Goal: Information Seeking & Learning: Learn about a topic

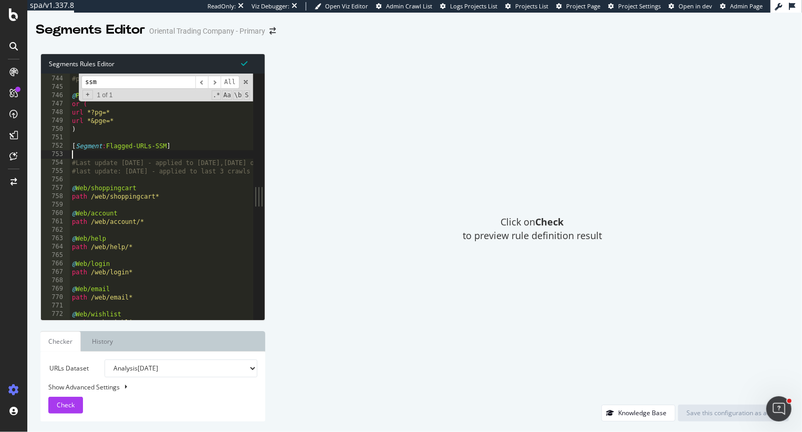
scroll to position [3863, 0]
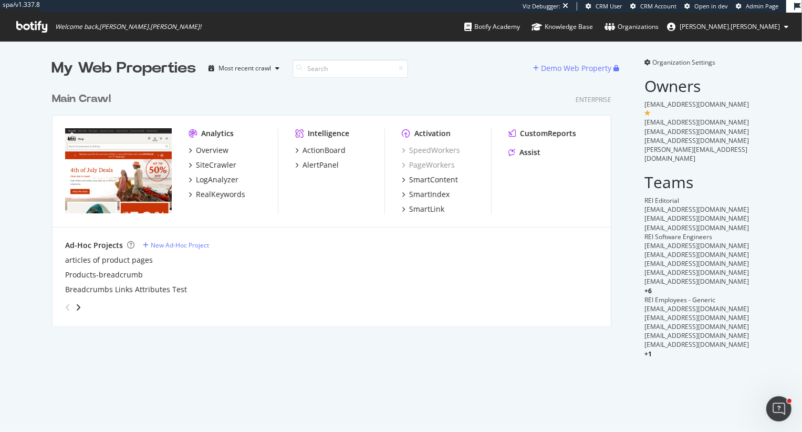
scroll to position [247, 567]
click at [212, 151] on div "Overview" at bounding box center [212, 150] width 33 height 11
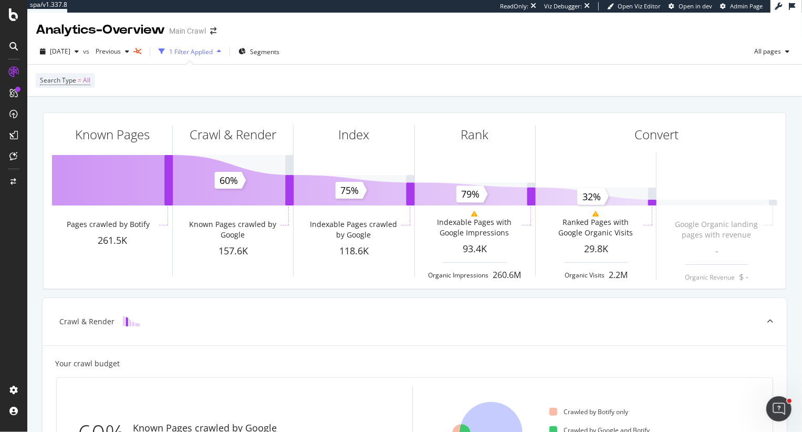
click at [213, 56] on div "1 Filter Applied" at bounding box center [191, 51] width 44 height 9
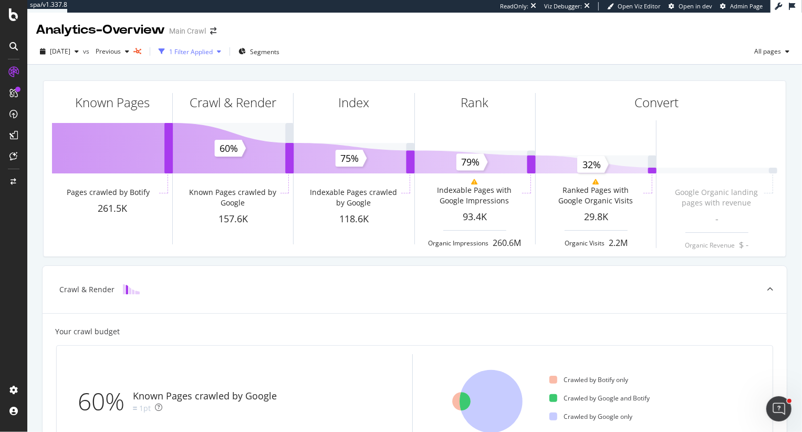
click at [213, 50] on div "1 Filter Applied" at bounding box center [191, 51] width 44 height 9
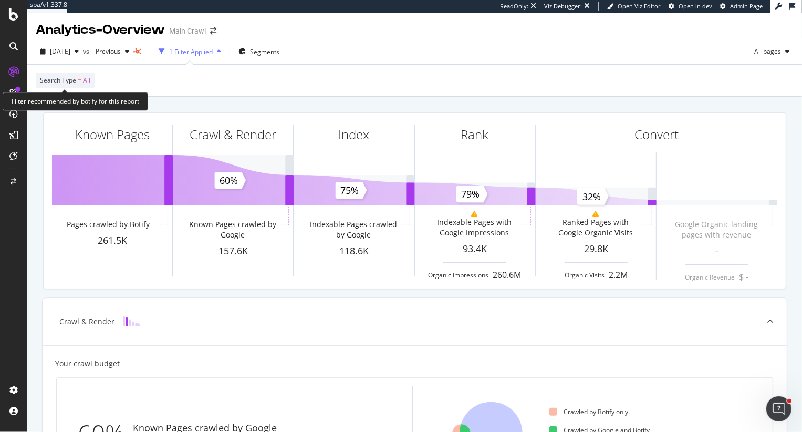
click at [79, 82] on span "=" at bounding box center [80, 80] width 4 height 9
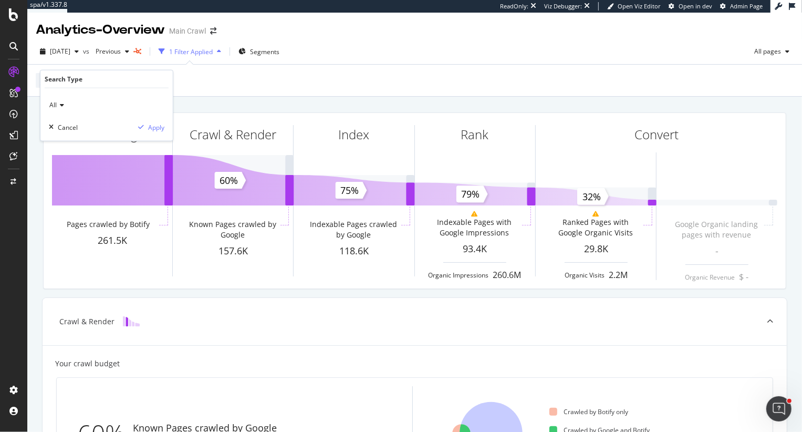
click at [58, 108] on icon at bounding box center [60, 105] width 7 height 6
click at [279, 48] on span "Segments" at bounding box center [264, 51] width 29 height 9
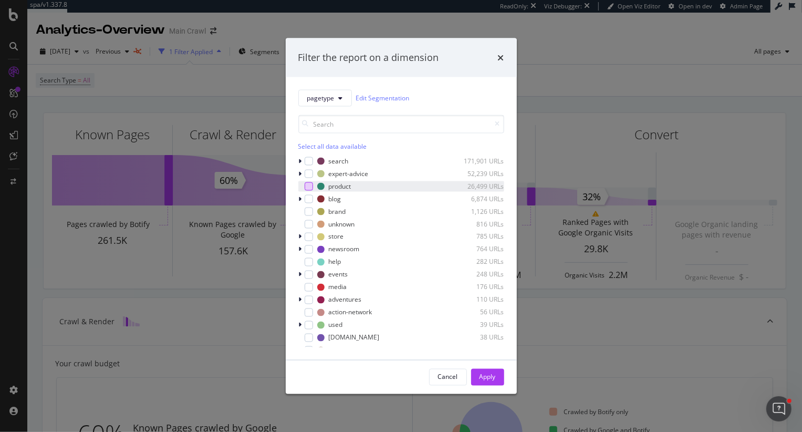
click at [309, 188] on div "modal" at bounding box center [309, 186] width 8 height 8
click at [486, 377] on div "Apply" at bounding box center [488, 376] width 16 height 9
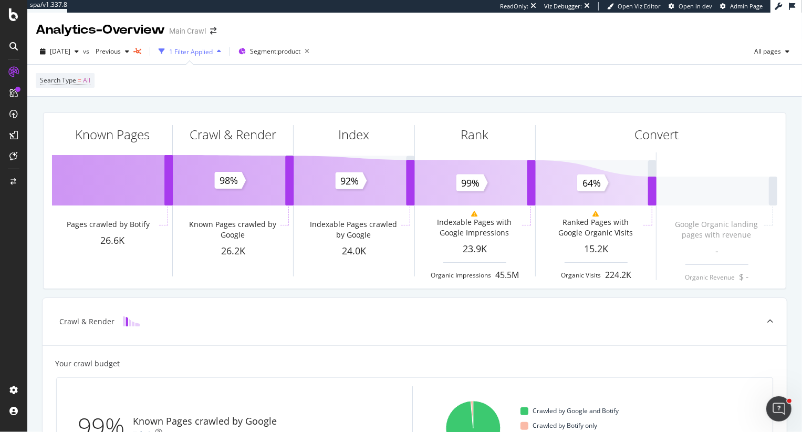
click at [198, 53] on div "1 Filter Applied" at bounding box center [191, 51] width 44 height 9
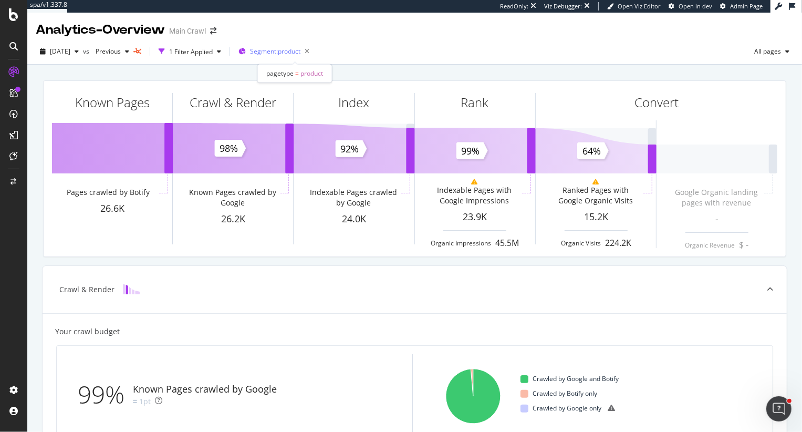
click at [292, 53] on span "Segment: product" at bounding box center [275, 51] width 50 height 9
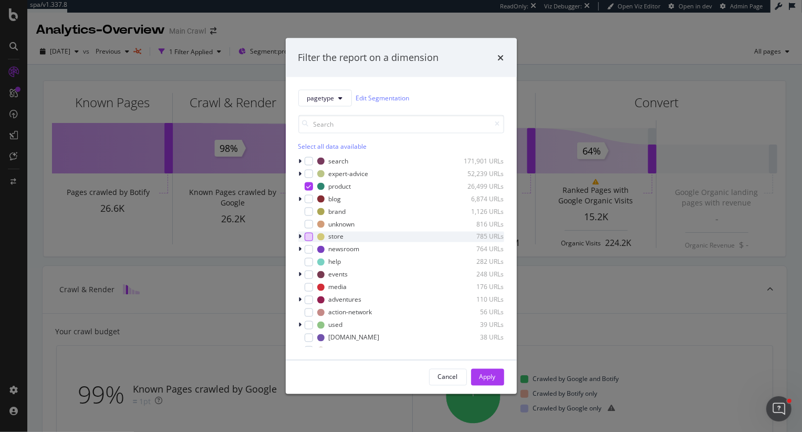
click at [306, 234] on div "modal" at bounding box center [309, 236] width 8 height 8
click at [310, 185] on icon "modal" at bounding box center [308, 185] width 5 height 5
click at [309, 236] on icon "modal" at bounding box center [308, 236] width 5 height 5
click at [340, 130] on input "modal" at bounding box center [401, 124] width 206 height 18
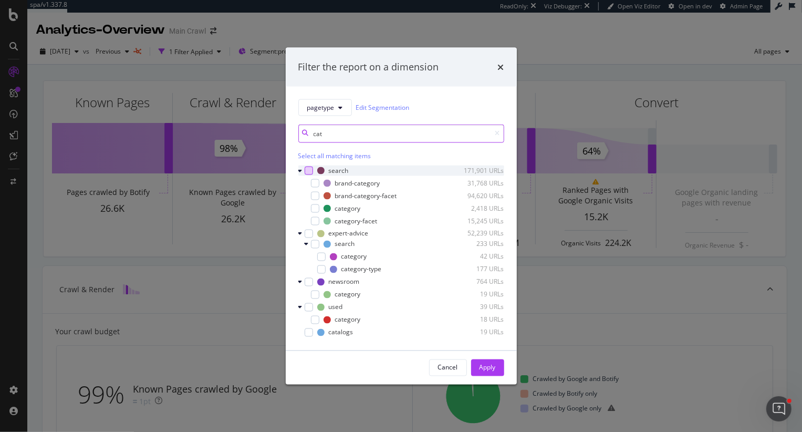
type input "cat"
click at [307, 170] on div "modal" at bounding box center [309, 170] width 8 height 8
click at [490, 365] on div "Apply" at bounding box center [488, 367] width 16 height 9
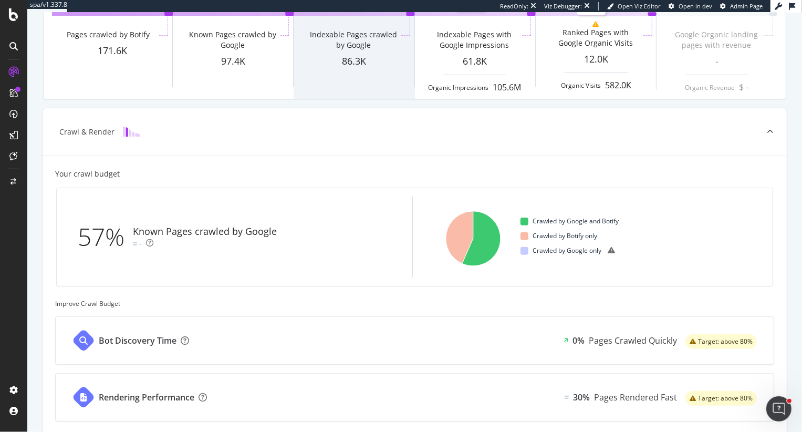
scroll to position [76, 0]
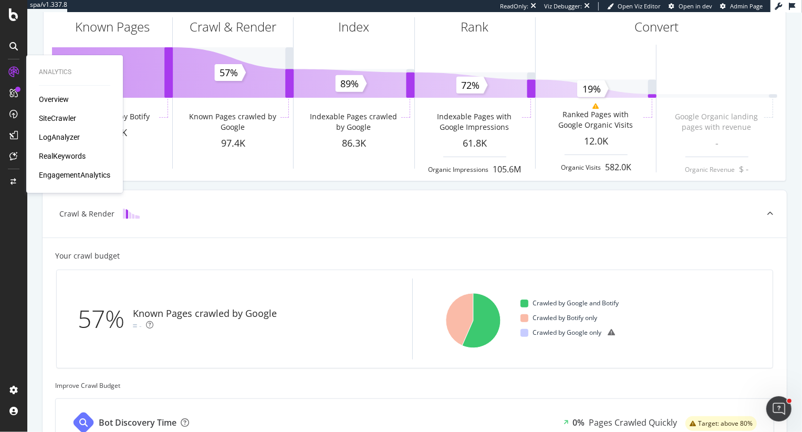
click at [56, 121] on div "SiteCrawler" at bounding box center [57, 118] width 37 height 11
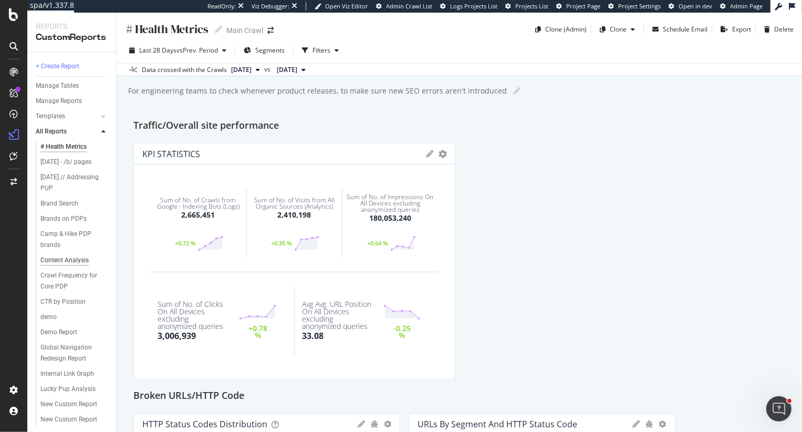
scroll to position [157, 0]
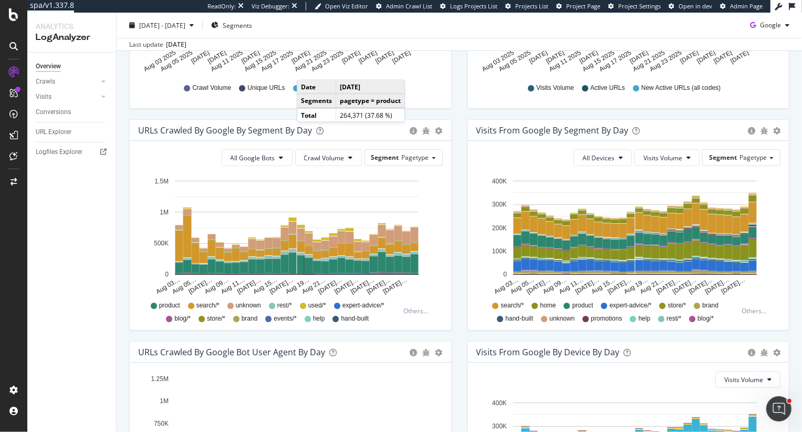
scroll to position [221, 0]
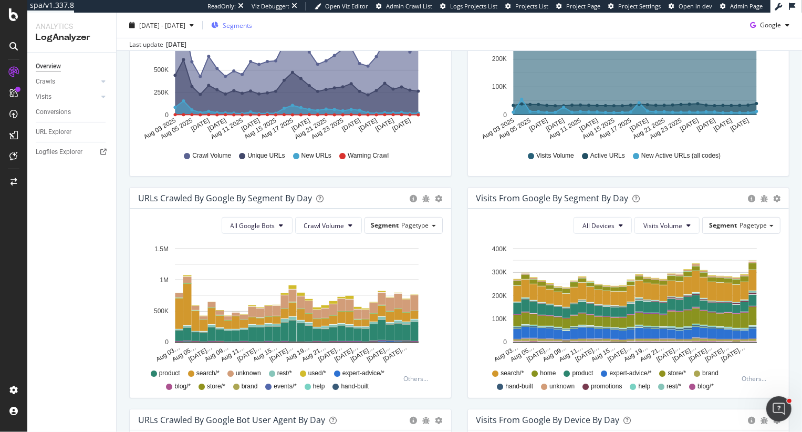
click at [252, 24] on span "Segments" at bounding box center [237, 24] width 29 height 9
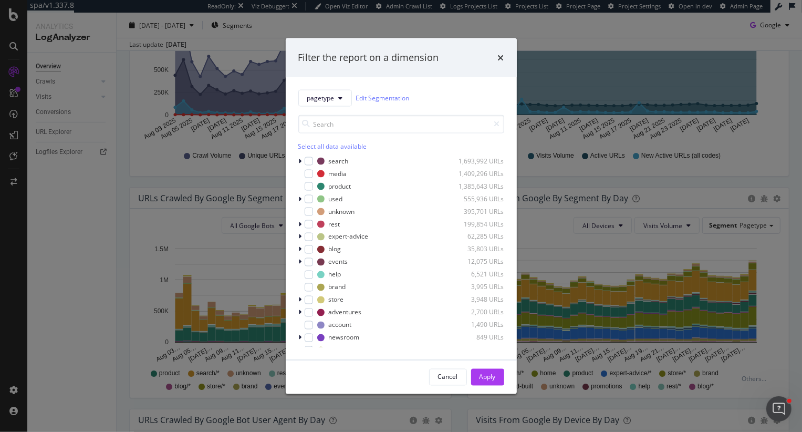
click at [137, 203] on div "Filter the report on a dimension pagetype Edit Segmentation Select all data ava…" at bounding box center [401, 216] width 802 height 432
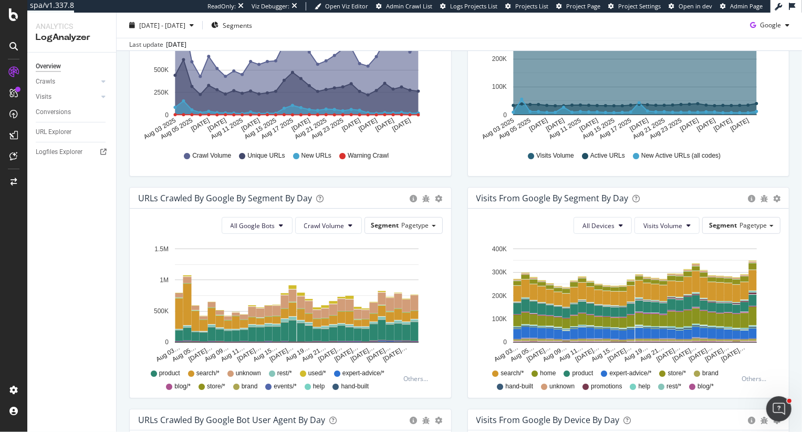
click at [246, 375] on span "unknown" at bounding box center [248, 373] width 25 height 9
click at [412, 301] on rect "A chart." at bounding box center [415, 302] width 8 height 15
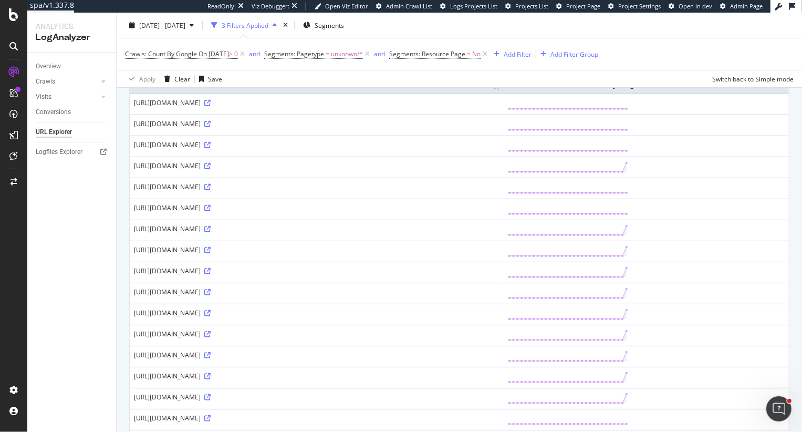
scroll to position [110, 0]
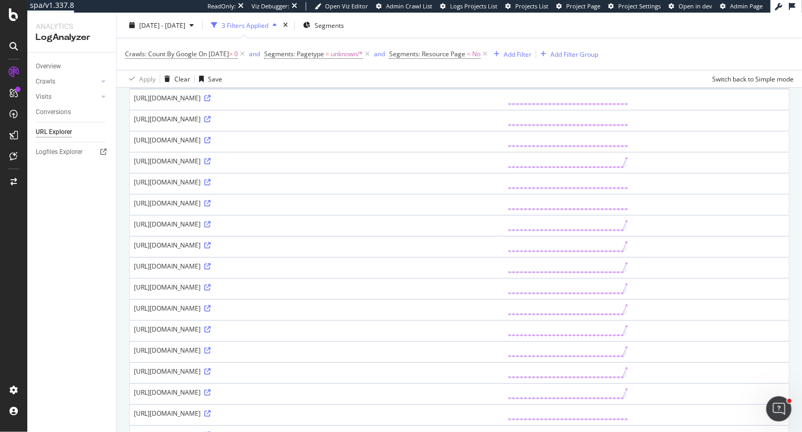
drag, startPoint x: 250, startPoint y: 234, endPoint x: 323, endPoint y: 236, distance: 72.5
click at [324, 229] on div "https://www.rei.com/order-processing/rest/checkout/cart/cart-request?_=17567051…" at bounding box center [317, 224] width 366 height 9
click at [211, 206] on icon at bounding box center [207, 203] width 6 height 6
click at [268, 246] on td "https://www.rei.com/order-processing/rest/checkout/cart/cart-request?_=17567062…" at bounding box center [317, 246] width 374 height 21
click at [252, 229] on div "https://www.rei.com/order-processing/rest/checkout/cart/cart-request?_=17567051…" at bounding box center [317, 224] width 366 height 9
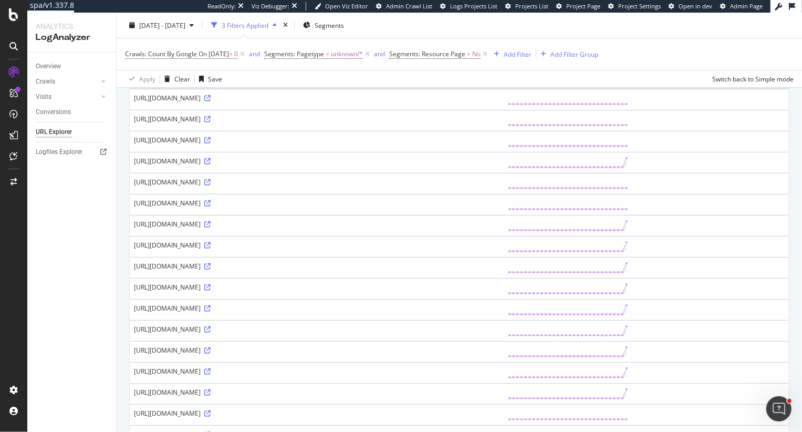
click at [252, 229] on div "https://www.rei.com/order-processing/rest/checkout/cart/cart-request?_=17567051…" at bounding box center [317, 224] width 366 height 9
copy div "rest"
click at [532, 55] on div "Add Filter" at bounding box center [518, 53] width 28 height 9
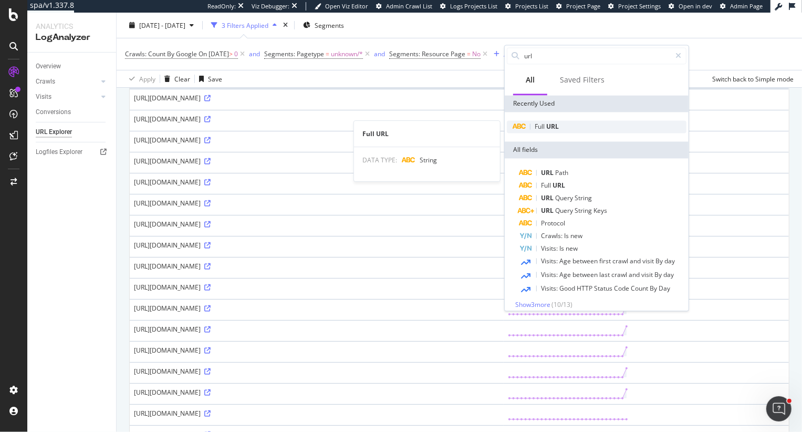
type input "url"
click at [552, 131] on div "Full URL" at bounding box center [597, 126] width 180 height 13
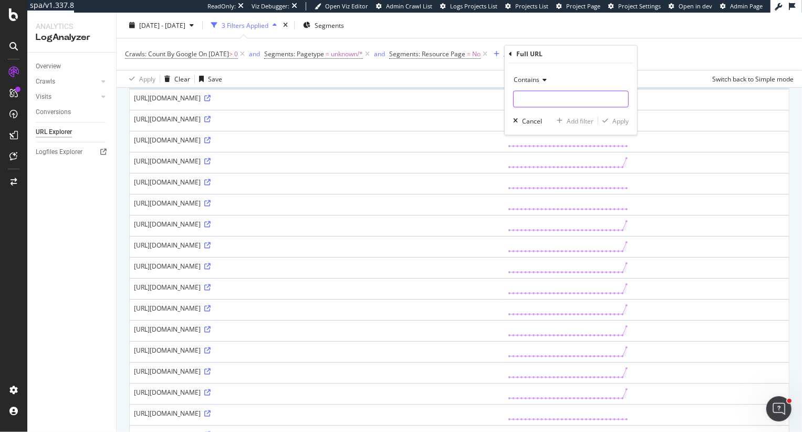
click at [541, 91] on input "text" at bounding box center [571, 99] width 115 height 17
type input "rest"
click at [618, 121] on div "Apply" at bounding box center [621, 121] width 16 height 9
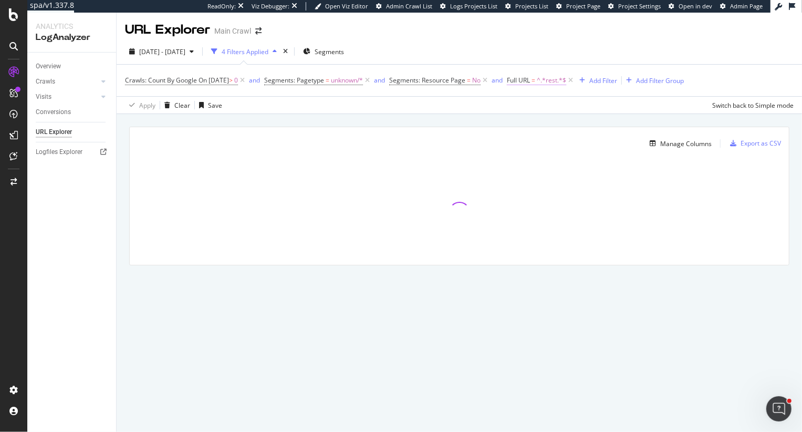
click at [557, 82] on span "^.*rest.*$" at bounding box center [551, 80] width 29 height 15
click at [564, 121] on input "rest" at bounding box center [580, 124] width 99 height 17
type input "/rest/"
click at [630, 148] on div "Apply" at bounding box center [638, 145] width 16 height 9
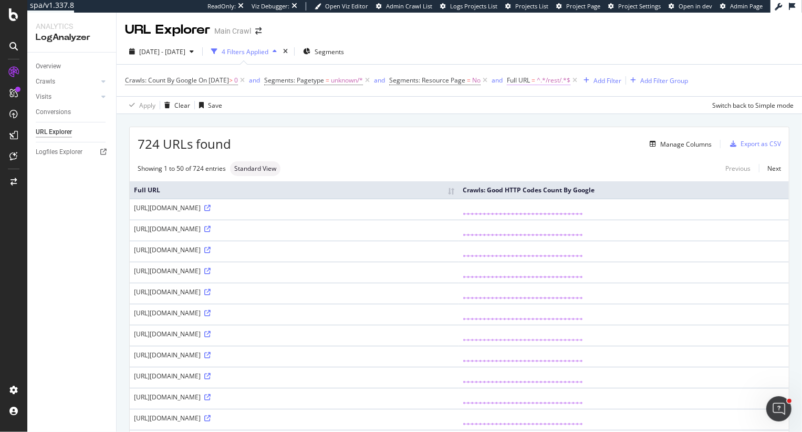
click at [558, 79] on span "^.*/rest/.*$" at bounding box center [554, 80] width 34 height 15
click at [542, 109] on span "Contains" at bounding box center [544, 104] width 26 height 9
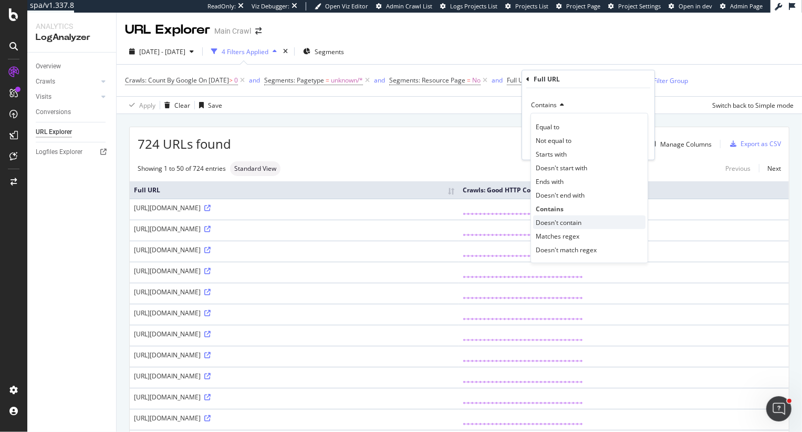
click at [555, 222] on span "Doesn't contain" at bounding box center [559, 221] width 46 height 9
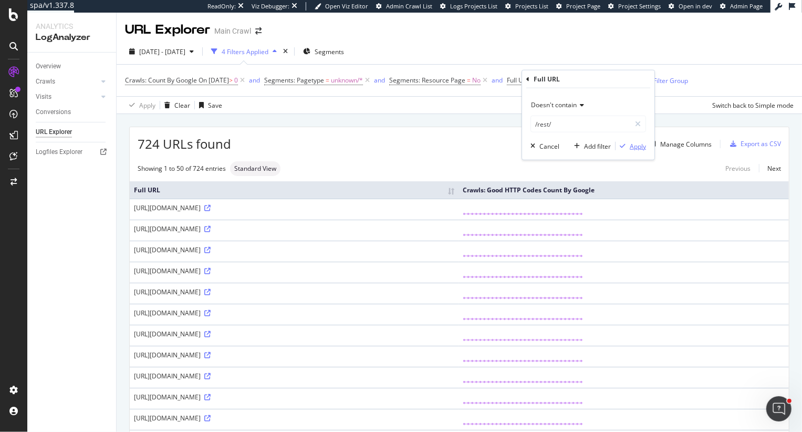
click at [632, 145] on div "Apply" at bounding box center [638, 145] width 16 height 9
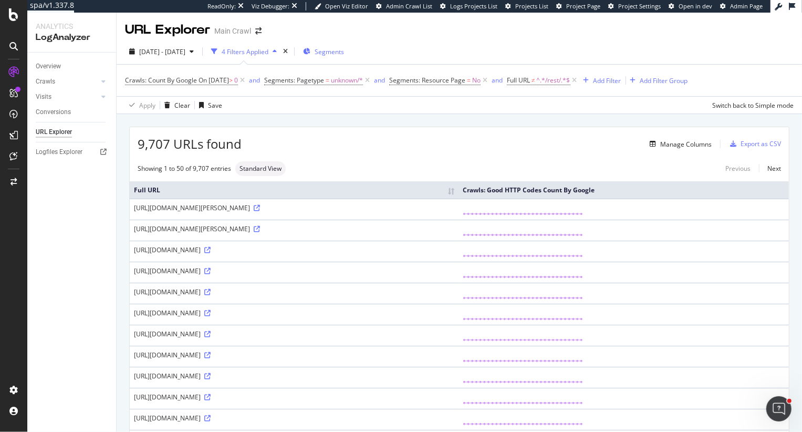
click at [334, 54] on div "Segments" at bounding box center [323, 51] width 41 height 9
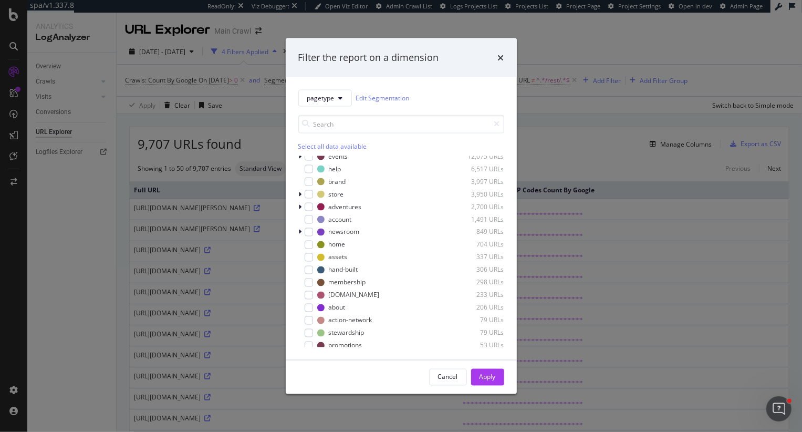
scroll to position [105, 0]
click at [63, 338] on div "Filter the report on a dimension pagetype Edit Segmentation Select all data ava…" at bounding box center [401, 216] width 802 height 432
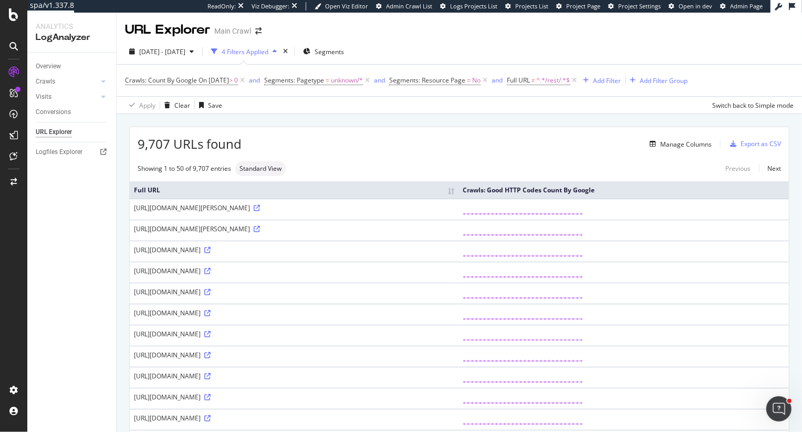
click at [278, 250] on div "https://blog.rei.com/camp/12-tips-camping-rain/" at bounding box center [294, 249] width 320 height 9
click at [211, 250] on icon at bounding box center [207, 250] width 6 height 6
drag, startPoint x: 255, startPoint y: 231, endPoint x: 132, endPoint y: 230, distance: 122.4
click at [132, 230] on td "https://blog.rei.com/bio/zander-goepfert/" at bounding box center [294, 230] width 329 height 21
copy div "https://blog.rei.com/bio/zander-goepfert/"
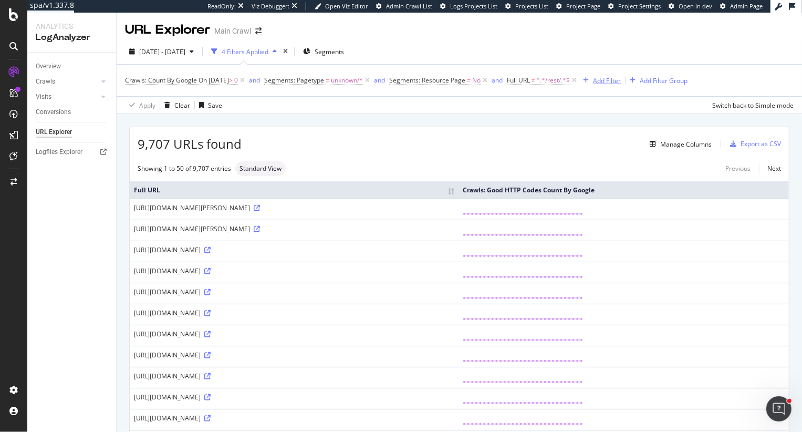
click at [621, 78] on div "Add Filter" at bounding box center [608, 80] width 28 height 9
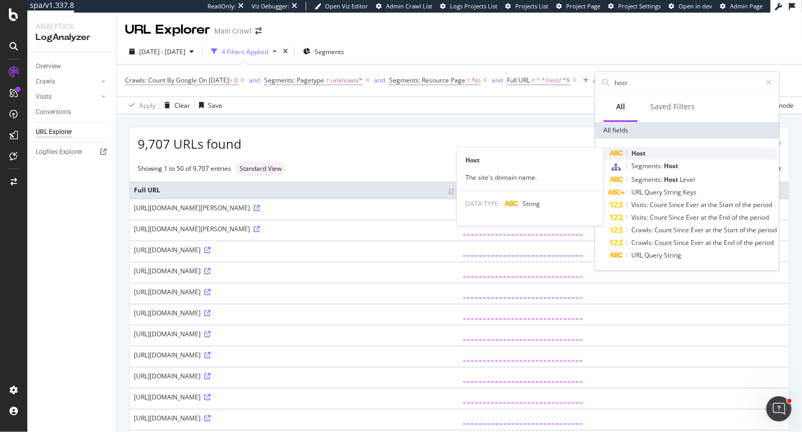
type input "host"
click at [628, 147] on div "Host" at bounding box center [693, 153] width 167 height 13
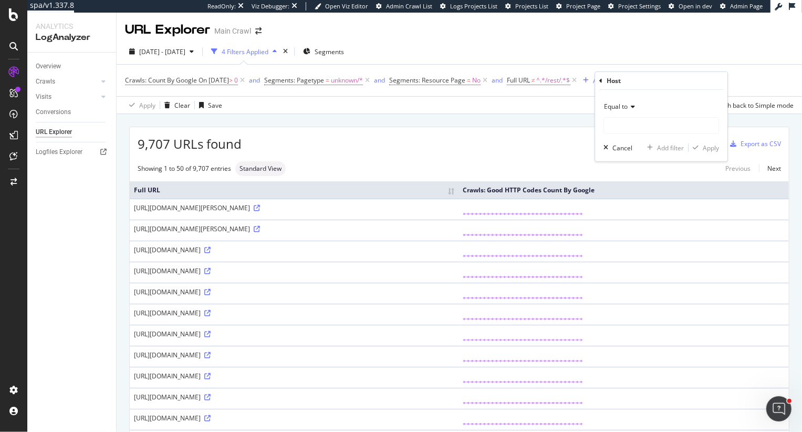
click at [619, 107] on span "Equal to" at bounding box center [616, 106] width 24 height 9
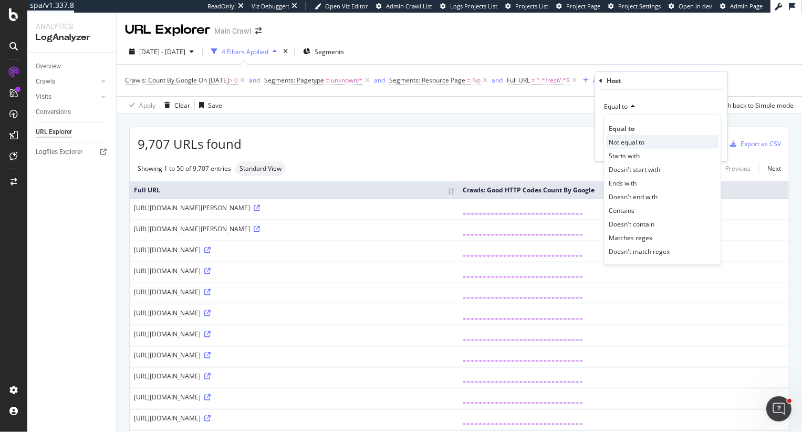
click at [629, 139] on span "Not equal to" at bounding box center [627, 141] width 36 height 9
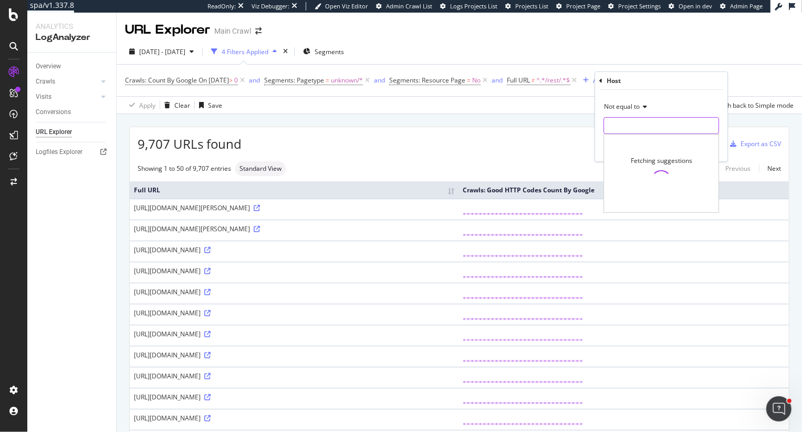
click at [629, 129] on input "text" at bounding box center [661, 125] width 115 height 17
click at [629, 139] on span "blog.rei.com" at bounding box center [648, 139] width 82 height 9
type input "blog.rei.com"
click at [704, 148] on div "Apply" at bounding box center [711, 147] width 16 height 9
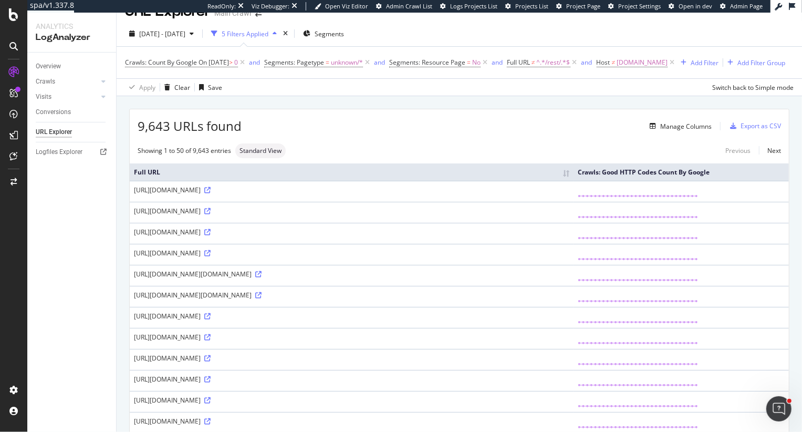
scroll to position [22, 0]
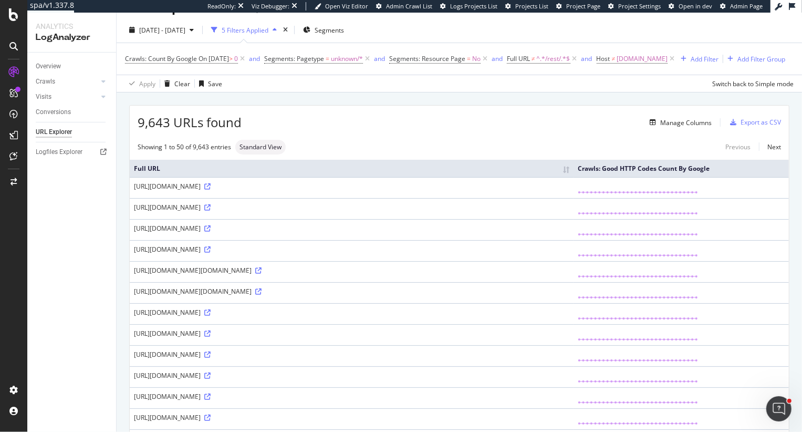
drag, startPoint x: 132, startPoint y: 236, endPoint x: 186, endPoint y: 234, distance: 53.6
click at [186, 234] on td "https://m.rei.com/content/mobile/mobileWeb/letsCamp/the-gearhead.html" at bounding box center [352, 229] width 444 height 21
copy div "https://m.rei.com/"
click at [708, 58] on div "Add Filter" at bounding box center [705, 59] width 28 height 9
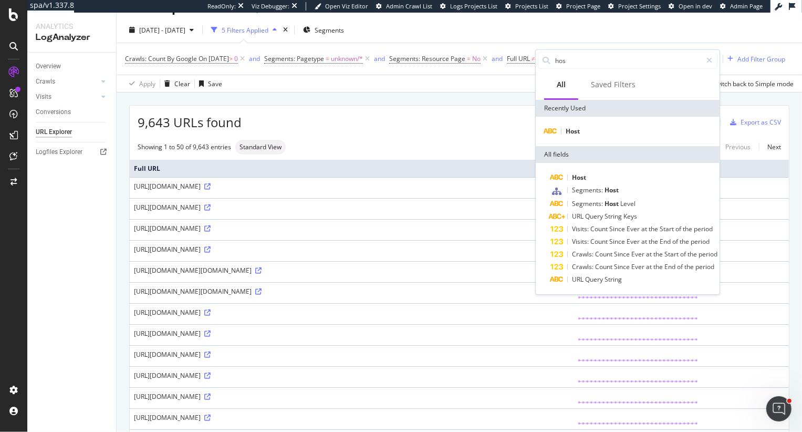
type input "host"
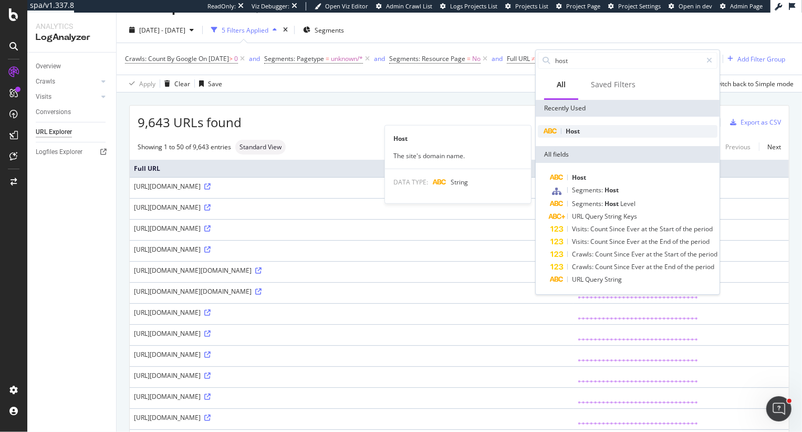
click at [602, 132] on div "Host" at bounding box center [628, 131] width 180 height 13
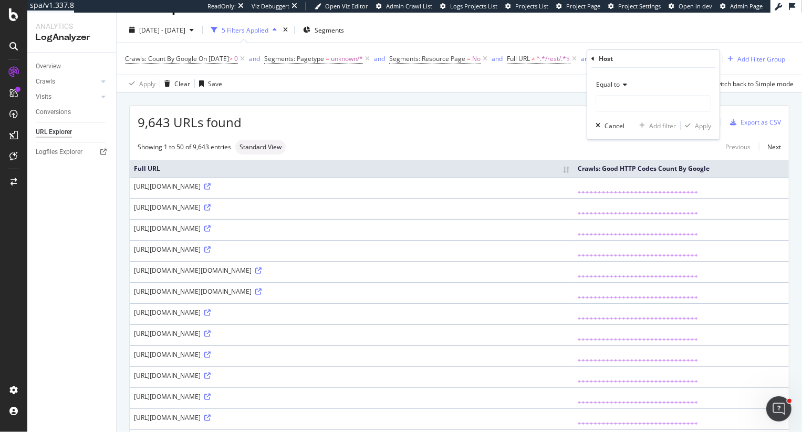
click at [605, 83] on span "Equal to" at bounding box center [608, 84] width 24 height 9
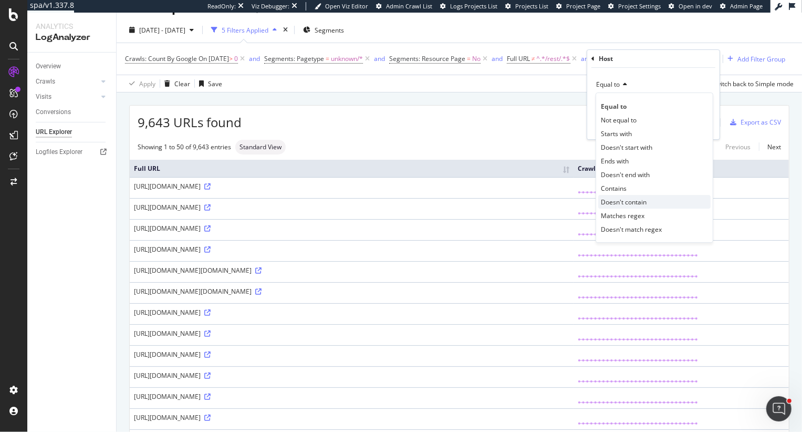
click at [627, 205] on span "Doesn't contain" at bounding box center [624, 202] width 46 height 9
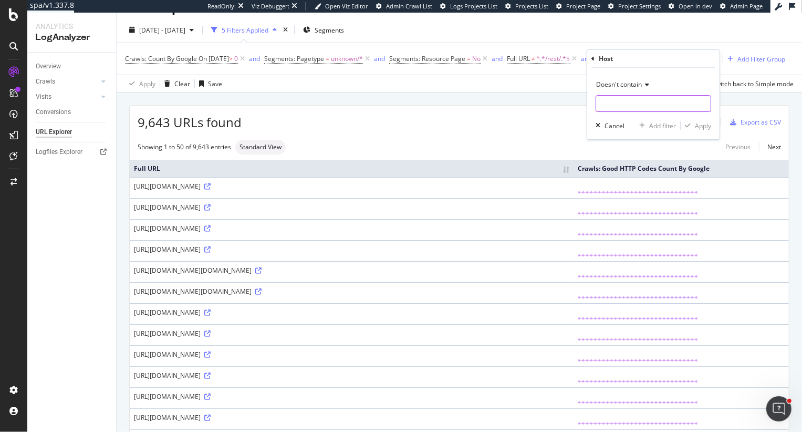
click at [629, 104] on input "text" at bounding box center [653, 103] width 115 height 17
click at [648, 102] on input "m." at bounding box center [645, 103] width 99 height 17
type input "m."
click at [630, 84] on span "Doesn't contain" at bounding box center [619, 84] width 46 height 9
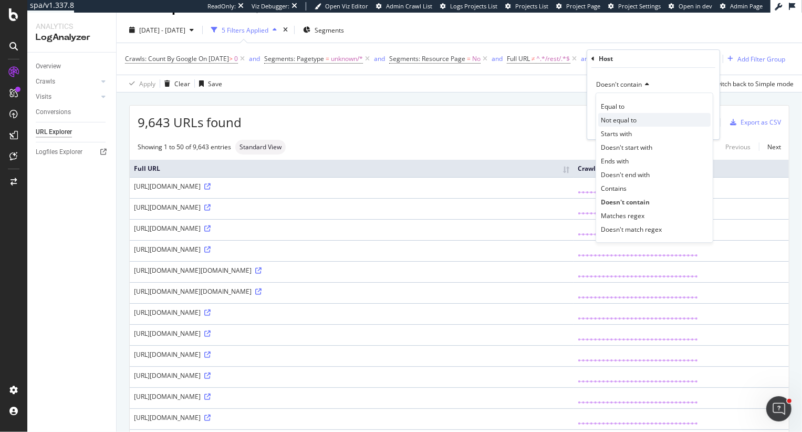
click at [629, 120] on span "Not equal to" at bounding box center [619, 120] width 36 height 9
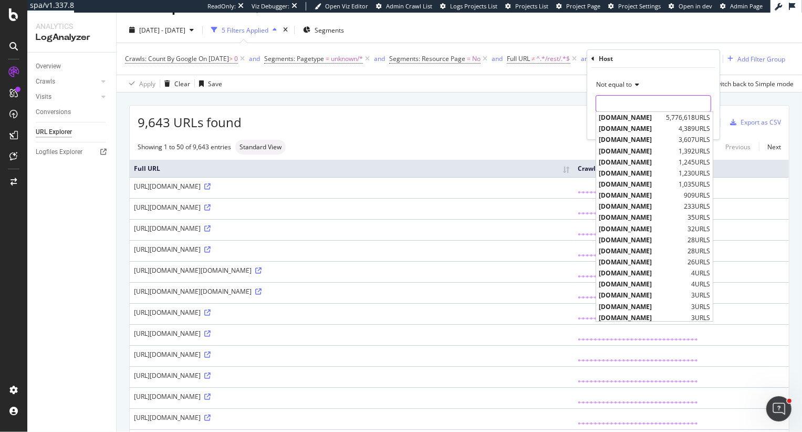
click at [635, 107] on input "text" at bounding box center [653, 103] width 115 height 17
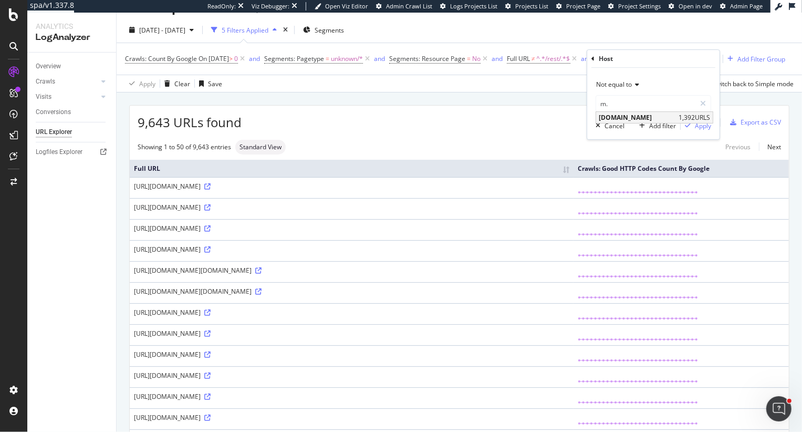
click at [639, 118] on span "m.rei.com" at bounding box center [637, 117] width 77 height 9
type input "m.rei.com"
click at [710, 127] on div "Apply" at bounding box center [703, 125] width 16 height 9
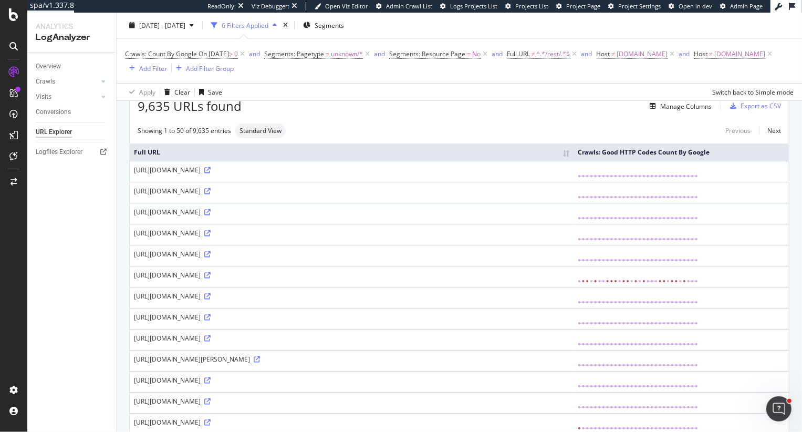
scroll to position [56, 0]
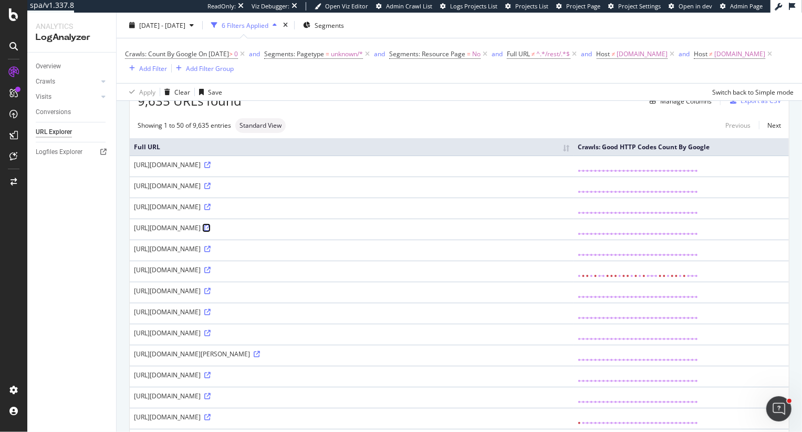
click at [211, 231] on icon at bounding box center [207, 228] width 6 height 6
click at [211, 210] on icon at bounding box center [207, 207] width 6 height 6
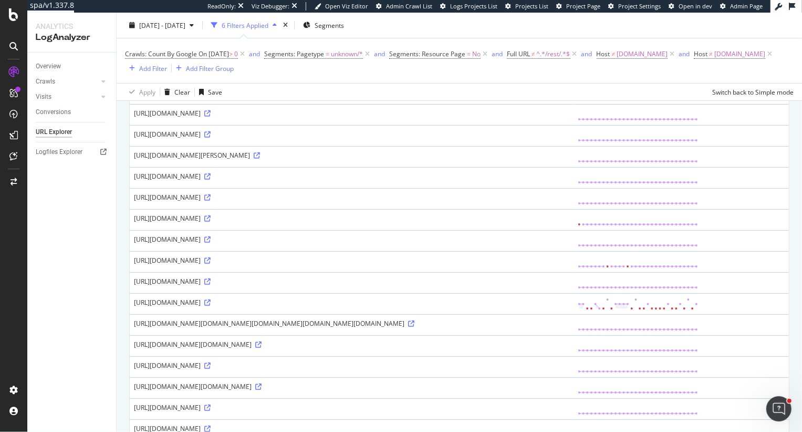
scroll to position [0, 0]
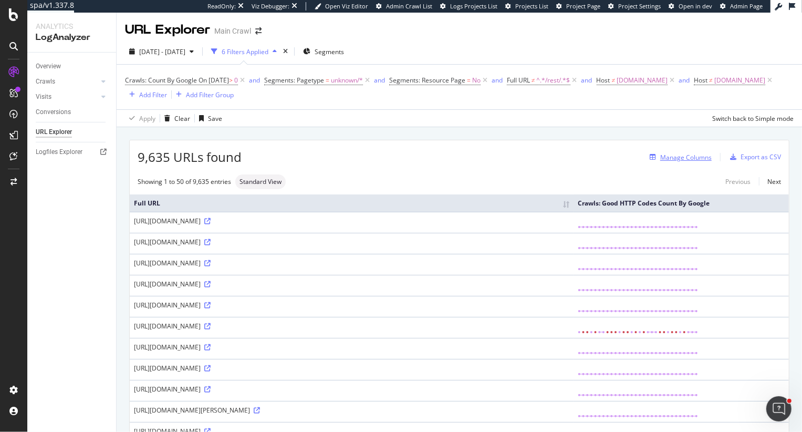
click at [683, 153] on div "Manage Columns" at bounding box center [685, 157] width 51 height 9
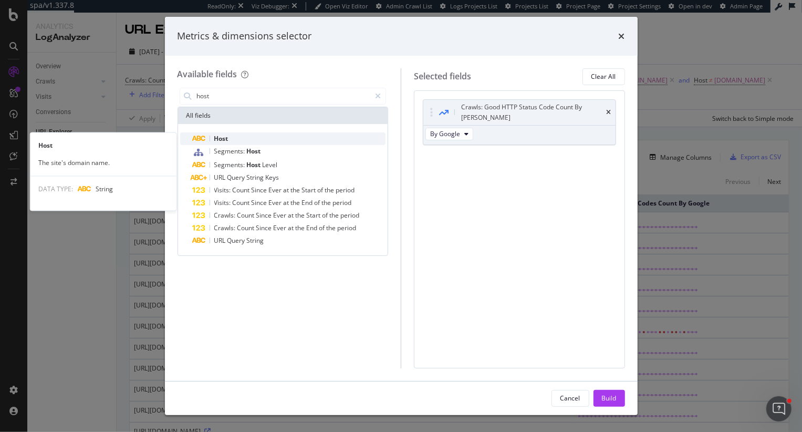
type input "host"
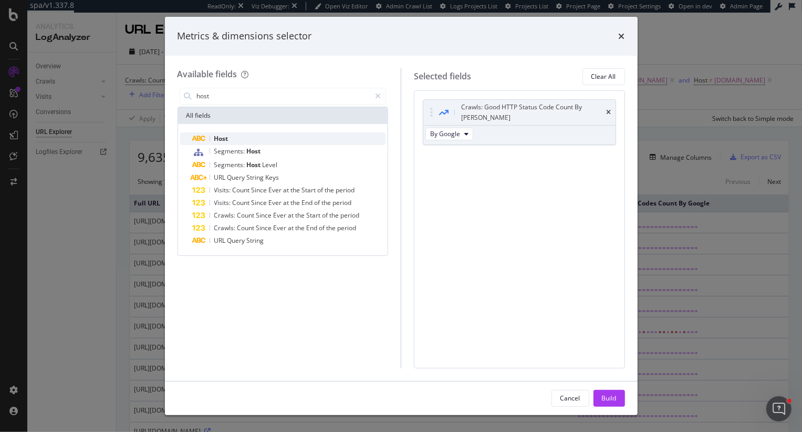
click at [256, 138] on div "Host" at bounding box center [289, 138] width 193 height 13
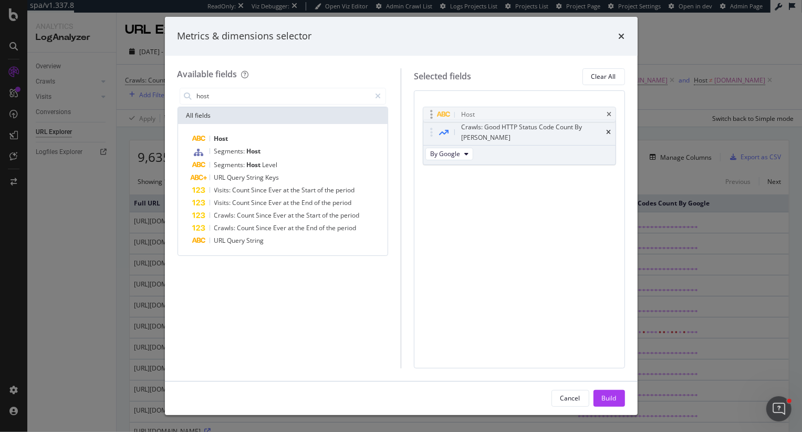
drag, startPoint x: 426, startPoint y: 144, endPoint x: 426, endPoint y: 112, distance: 32.0
click at [426, 112] on body "spa/v1.337.8 ReadOnly: Viz Debugger: Open Viz Editor Admin Crawl List Logs Proj…" at bounding box center [401, 216] width 802 height 432
click at [606, 399] on div "Build" at bounding box center [609, 397] width 15 height 9
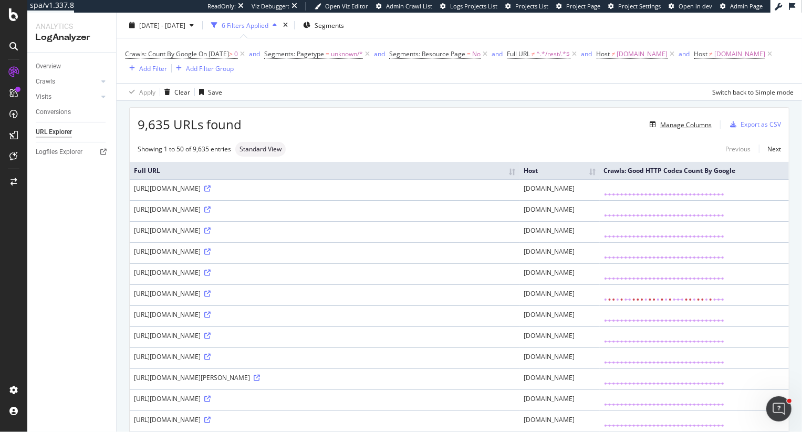
scroll to position [36, 0]
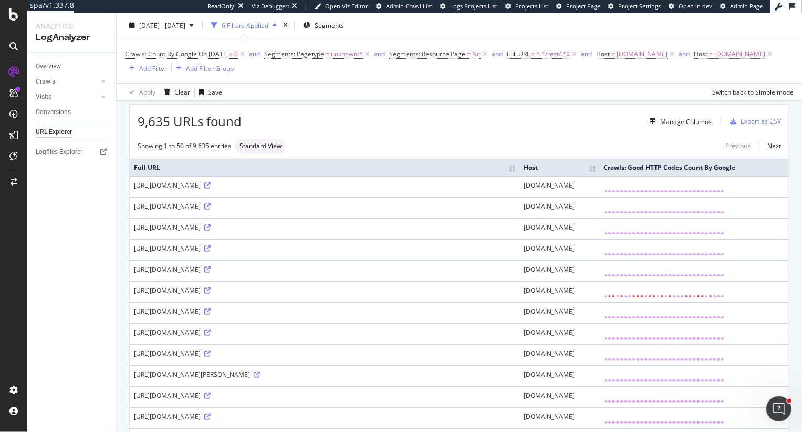
click at [599, 172] on th "Host" at bounding box center [560, 167] width 80 height 17
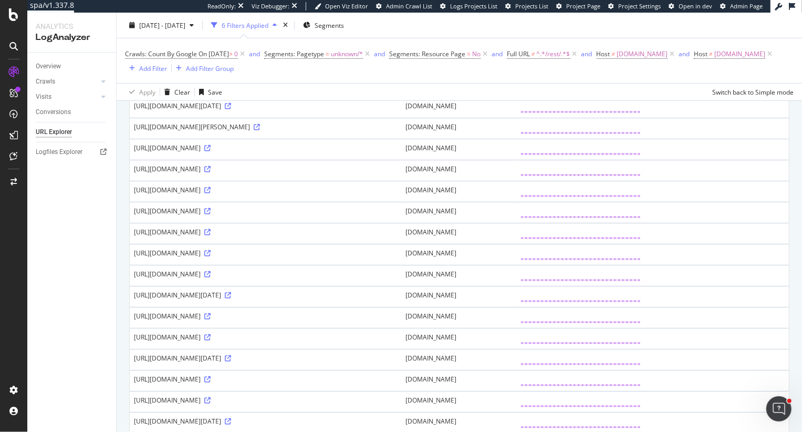
scroll to position [473, 0]
click at [150, 69] on div "Add Filter" at bounding box center [153, 68] width 28 height 9
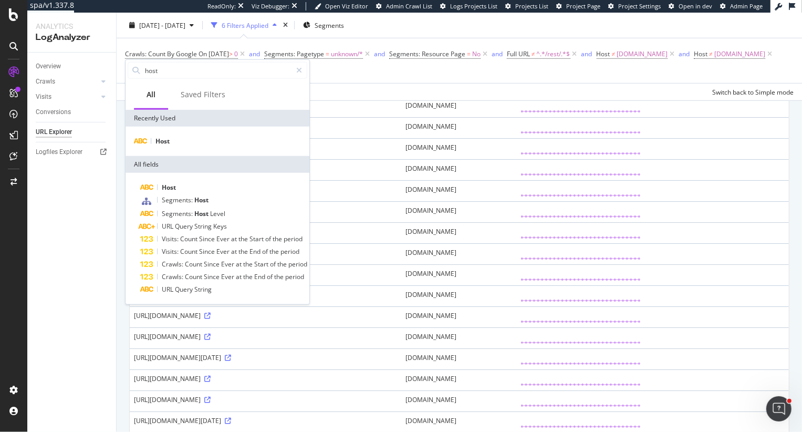
click at [291, 299] on div "https://www.rei.com/rei-garage/b/komperdell/c/snowshoeing?r=b%3Bc&pagesize=90&i…" at bounding box center [265, 294] width 263 height 9
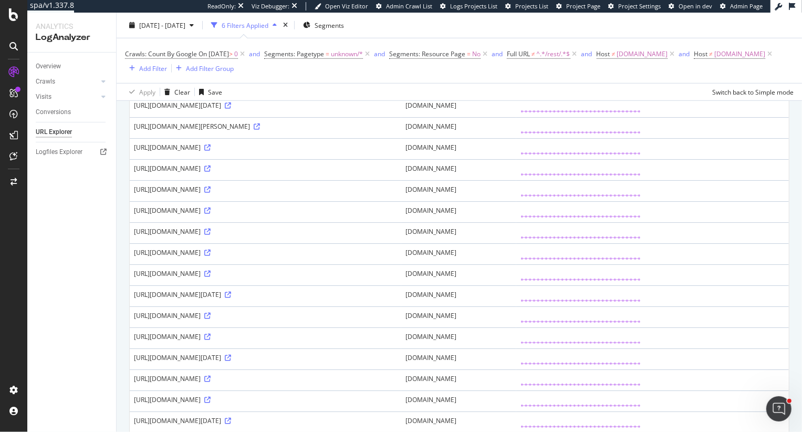
scroll to position [0, 0]
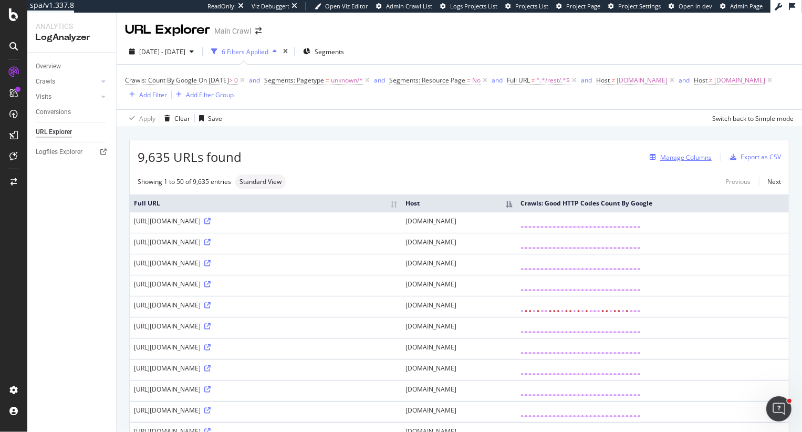
click at [691, 158] on div "Manage Columns" at bounding box center [685, 157] width 51 height 9
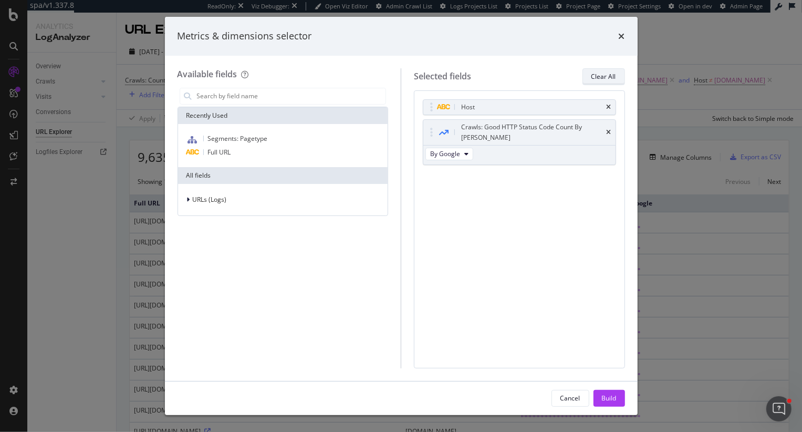
click at [615, 80] on div "Clear All" at bounding box center [604, 76] width 25 height 9
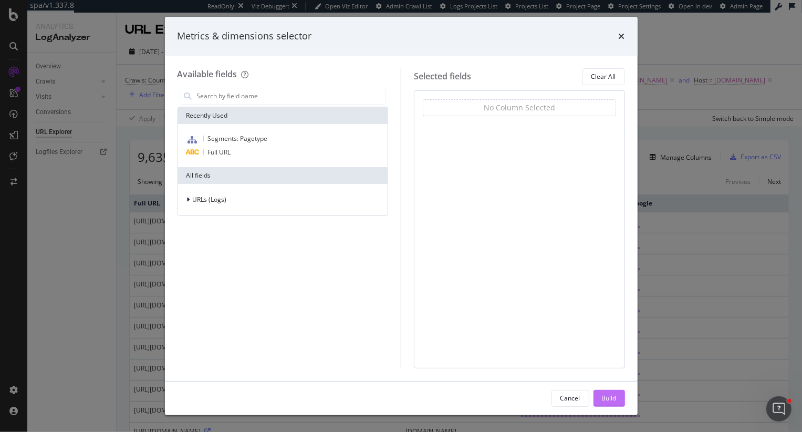
click at [609, 397] on div "Build" at bounding box center [609, 397] width 15 height 9
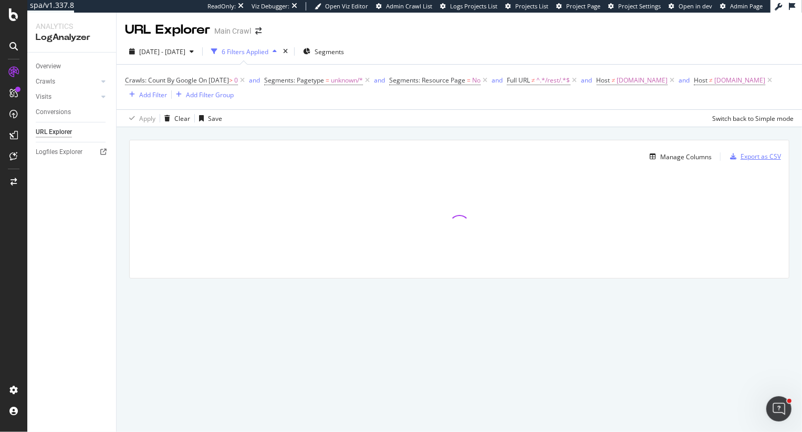
click at [742, 153] on div "Export as CSV" at bounding box center [761, 156] width 40 height 9
click at [753, 137] on div "Manage Columns Export as CSV Full URL" at bounding box center [460, 221] width 686 height 188
click at [689, 154] on div "Manage Columns" at bounding box center [685, 156] width 51 height 9
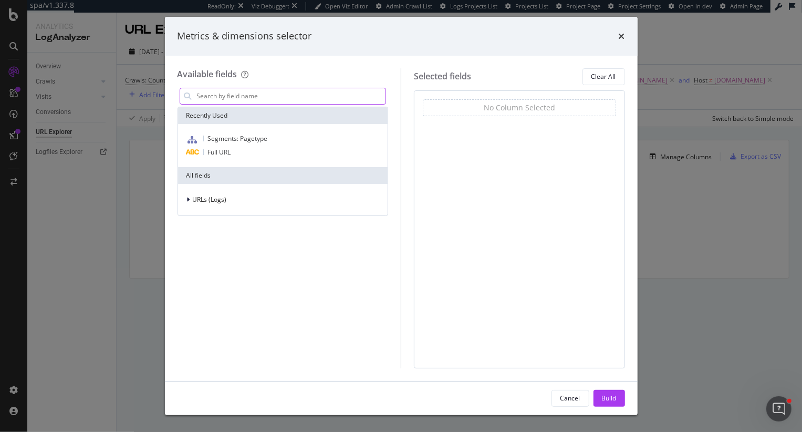
click at [318, 93] on input "modal" at bounding box center [291, 96] width 190 height 16
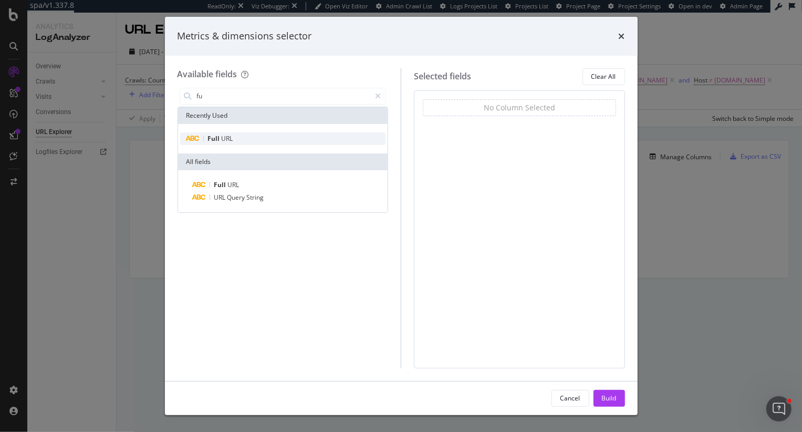
type input "fu"
click at [274, 140] on div "Full URL" at bounding box center [283, 138] width 206 height 13
click at [604, 395] on div "Build" at bounding box center [609, 397] width 15 height 9
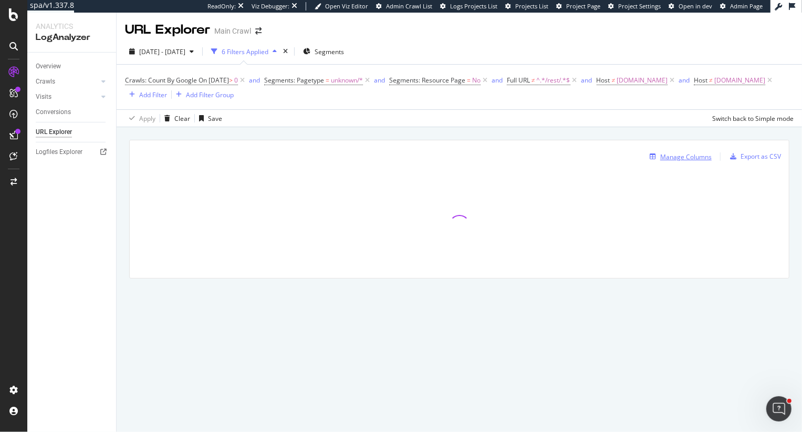
click at [681, 154] on div "Manage Columns" at bounding box center [685, 156] width 51 height 9
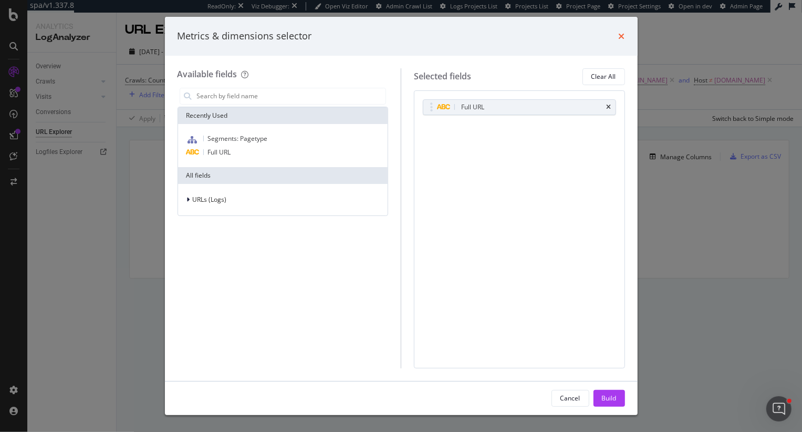
click at [623, 34] on icon "times" at bounding box center [622, 36] width 6 height 8
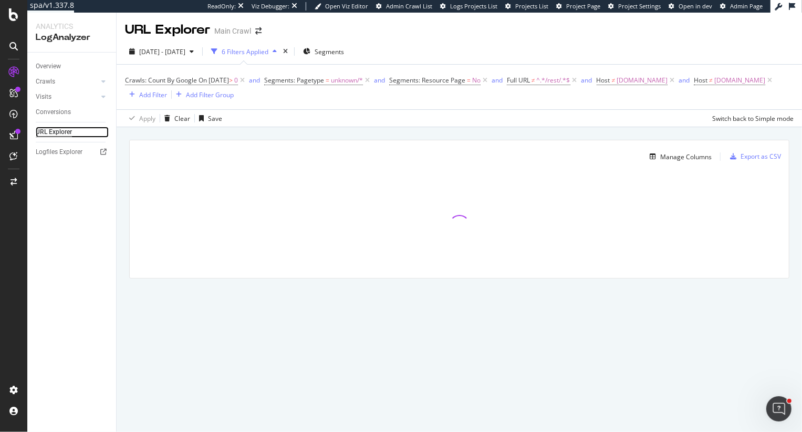
click at [54, 134] on div "URL Explorer" at bounding box center [54, 132] width 36 height 11
click at [662, 155] on div "Manage Columns" at bounding box center [685, 156] width 51 height 9
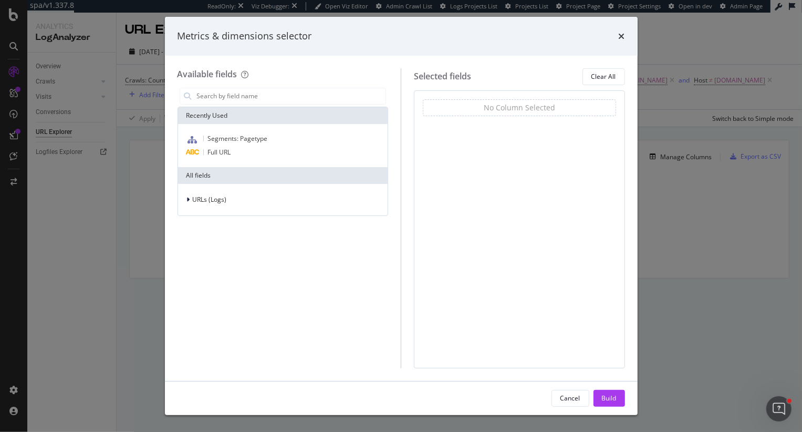
click at [614, 33] on div "Metrics & dimensions selector" at bounding box center [402, 36] width 448 height 14
click at [620, 33] on icon "times" at bounding box center [622, 36] width 6 height 8
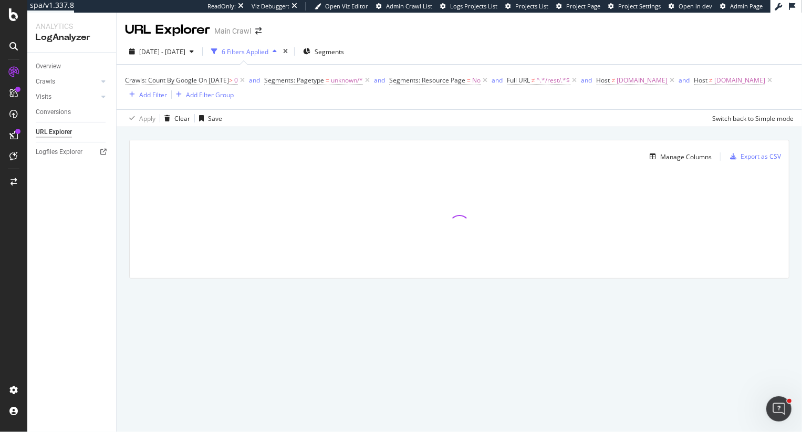
click at [177, 161] on div "Manage Columns" at bounding box center [425, 156] width 574 height 13
click at [50, 67] on div "Overview" at bounding box center [48, 66] width 25 height 11
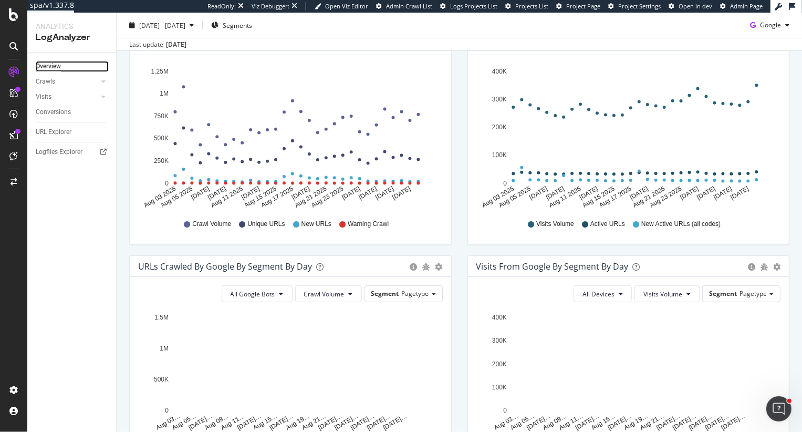
scroll to position [202, 0]
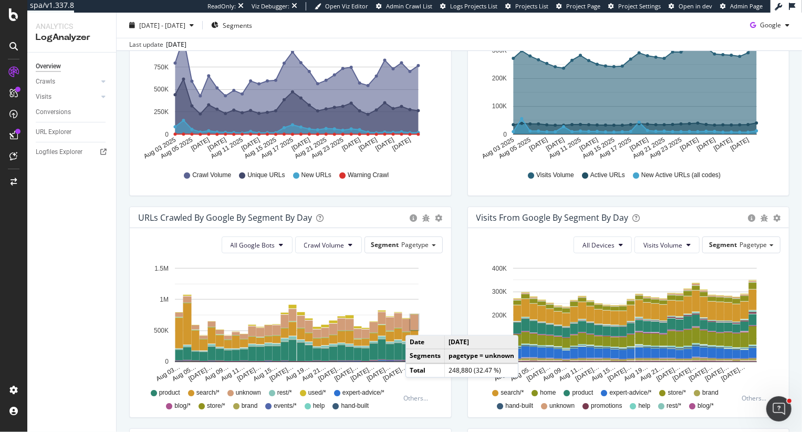
click at [416, 324] on rect "A chart." at bounding box center [415, 322] width 8 height 15
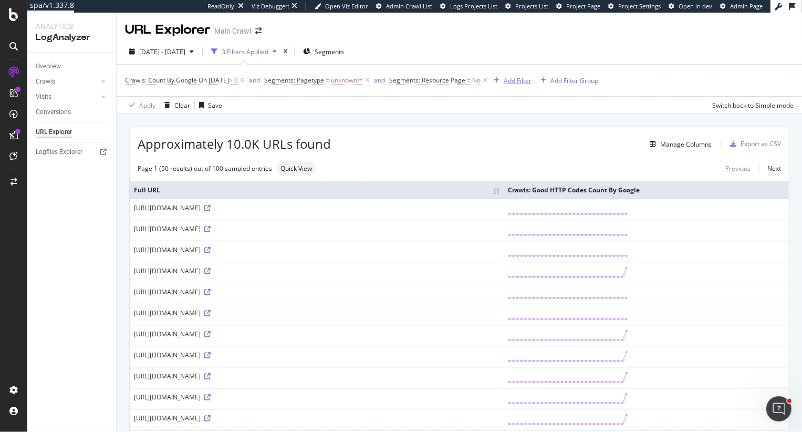
click at [532, 78] on div "Add Filter" at bounding box center [518, 80] width 28 height 9
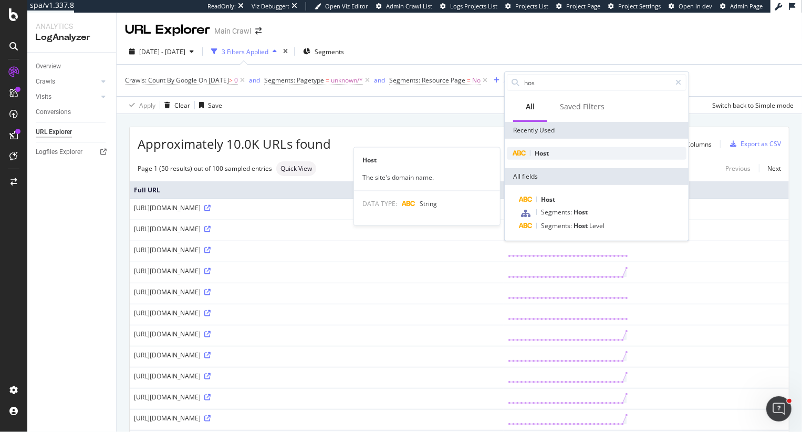
type input "hos"
click at [548, 153] on span "Host" at bounding box center [542, 153] width 14 height 9
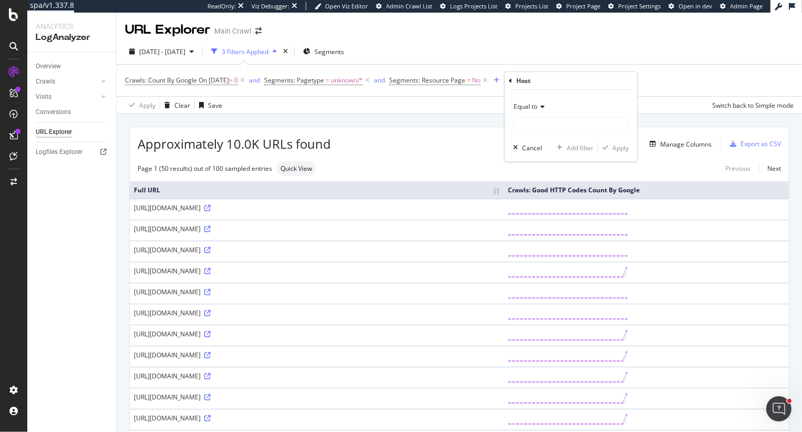
click at [523, 107] on span "Equal to" at bounding box center [526, 106] width 24 height 9
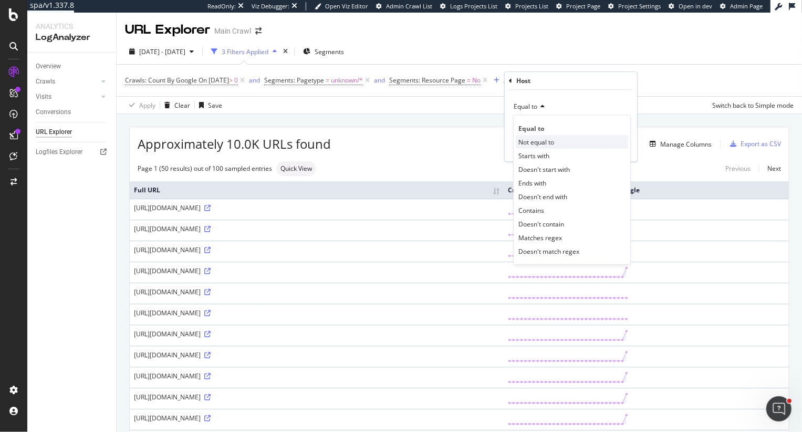
click at [538, 144] on span "Not equal to" at bounding box center [537, 141] width 36 height 9
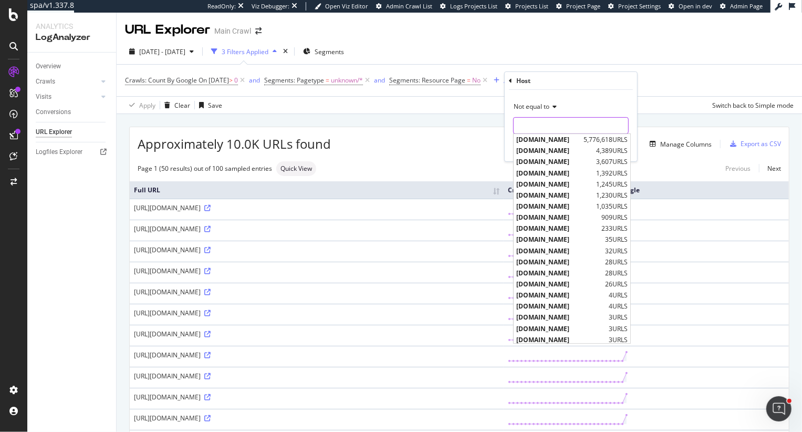
click at [534, 125] on input "text" at bounding box center [571, 125] width 115 height 17
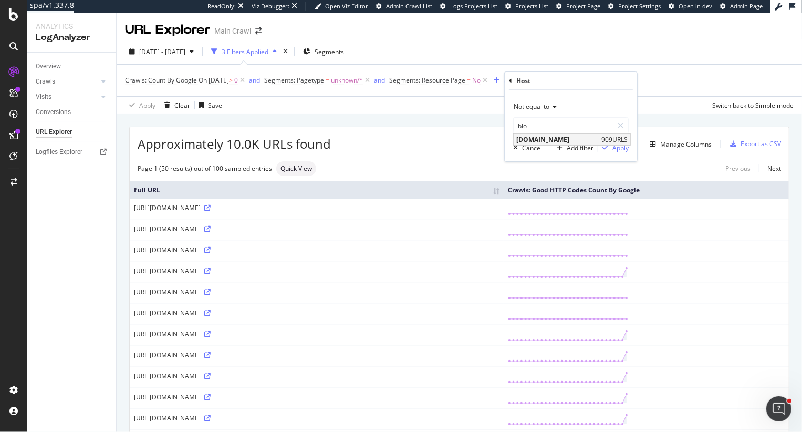
click at [560, 140] on span "blog.rei.com" at bounding box center [557, 139] width 82 height 9
type input "blog.rei.com"
click at [617, 146] on div "Apply" at bounding box center [621, 147] width 16 height 9
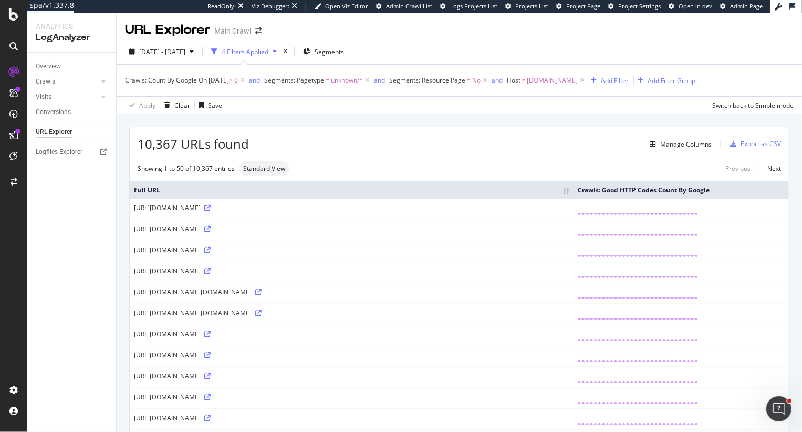
click at [616, 78] on div "Add Filter" at bounding box center [616, 80] width 28 height 9
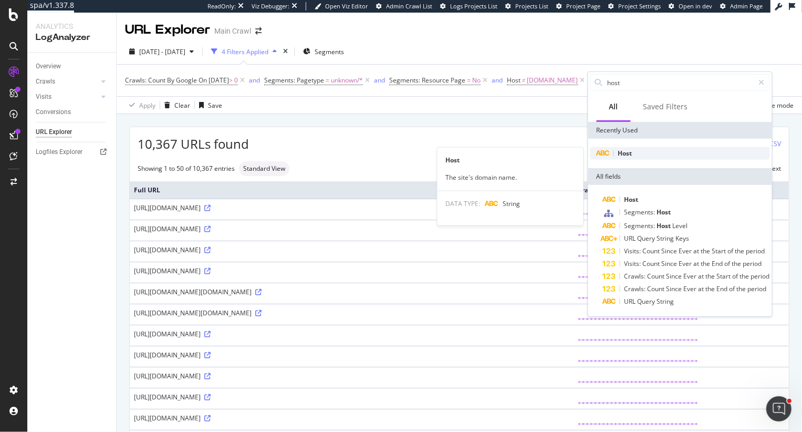
type input "host"
click at [623, 155] on span "Host" at bounding box center [625, 153] width 14 height 9
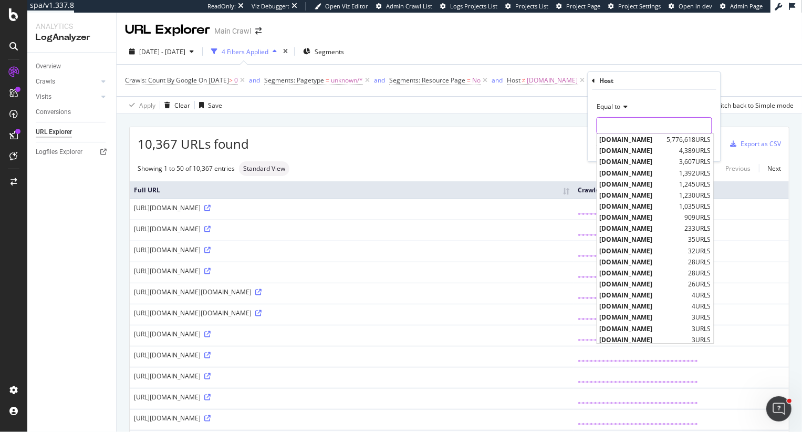
click at [617, 125] on input "text" at bounding box center [654, 125] width 115 height 17
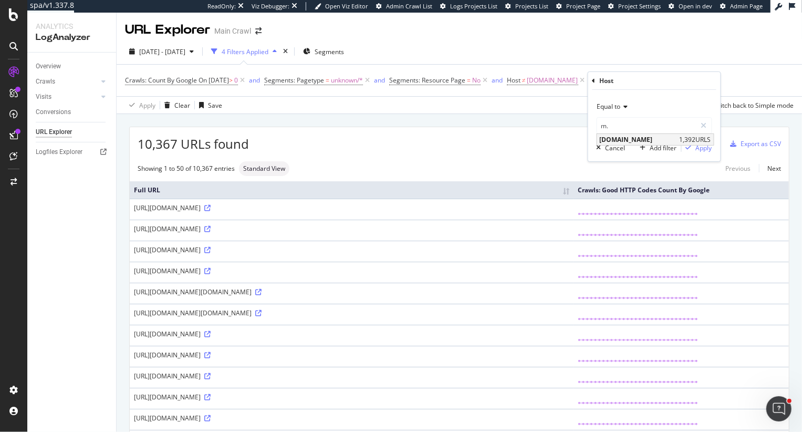
click at [614, 141] on span "m.rei.com" at bounding box center [638, 139] width 77 height 9
type input "m.rei.com"
click at [609, 107] on span "Equal to" at bounding box center [609, 106] width 24 height 9
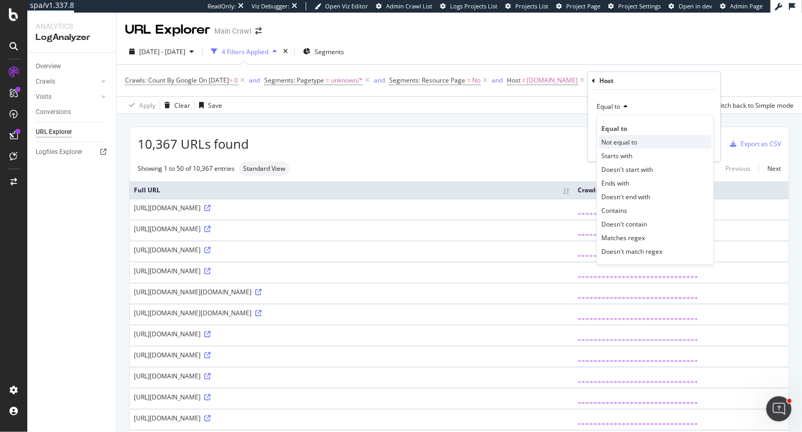
click at [623, 143] on span "Not equal to" at bounding box center [620, 141] width 36 height 9
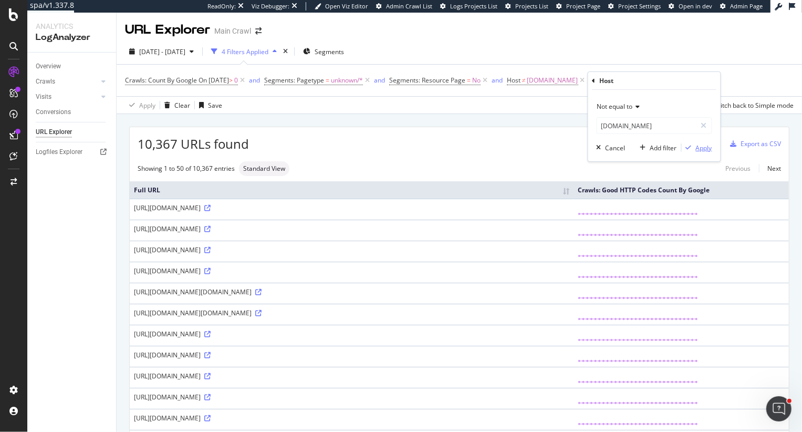
click at [701, 151] on div "Apply" at bounding box center [704, 147] width 16 height 9
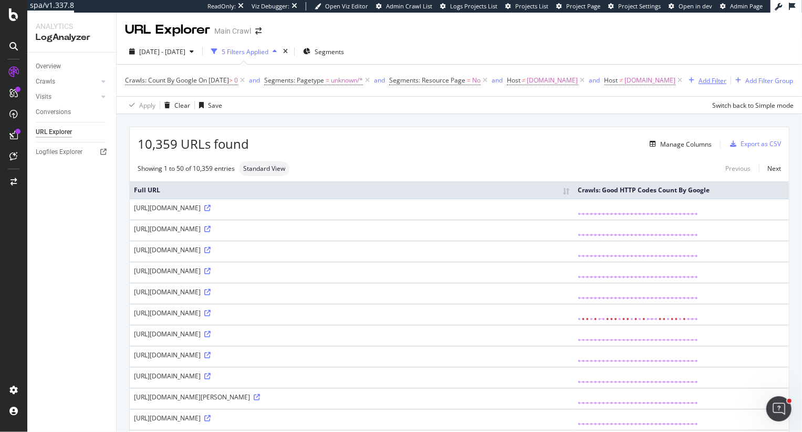
click at [699, 80] on div "Add Filter" at bounding box center [713, 80] width 28 height 9
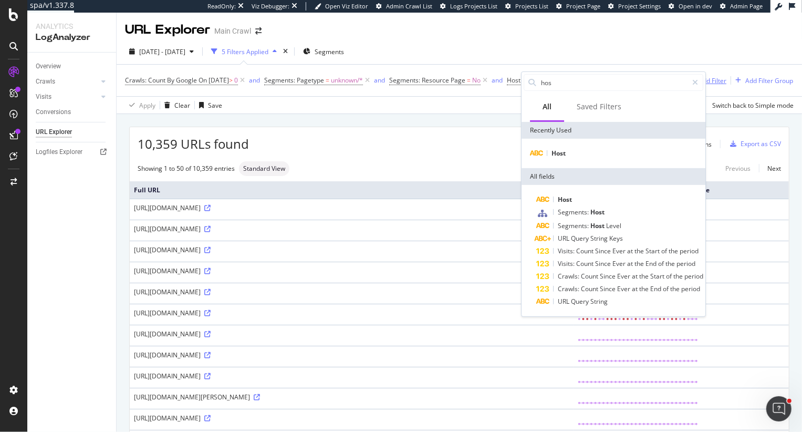
type input "host"
click at [548, 154] on div "Host" at bounding box center [614, 153] width 180 height 13
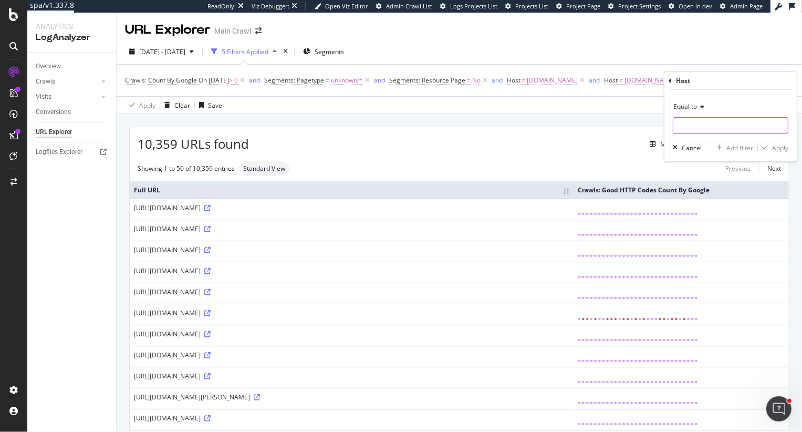
click at [685, 132] on input "text" at bounding box center [730, 125] width 115 height 17
click at [694, 139] on span "merc.rei.com" at bounding box center [714, 139] width 77 height 9
type input "merc.rei.com"
click at [779, 147] on div "Apply" at bounding box center [780, 147] width 16 height 9
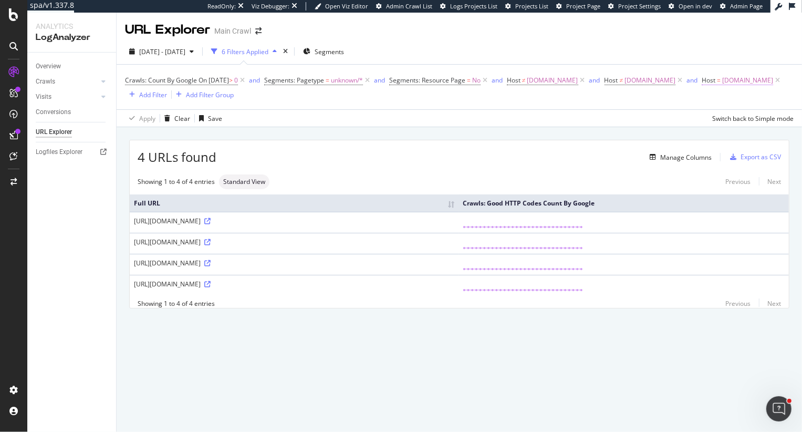
click at [722, 84] on span "merc.rei.com" at bounding box center [747, 80] width 51 height 15
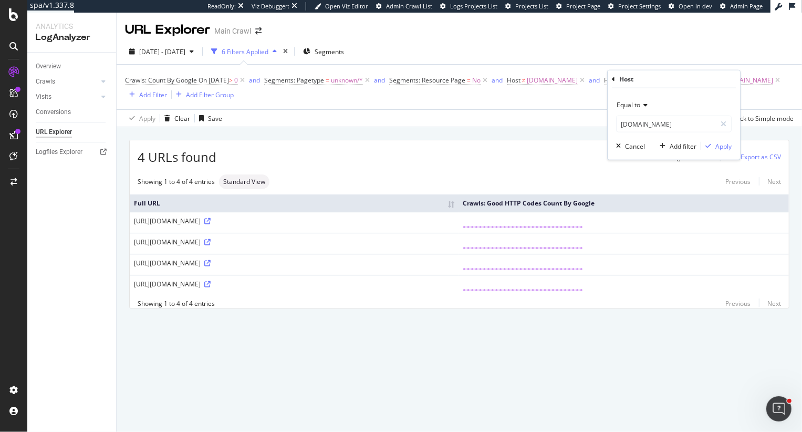
click at [625, 103] on span "Equal to" at bounding box center [629, 104] width 24 height 9
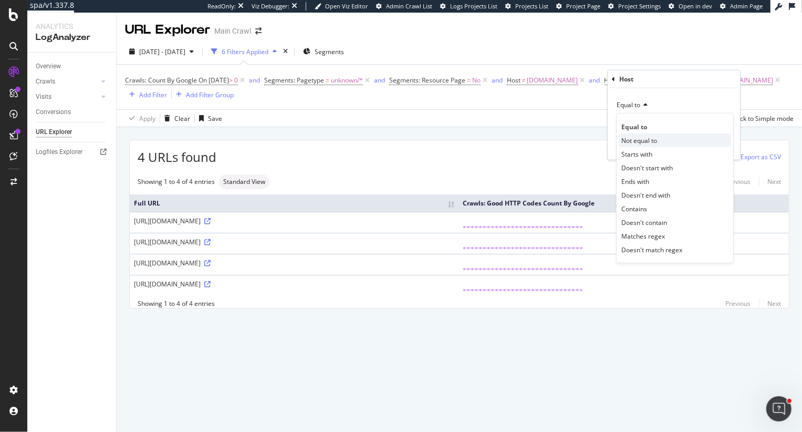
click at [637, 139] on span "Not equal to" at bounding box center [639, 140] width 36 height 9
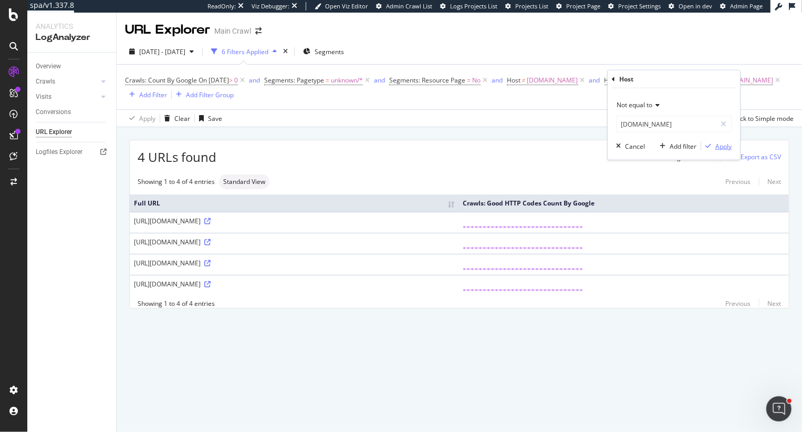
click at [729, 148] on div "Apply" at bounding box center [724, 145] width 16 height 9
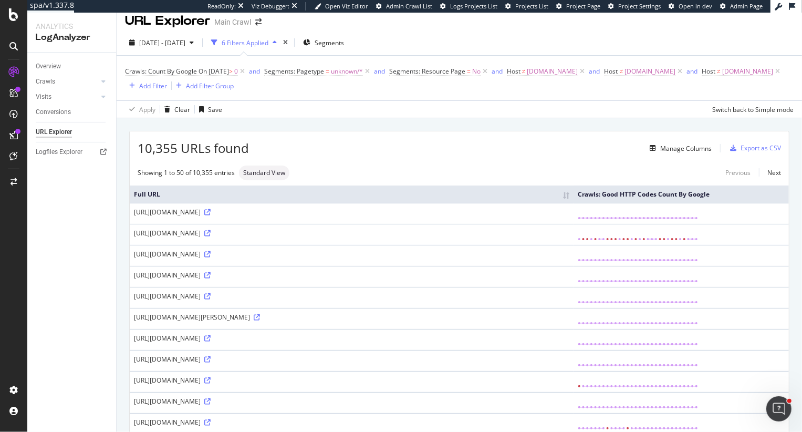
scroll to position [8, 0]
click at [161, 86] on div "Add Filter" at bounding box center [153, 86] width 28 height 9
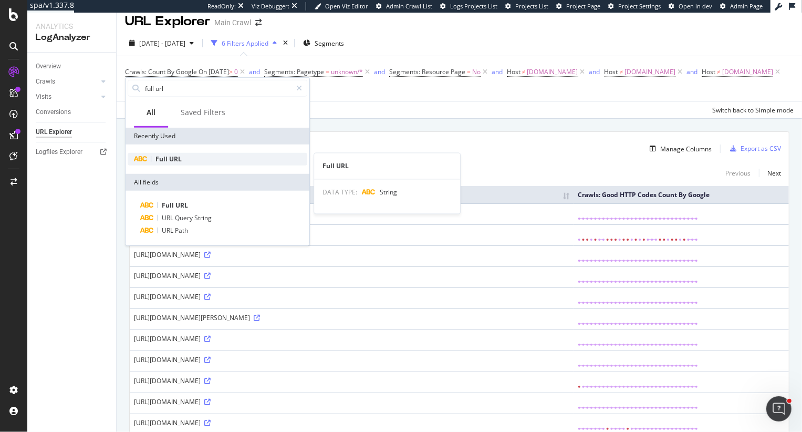
type input "full url"
click at [165, 163] on div "Full URL" at bounding box center [218, 159] width 180 height 13
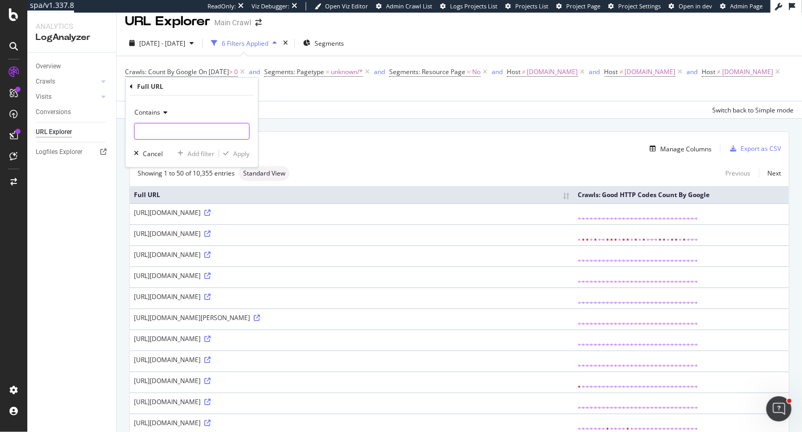
click at [166, 132] on input "text" at bounding box center [191, 131] width 115 height 17
type input "rei-garage"
click at [236, 149] on div "Apply" at bounding box center [241, 153] width 16 height 9
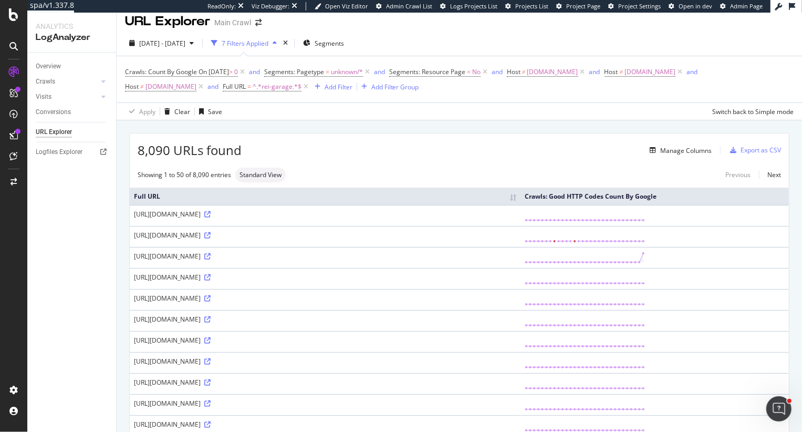
scroll to position [13, 0]
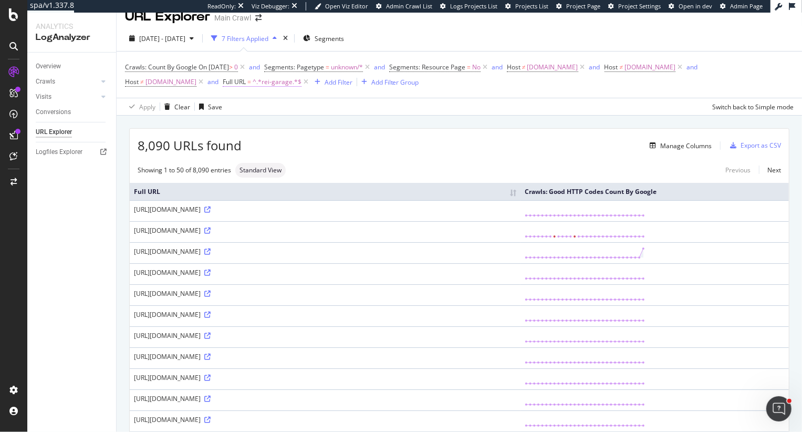
click at [253, 79] on span "^.*rei-garage.*$" at bounding box center [277, 82] width 49 height 15
click at [150, 107] on span "Contains" at bounding box center [147, 106] width 26 height 9
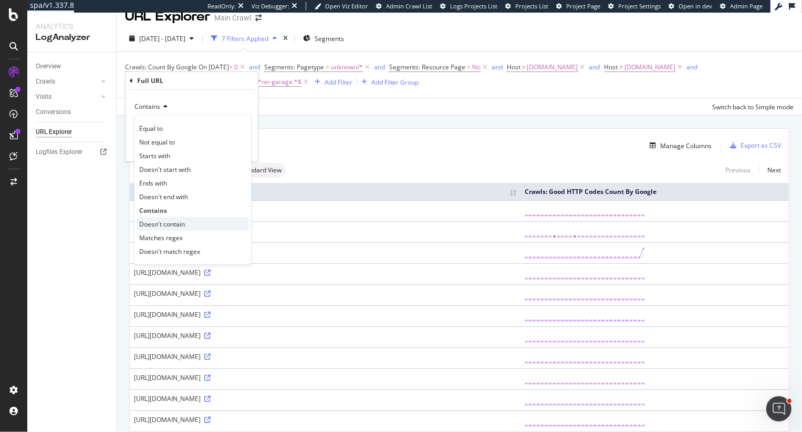
click at [169, 221] on span "Doesn't contain" at bounding box center [162, 223] width 46 height 9
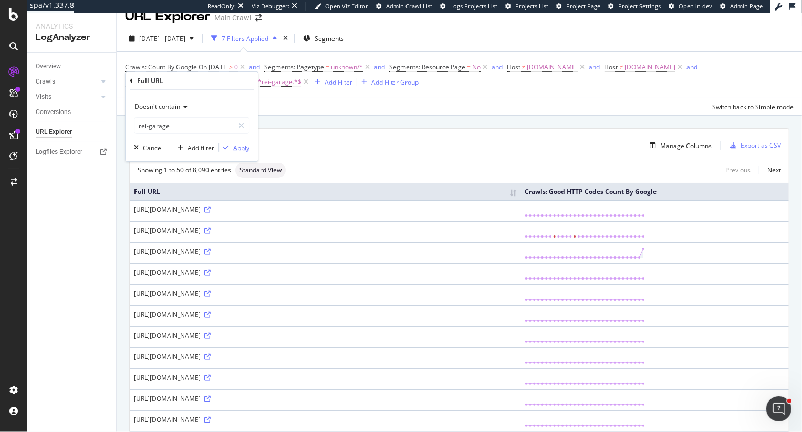
click at [236, 149] on div "Apply" at bounding box center [241, 147] width 16 height 9
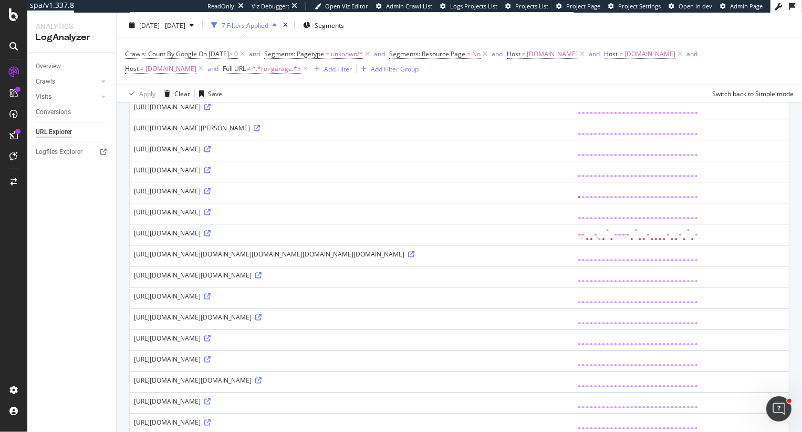
scroll to position [200, 0]
drag, startPoint x: 268, startPoint y: 394, endPoint x: 284, endPoint y: 395, distance: 15.8
click at [284, 384] on div "https://www.rei.com/%7e1701373731774%7Chttps:/www.rei.com/h/womens-clothing%7e1…" at bounding box center [352, 379] width 436 height 9
click at [348, 370] on td "https://www.rei.com/%7e1701056585288" at bounding box center [352, 359] width 444 height 21
drag, startPoint x: 268, startPoint y: 393, endPoint x: 283, endPoint y: 395, distance: 14.8
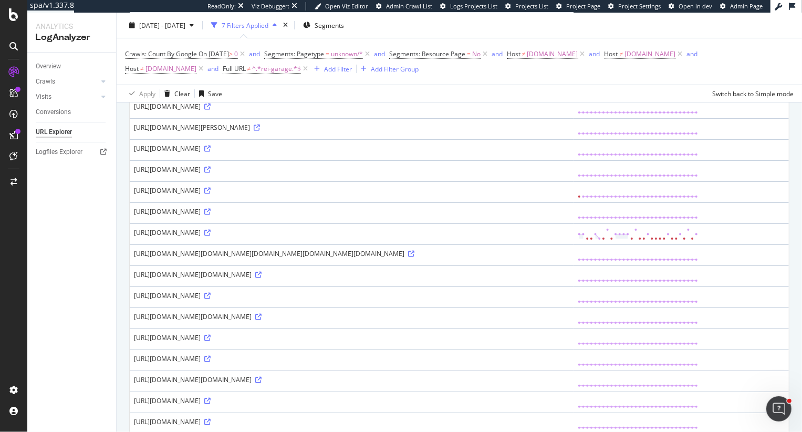
click at [283, 384] on div "https://www.rei.com/%7e1701373731774%7Chttps:/www.rei.com/h/womens-clothing%7e1…" at bounding box center [352, 379] width 436 height 9
copy div "https"
click at [324, 72] on div "Add Filter" at bounding box center [338, 68] width 28 height 9
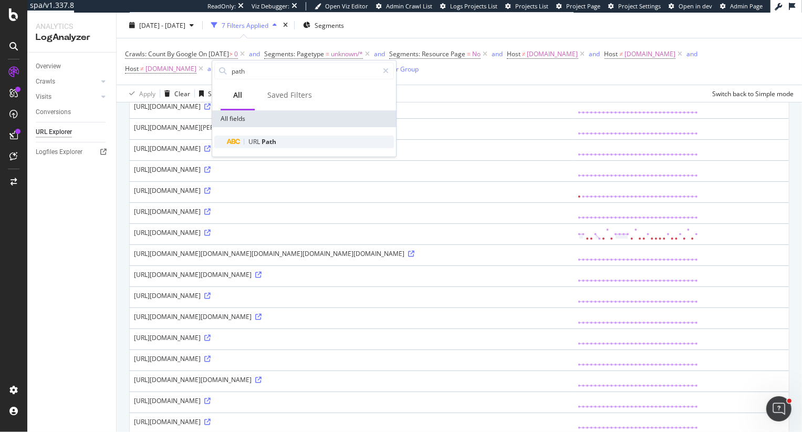
type input "path"
click at [274, 144] on span "Path" at bounding box center [269, 141] width 15 height 9
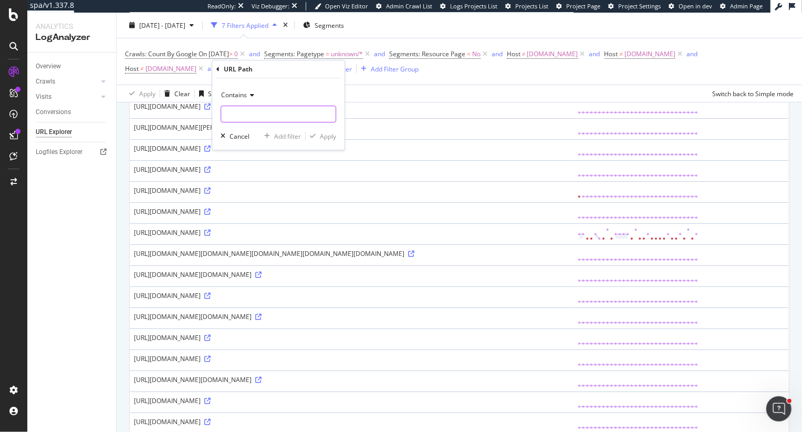
click at [267, 113] on input "text" at bounding box center [278, 114] width 115 height 17
paste input "https"
type input "https"
click at [326, 138] on div "Apply" at bounding box center [328, 136] width 16 height 9
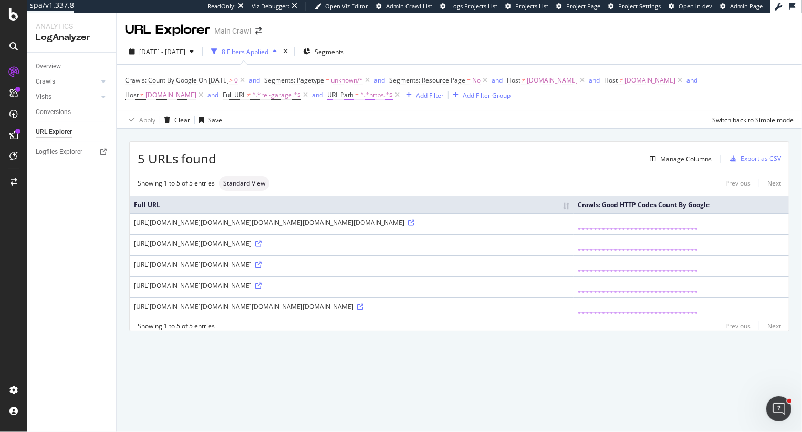
click at [360, 98] on span "^.*https.*$" at bounding box center [376, 95] width 33 height 15
click at [247, 120] on span "Contains" at bounding box center [252, 120] width 26 height 9
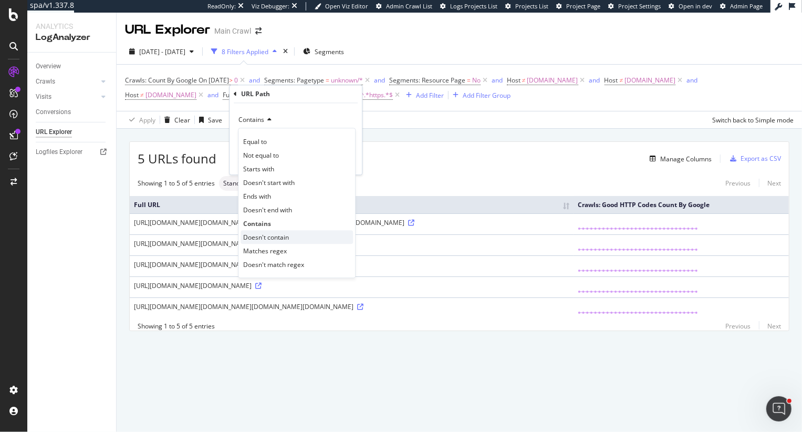
click at [266, 240] on span "Doesn't contain" at bounding box center [266, 237] width 46 height 9
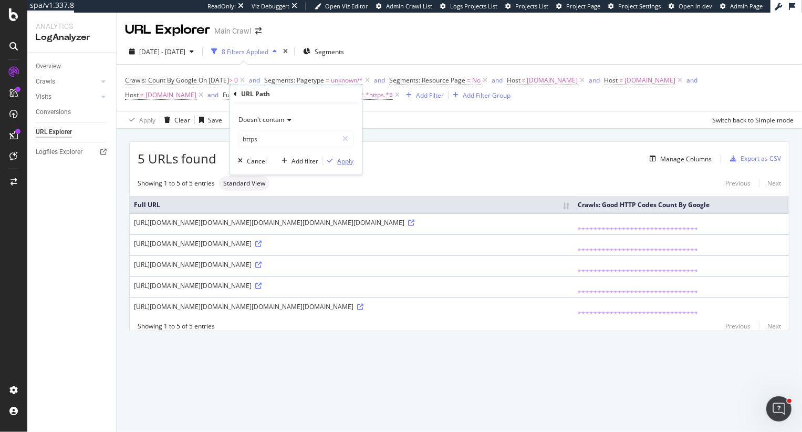
click at [341, 159] on div "Apply" at bounding box center [345, 161] width 16 height 9
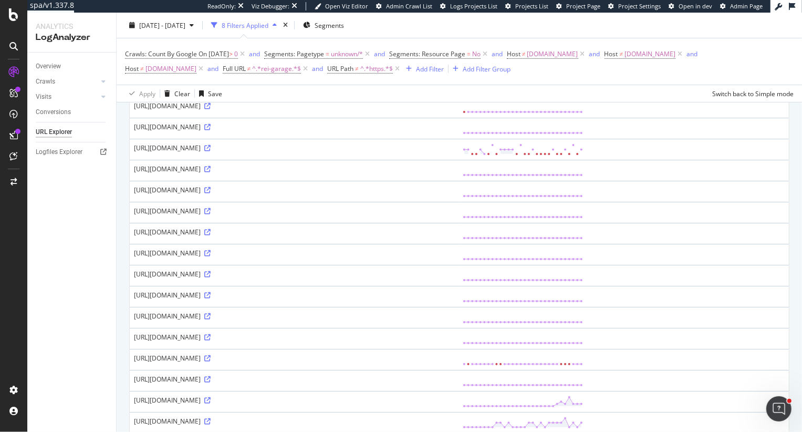
scroll to position [262, 0]
drag, startPoint x: 212, startPoint y: 221, endPoint x: 255, endPoint y: 225, distance: 43.2
click at [255, 217] on div "https://www.rei.com/%7e1700501533703" at bounding box center [294, 213] width 320 height 9
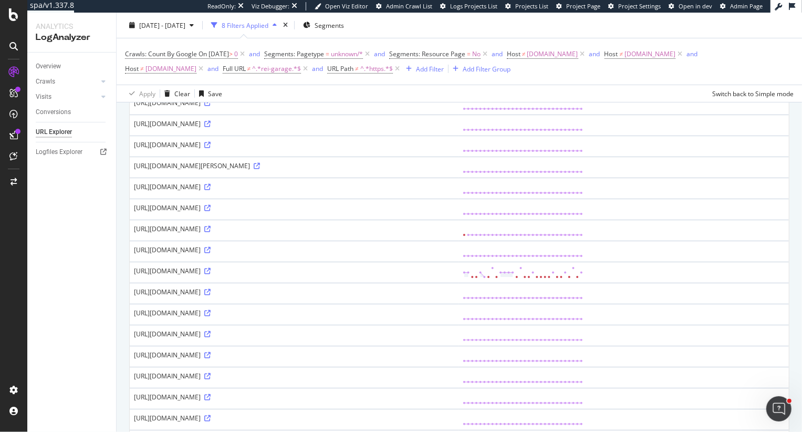
scroll to position [0, 0]
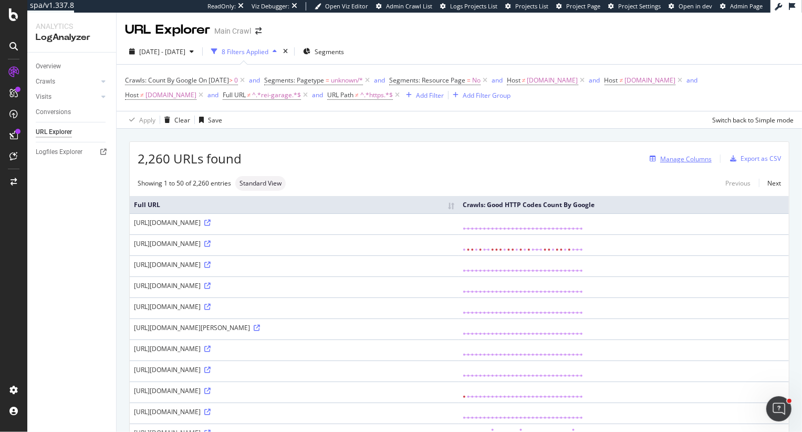
click at [683, 160] on div "Manage Columns" at bounding box center [685, 158] width 51 height 9
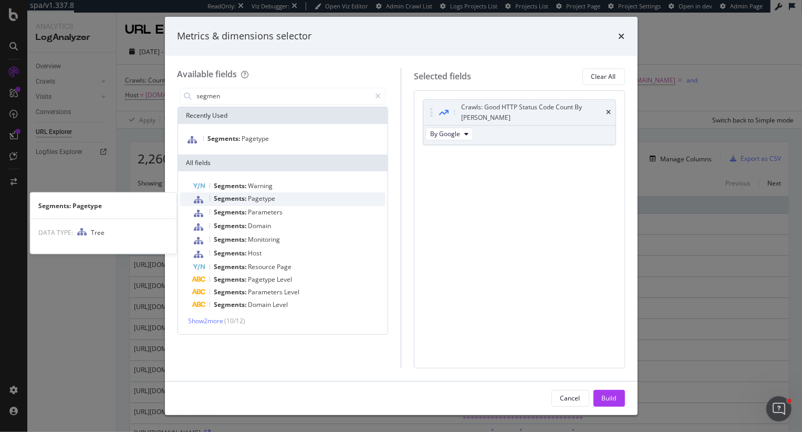
type input "segmen"
click at [266, 202] on span "Pagetype" at bounding box center [261, 198] width 27 height 9
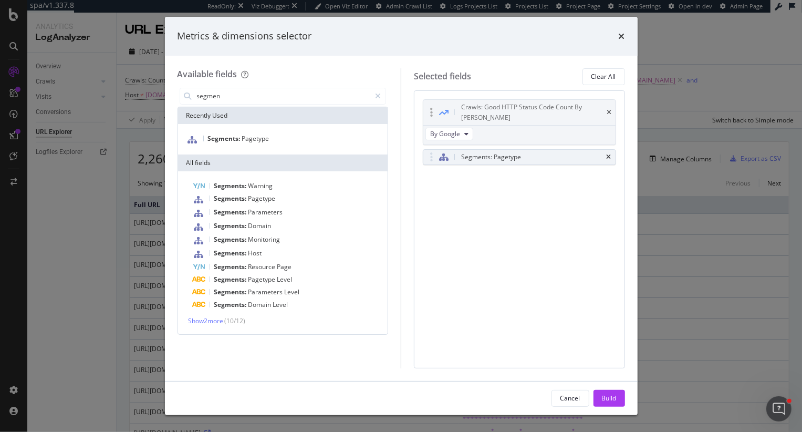
drag, startPoint x: 433, startPoint y: 107, endPoint x: 432, endPoint y: 159, distance: 52.0
click at [611, 395] on div "Build" at bounding box center [609, 397] width 15 height 9
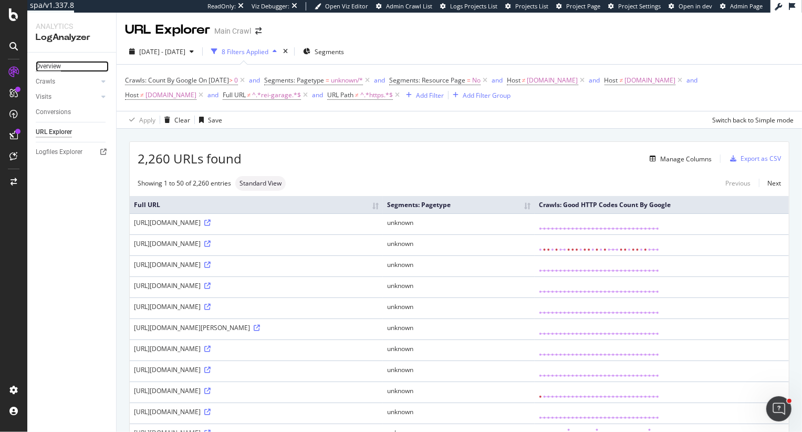
click at [50, 62] on div "Overview" at bounding box center [48, 66] width 25 height 11
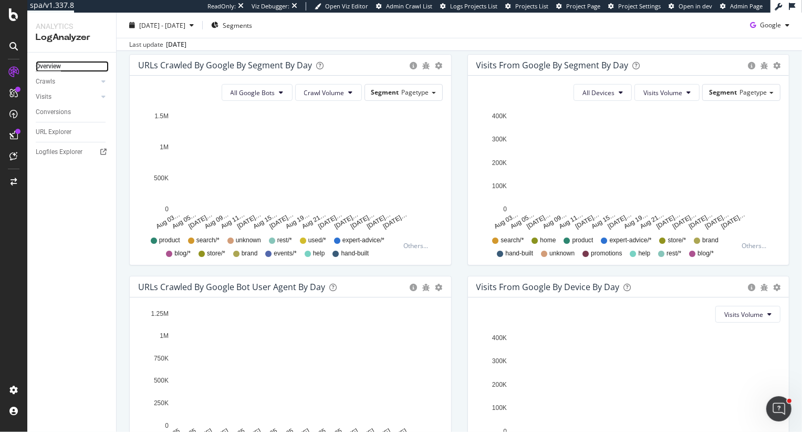
scroll to position [362, 0]
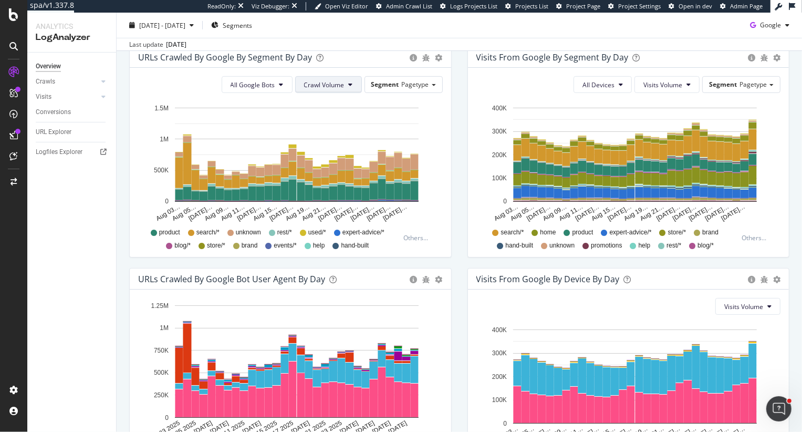
click at [318, 89] on button "Crawl Volume" at bounding box center [328, 84] width 67 height 17
click at [323, 126] on span "Unique URLs" at bounding box center [326, 124] width 42 height 9
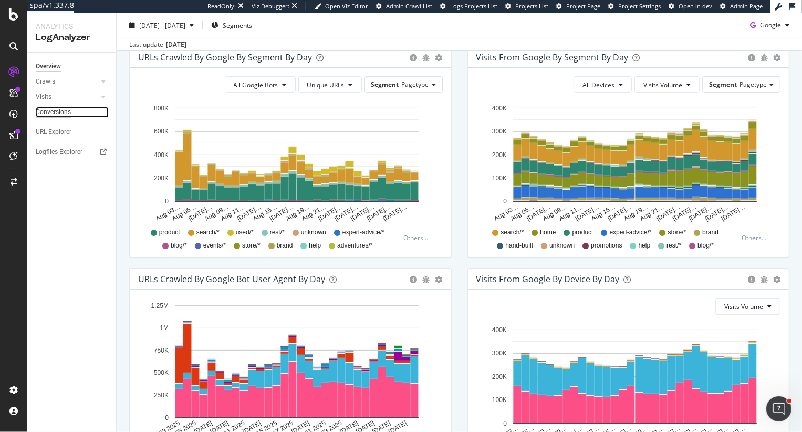
click at [61, 115] on div "Conversions" at bounding box center [53, 112] width 35 height 11
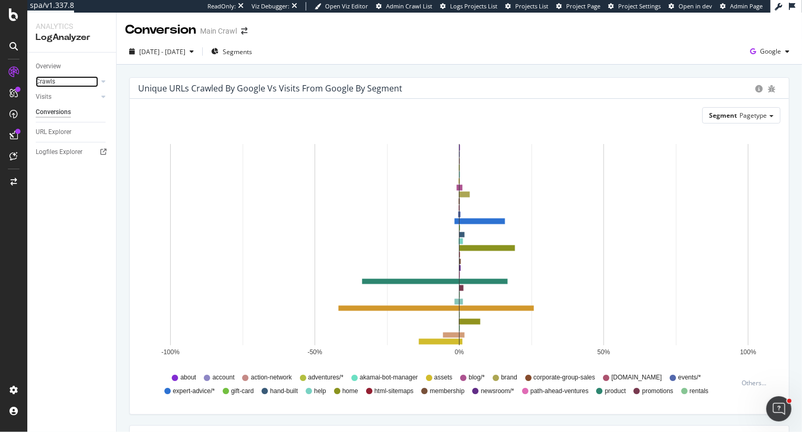
click at [98, 81] on div at bounding box center [93, 81] width 11 height 11
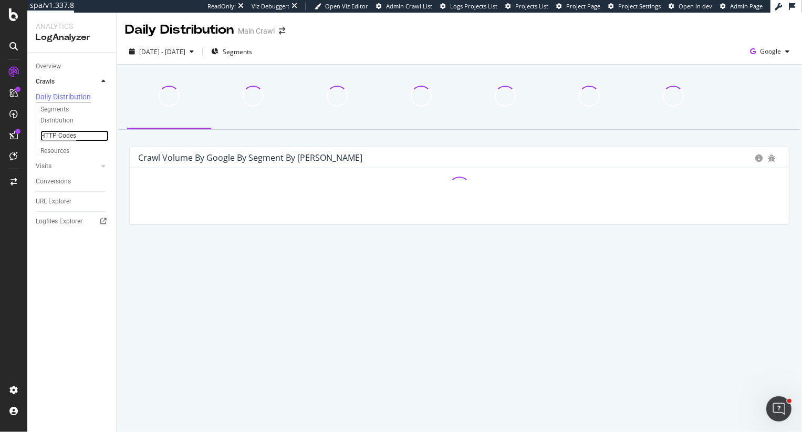
click at [59, 139] on div "HTTP Codes" at bounding box center [58, 135] width 36 height 11
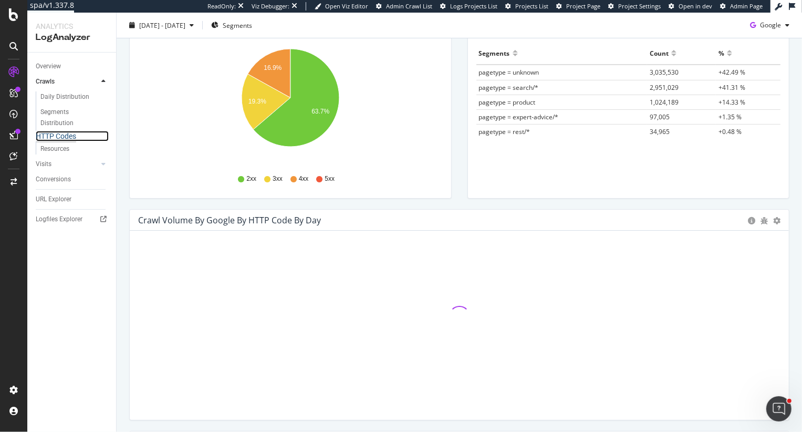
scroll to position [235, 0]
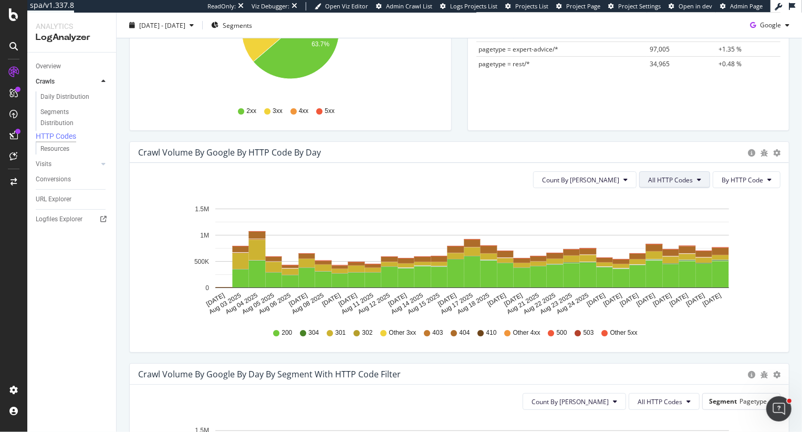
click at [669, 184] on button "All HTTP Codes" at bounding box center [674, 179] width 71 height 17
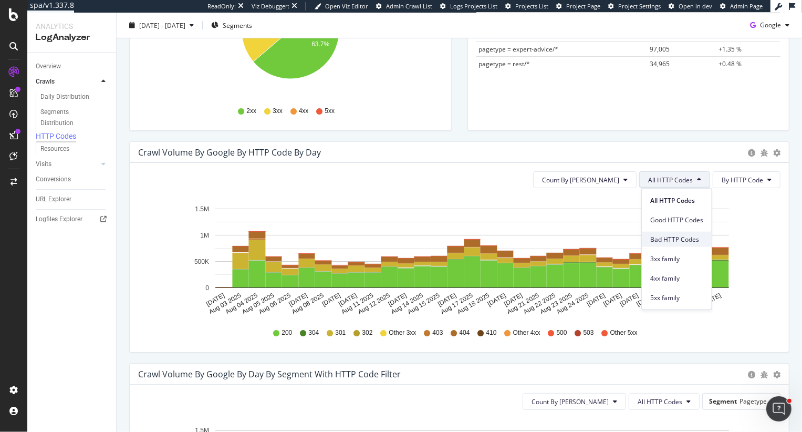
click at [665, 237] on span "Bad HTTP Codes" at bounding box center [676, 238] width 53 height 9
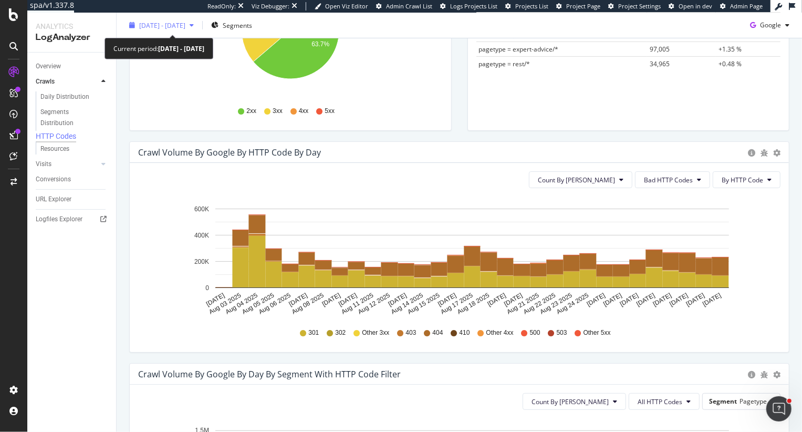
click at [179, 29] on span "2025 Aug. 3rd - Sep. 1st" at bounding box center [162, 24] width 46 height 9
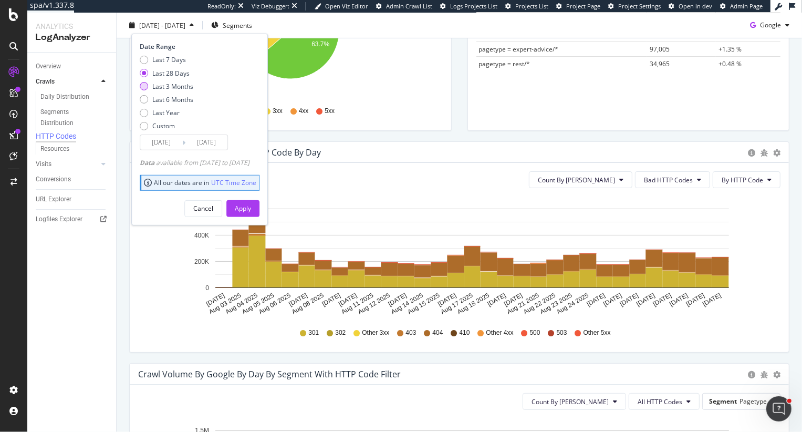
click at [175, 87] on div "Last 3 Months" at bounding box center [172, 85] width 41 height 9
type input "2025/06/02"
click at [251, 206] on div "Apply" at bounding box center [243, 208] width 16 height 9
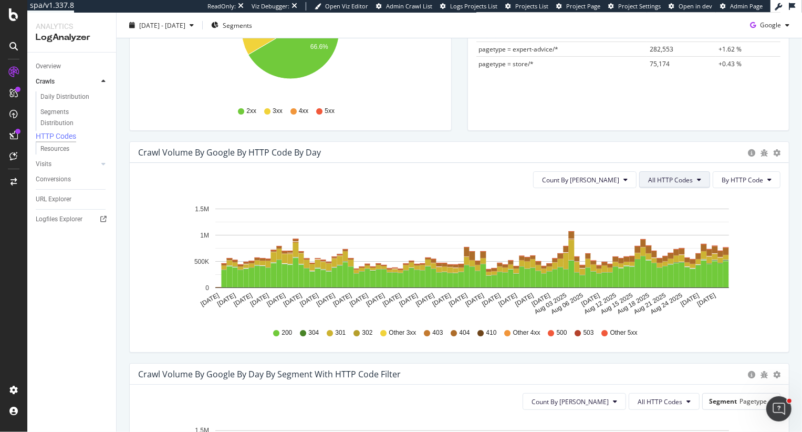
click at [664, 182] on span "All HTTP Codes" at bounding box center [670, 179] width 45 height 9
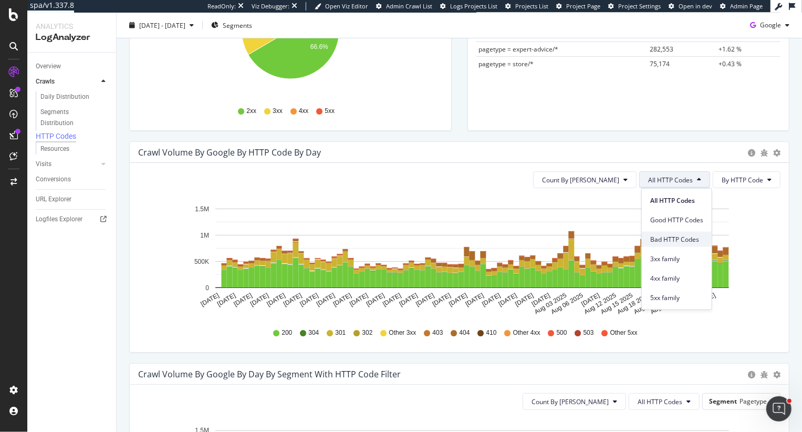
click at [669, 239] on span "Bad HTTP Codes" at bounding box center [676, 238] width 53 height 9
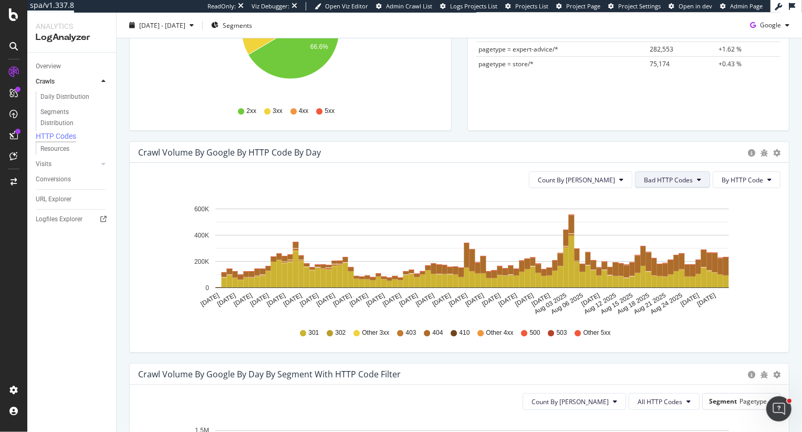
click at [693, 179] on span "Bad HTTP Codes" at bounding box center [668, 179] width 49 height 9
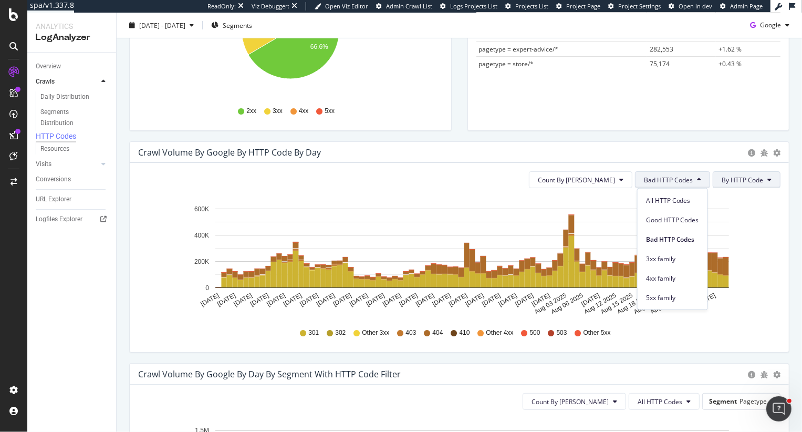
click at [745, 175] on span "By HTTP Code" at bounding box center [743, 179] width 42 height 9
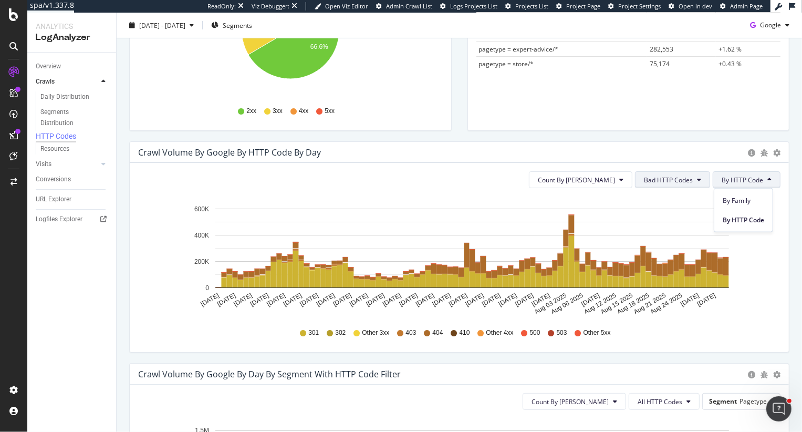
click at [668, 180] on span "Bad HTTP Codes" at bounding box center [668, 179] width 49 height 9
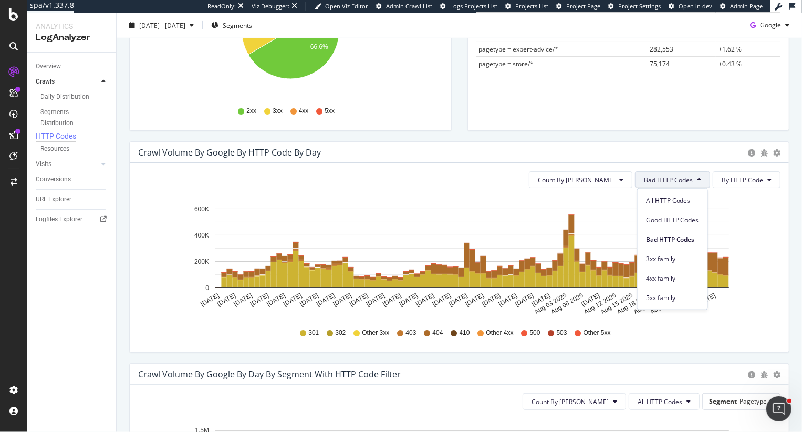
click at [567, 152] on div "Crawl Volume by google by HTTP Code by Day" at bounding box center [440, 152] width 605 height 11
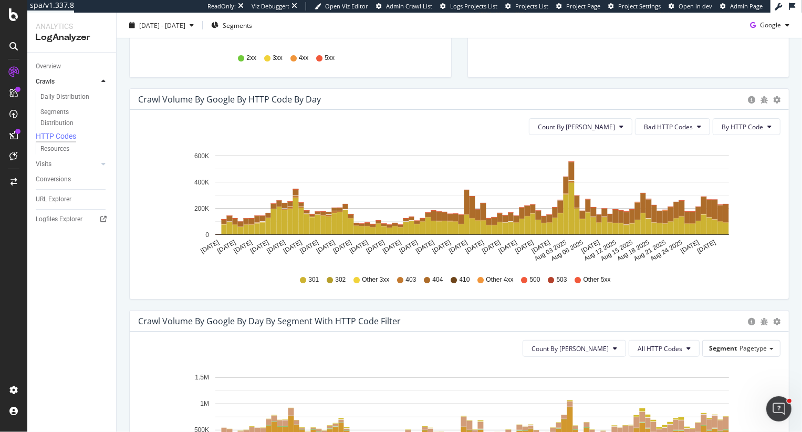
scroll to position [354, 0]
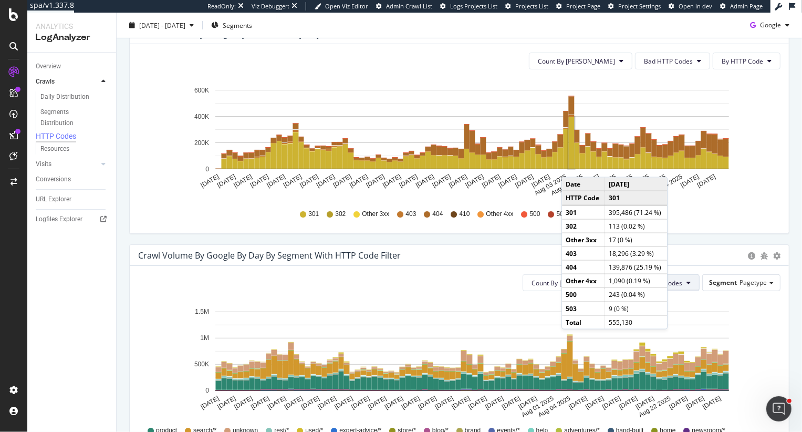
click at [682, 283] on span "All HTTP Codes" at bounding box center [660, 282] width 45 height 9
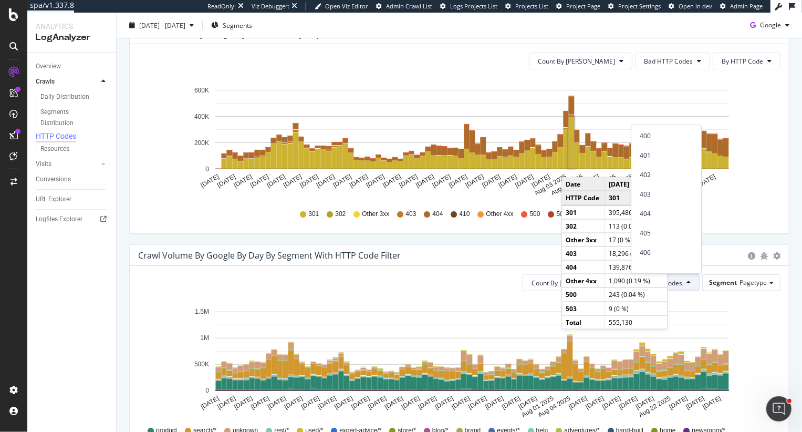
scroll to position [242, 0]
click at [667, 186] on span "403" at bounding box center [666, 186] width 53 height 9
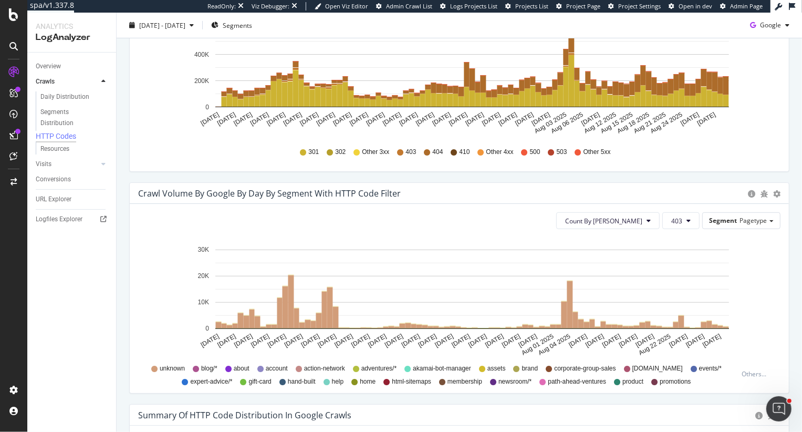
scroll to position [416, 0]
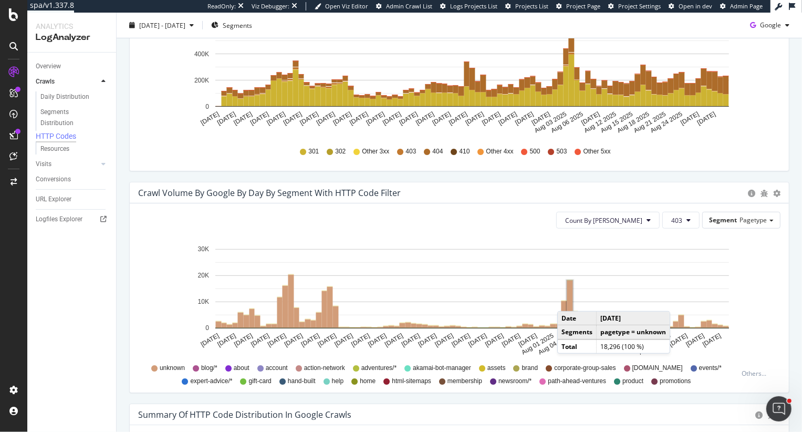
click at [568, 300] on rect "A chart." at bounding box center [570, 304] width 6 height 47
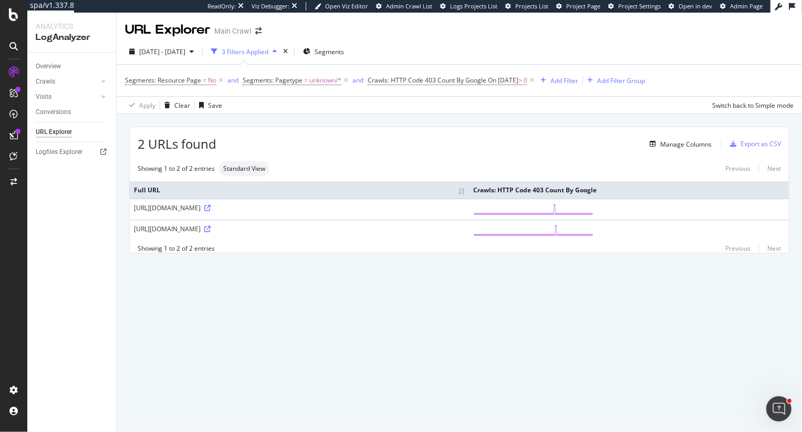
click at [275, 301] on div "URL Explorer Main Crawl 2025 Jun. 2nd - Sep. 1st 3 Filters Applied Segments Seg…" at bounding box center [460, 222] width 686 height 419
click at [519, 80] on span "On 2025-08-04" at bounding box center [503, 80] width 30 height 9
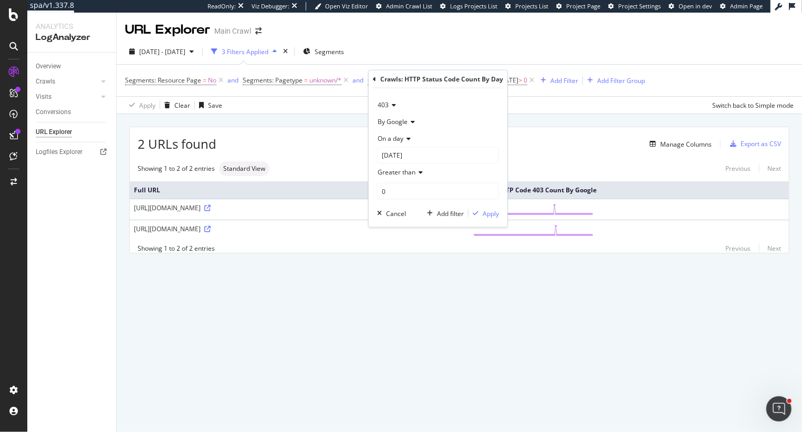
click at [399, 139] on span "On a day" at bounding box center [391, 138] width 26 height 9
click at [409, 186] on span "Any day of the period" at bounding box center [413, 187] width 62 height 9
click at [488, 195] on div "Apply" at bounding box center [491, 196] width 16 height 9
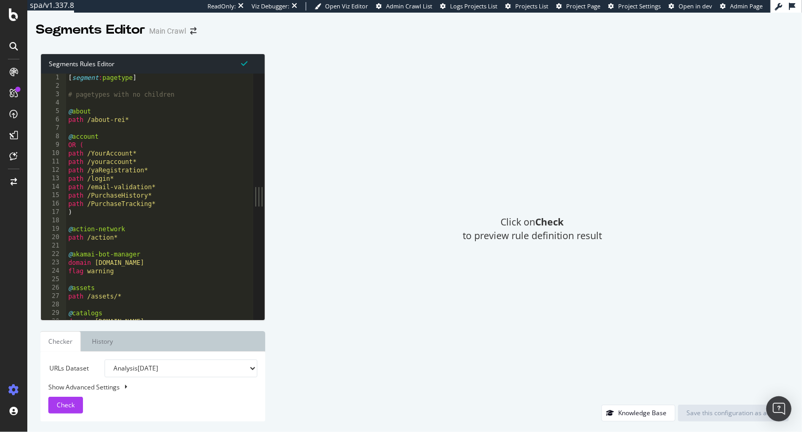
click at [138, 217] on div "[ segment : pagetype ] # pagetypes with no children @ about path /about-rei* @ …" at bounding box center [206, 205] width 281 height 263
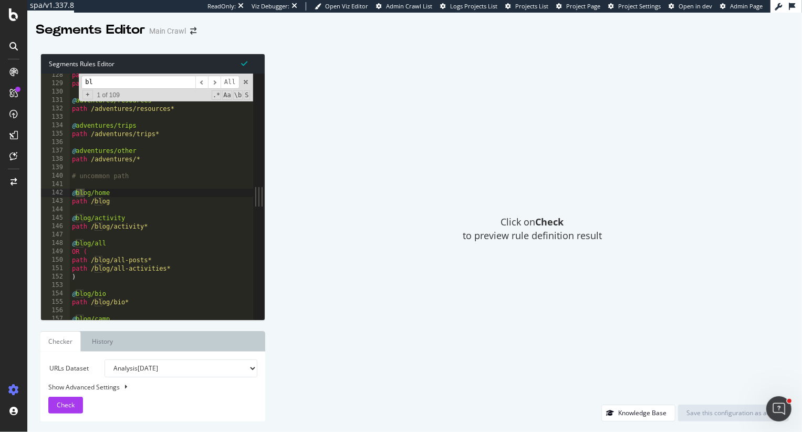
scroll to position [876, 0]
type input "blog"
drag, startPoint x: 130, startPoint y: 203, endPoint x: 40, endPoint y: 191, distance: 90.2
click at [41, 191] on div "path /blog 128 129 130 131 132 133 134 135 136 137 138 139 140 141 142 143 144 …" at bounding box center [147, 197] width 212 height 246
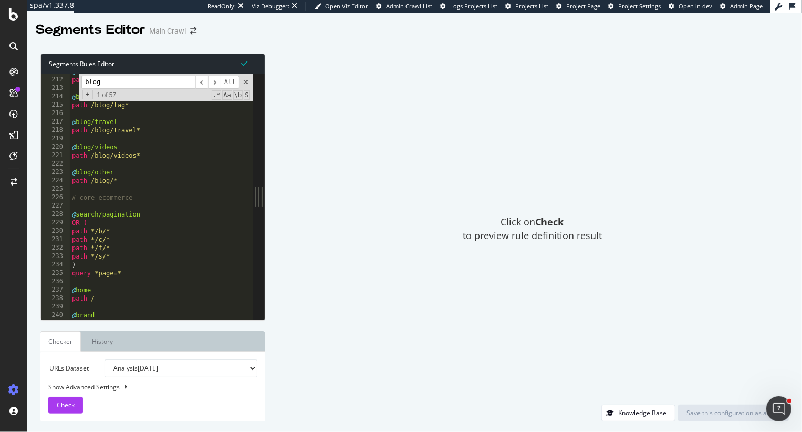
scroll to position [1447, 0]
click at [134, 182] on div "@ blog/stewardship path /blog/stewardship* @ blog/tag path /blog/tag* @ blog/tr…" at bounding box center [210, 200] width 281 height 263
type textarea "path /blog/*"
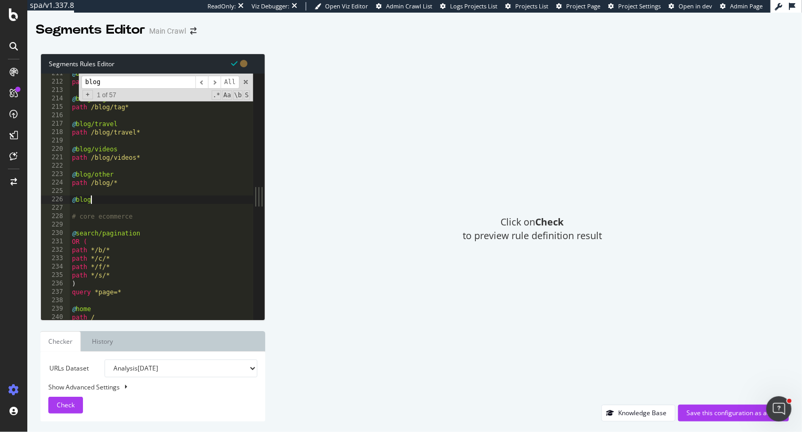
scroll to position [0, 1]
type textarea "@blog-old"
type textarea "host *blog.rei*"
click at [72, 404] on span "Check" at bounding box center [66, 404] width 18 height 9
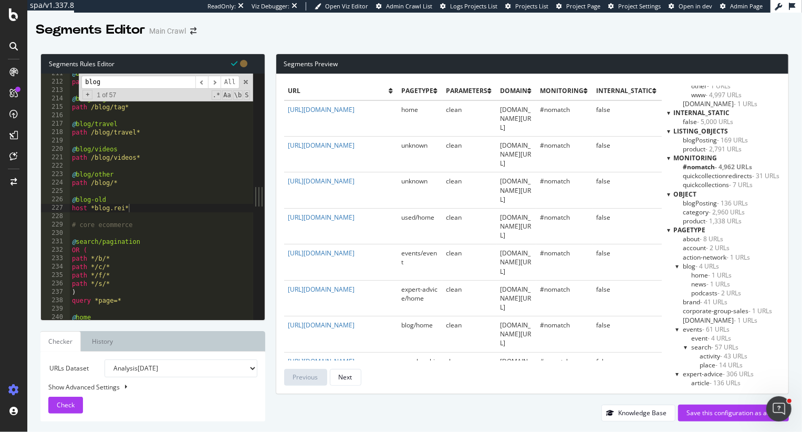
scroll to position [53, 0]
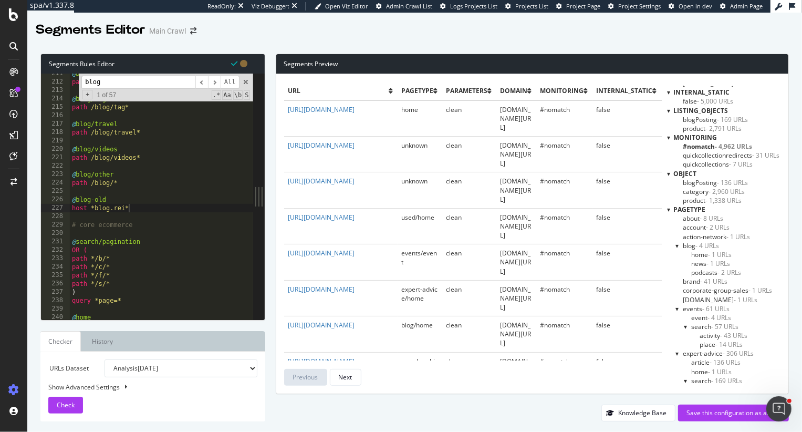
click at [132, 372] on select "Analysis 2025 Sep. 2nd Analysis 2025 Sep. 1st Analysis 2025 Aug. 31st Analysis …" at bounding box center [181, 368] width 153 height 18
select select "urlList"
click at [105, 359] on select "Analysis 2025 Sep. 2nd Analysis 2025 Sep. 1st Analysis 2025 Aug. 31st Analysis …" at bounding box center [181, 368] width 153 height 18
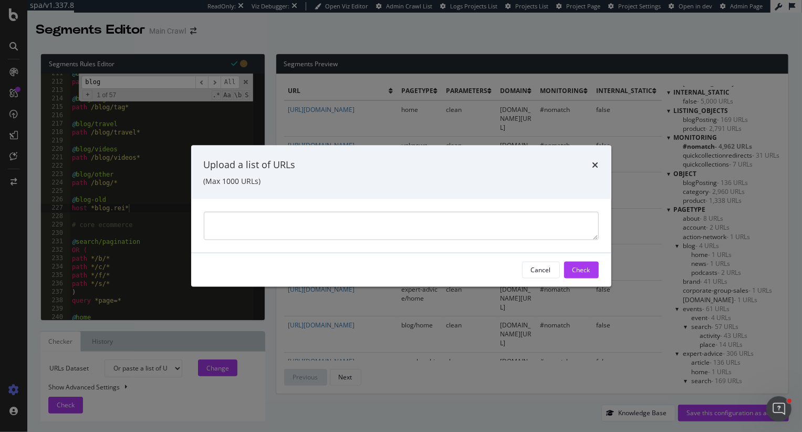
click at [286, 226] on textarea "modal" at bounding box center [401, 225] width 395 height 28
type textarea "[URL][DOMAIN_NAME][PERSON_NAME]"
click at [586, 268] on div "Check" at bounding box center [582, 269] width 18 height 9
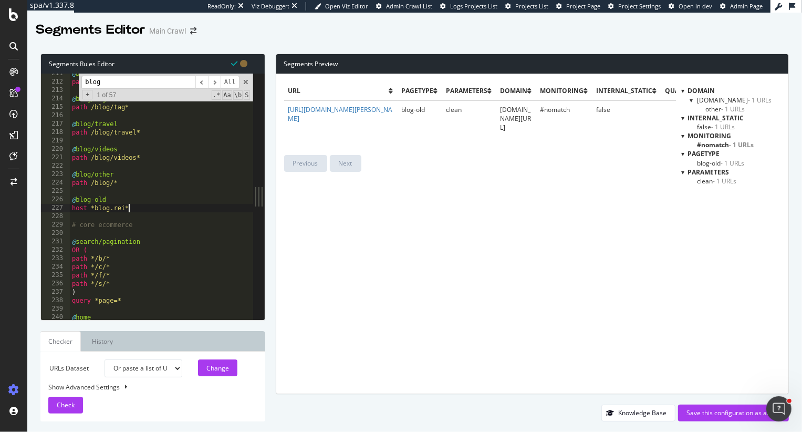
click at [144, 209] on div "@ blog/stewardship path /blog/stewardship* @ blog/tag path /blog/tag* @ blog/tr…" at bounding box center [210, 200] width 281 height 263
type textarea "@mobile-domain"
type textarea "host m.rei.com"
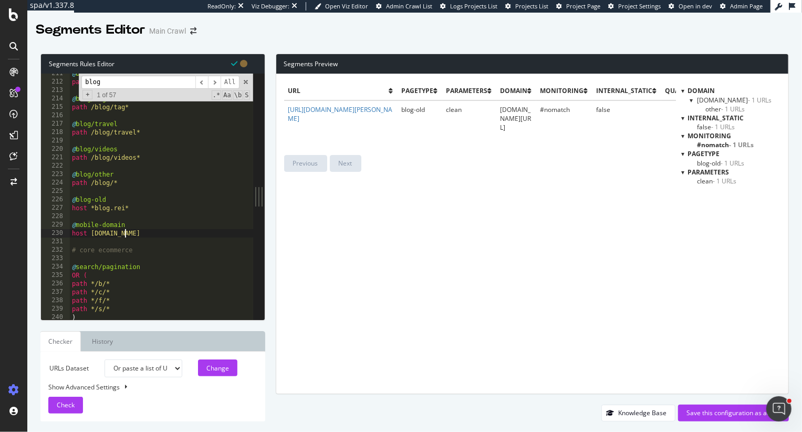
click at [159, 369] on select "Analysis 2025 Sep. 2nd Analysis 2025 Sep. 1st Analysis 2025 Aug. 31st Analysis …" at bounding box center [144, 368] width 78 height 18
click at [105, 359] on select "Analysis 2025 Sep. 2nd Analysis 2025 Sep. 1st Analysis 2025 Aug. 31st Analysis …" at bounding box center [144, 368] width 78 height 18
click at [218, 362] on div "Change" at bounding box center [217, 368] width 23 height 16
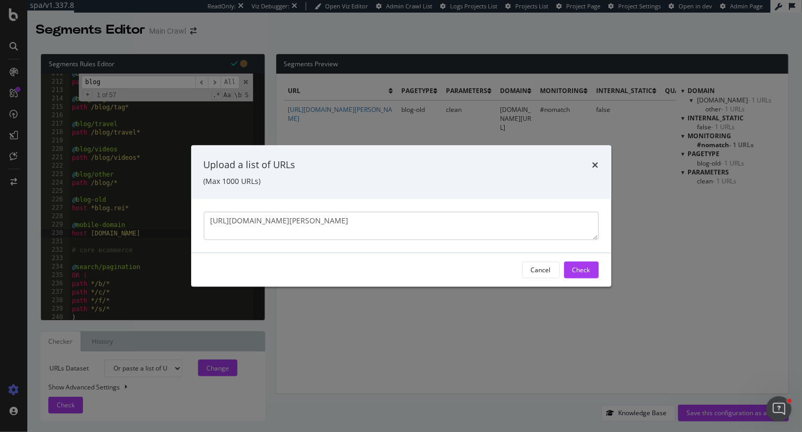
click at [379, 213] on textarea "https://blog.rei.com/bio/zander-goepfert/" at bounding box center [401, 225] width 395 height 28
click at [368, 226] on textarea "https://blog.rei.com/bio/zander-goepfert/" at bounding box center [401, 225] width 395 height 28
click at [236, 237] on textarea "https://blog.rei.com/bio/zander-goepfert/ https://m.rei.com/ https://m.rei.com/…" at bounding box center [401, 225] width 395 height 28
click at [303, 234] on textarea "https://blog.rei.com/bio/zander-goepfert/ https://m.rei.com/ https://m.rei.com/…" at bounding box center [401, 225] width 395 height 28
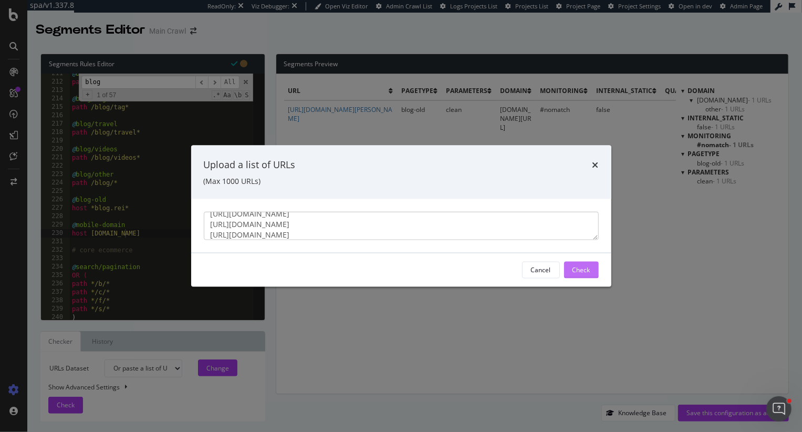
type textarea "https://blog.rei.com/bio/zander-goepfert/ https://m.rei.com/ https://m.rei.com/…"
click at [583, 269] on div "Check" at bounding box center [582, 269] width 18 height 9
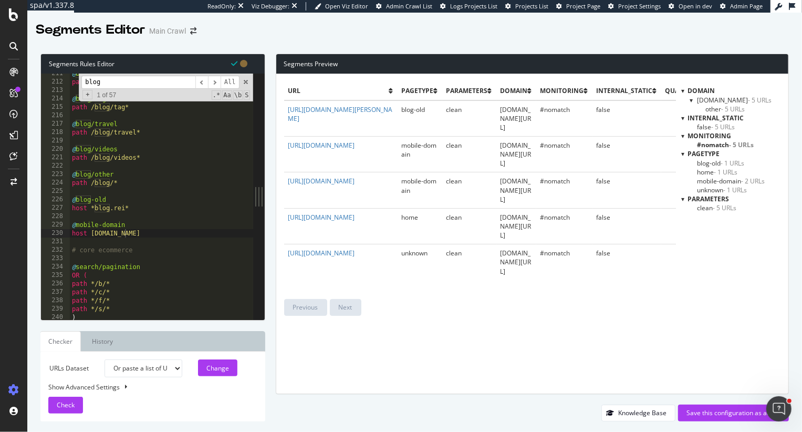
drag, startPoint x: 138, startPoint y: 79, endPoint x: 59, endPoint y: 76, distance: 79.4
click at [59, 77] on div "host m.rei.com 211 212 213 214 215 216 217 218 219 220 221 222 223 224 225 226 …" at bounding box center [147, 197] width 212 height 246
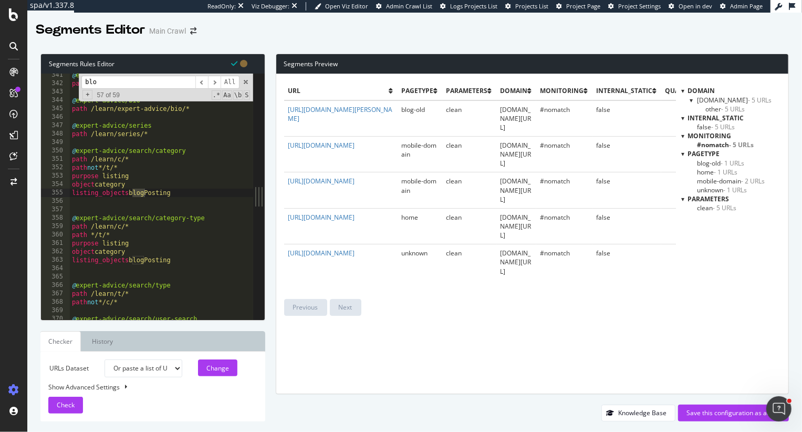
scroll to position [2335, 0]
type input "b"
type input "c"
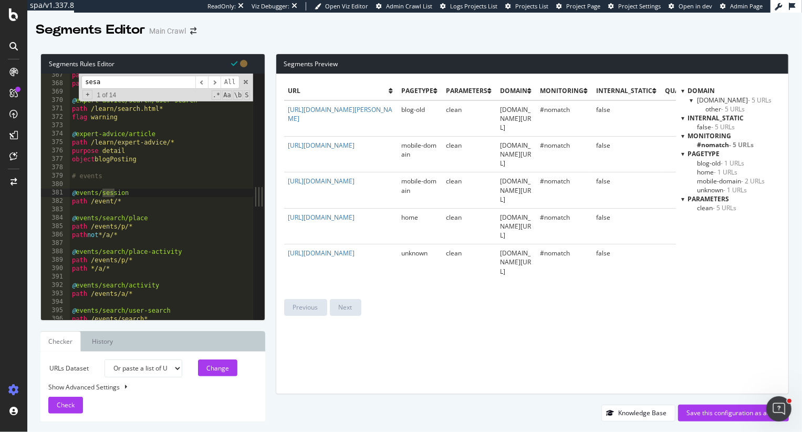
scroll to position [2513, 0]
click at [198, 85] on span "​" at bounding box center [201, 82] width 13 height 13
drag, startPoint x: 153, startPoint y: 80, endPoint x: 25, endPoint y: 77, distance: 128.2
click at [25, 77] on div "spa/v1.337.8 ReadOnly: Viz Debugger: Open Viz Editor Admin Crawl List Logs Proj…" at bounding box center [401, 216] width 802 height 432
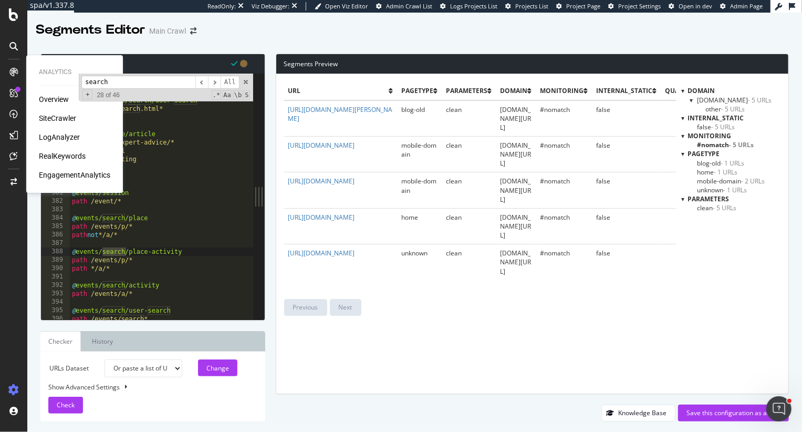
click at [125, 82] on input "search" at bounding box center [138, 82] width 114 height 13
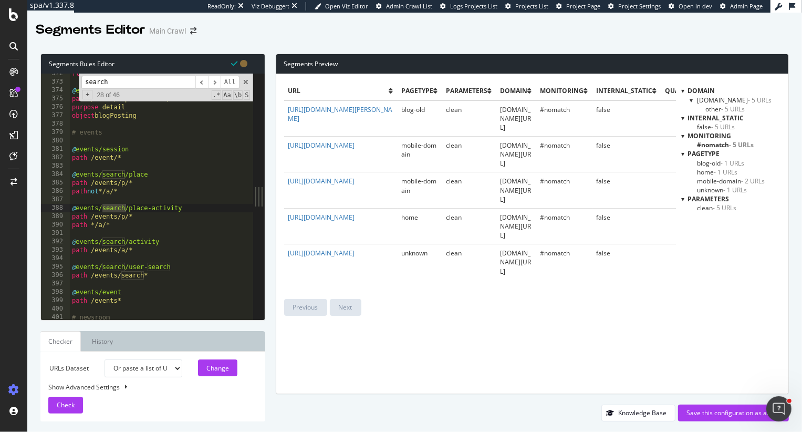
scroll to position [2548, 0]
click at [215, 80] on span "​" at bounding box center [214, 82] width 13 height 13
click at [135, 81] on input "search" at bounding box center [138, 82] width 114 height 13
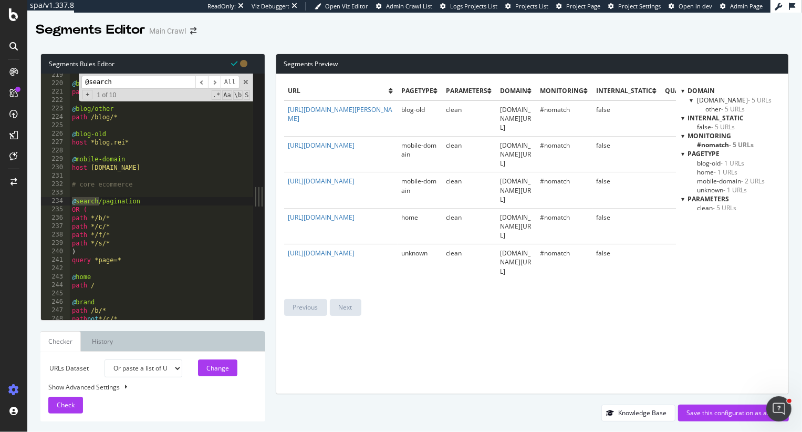
scroll to position [1498, 0]
type input "@search"
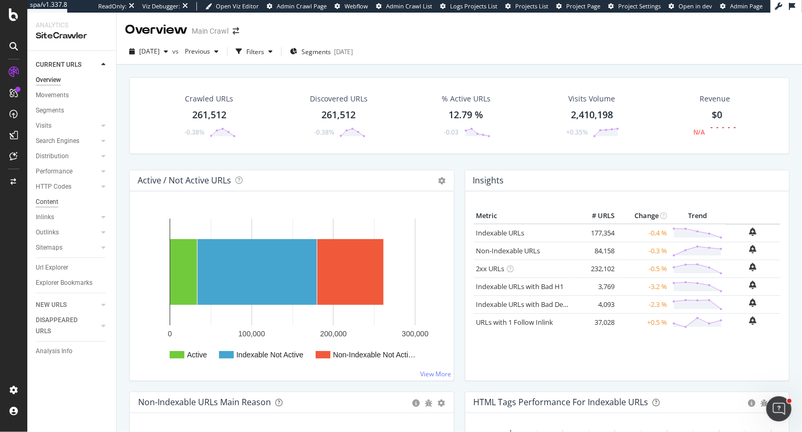
click at [52, 202] on div "Content" at bounding box center [47, 201] width 23 height 11
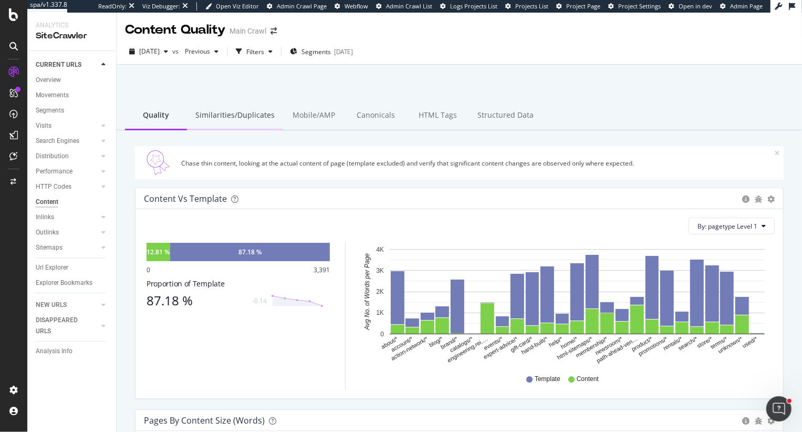
click at [200, 110] on div "Similarities/Duplicates" at bounding box center [235, 115] width 96 height 29
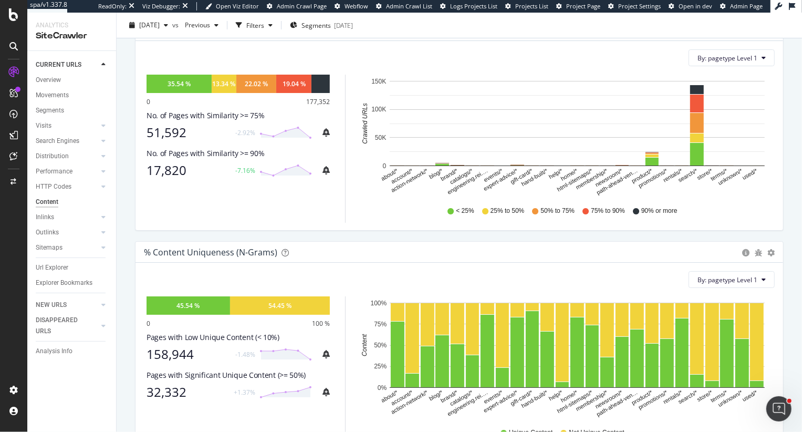
scroll to position [168, 0]
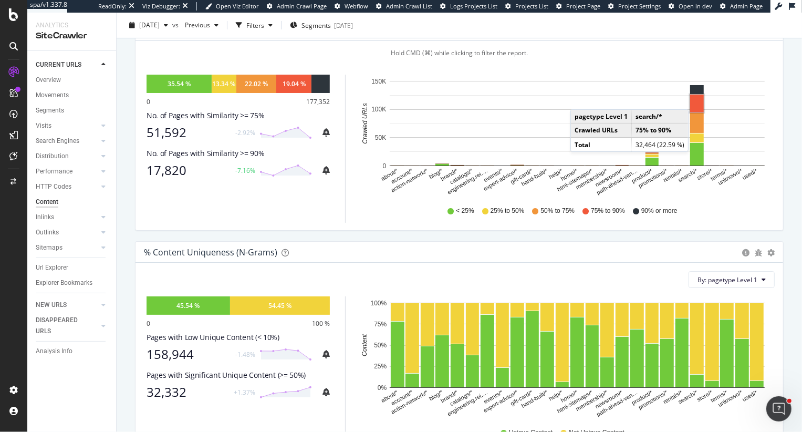
click at [699, 98] on rect "A chart." at bounding box center [697, 104] width 14 height 18
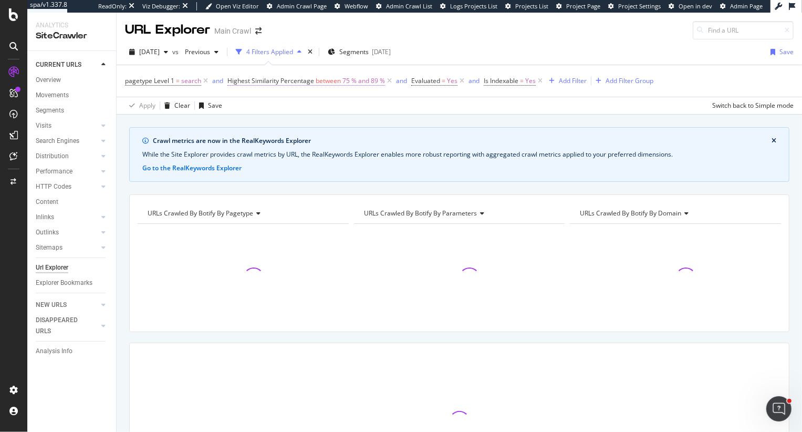
click at [360, 77] on span "75 % and 89 %" at bounding box center [364, 81] width 43 height 15
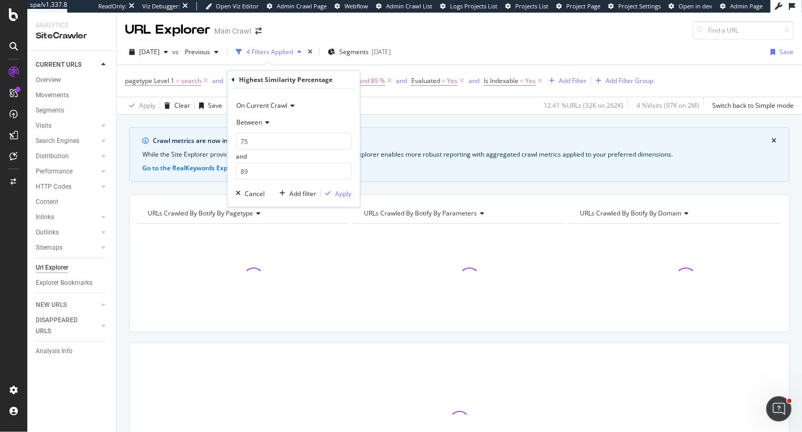
click at [256, 121] on span "Between" at bounding box center [249, 122] width 26 height 9
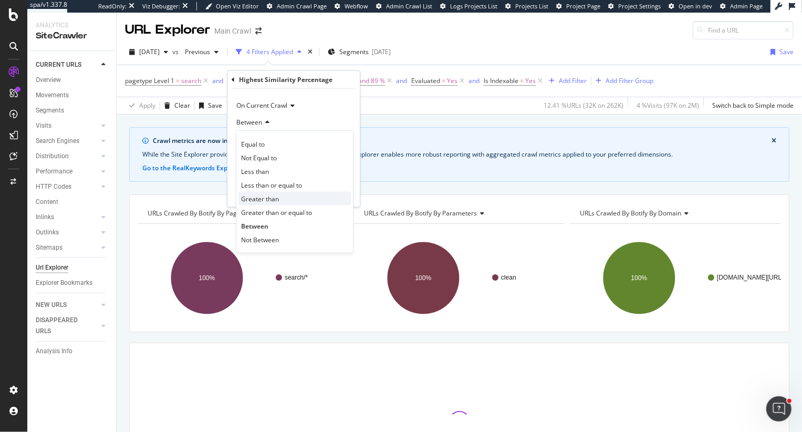
click at [275, 195] on span "Greater than" at bounding box center [260, 198] width 38 height 9
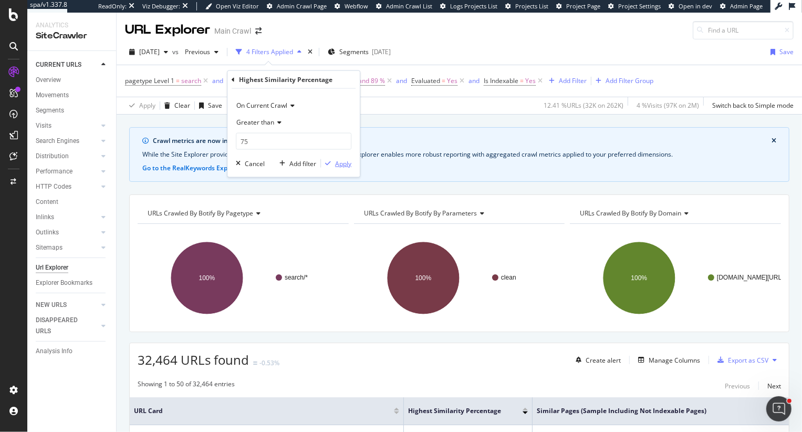
type input "75"
click at [347, 160] on div "Apply" at bounding box center [343, 163] width 16 height 9
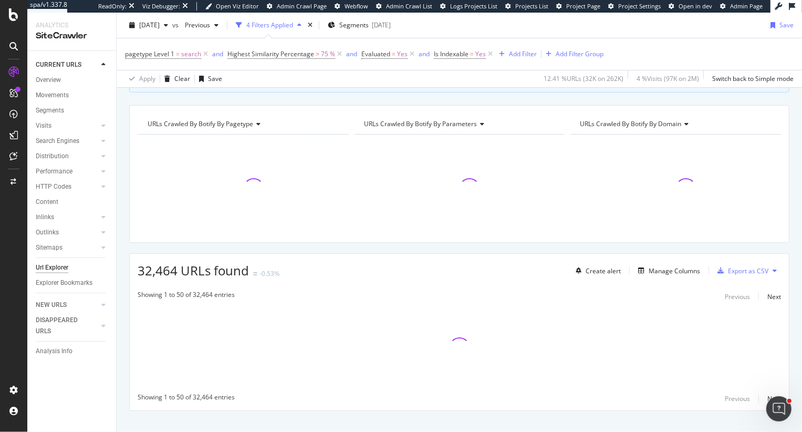
scroll to position [104, 0]
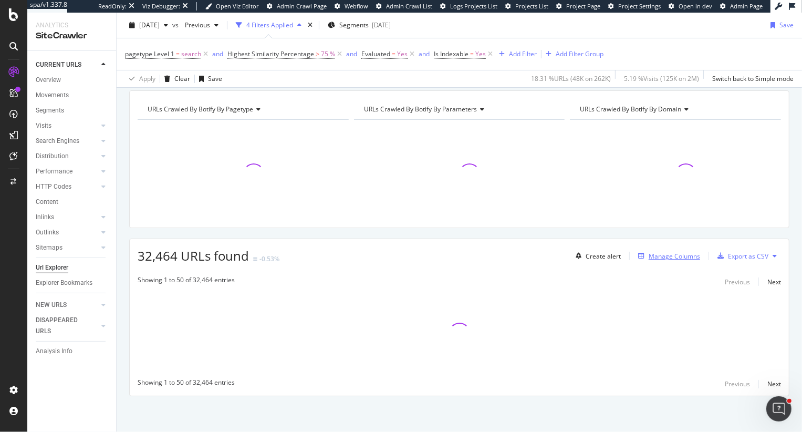
click at [657, 256] on div "Manage Columns" at bounding box center [674, 256] width 51 height 9
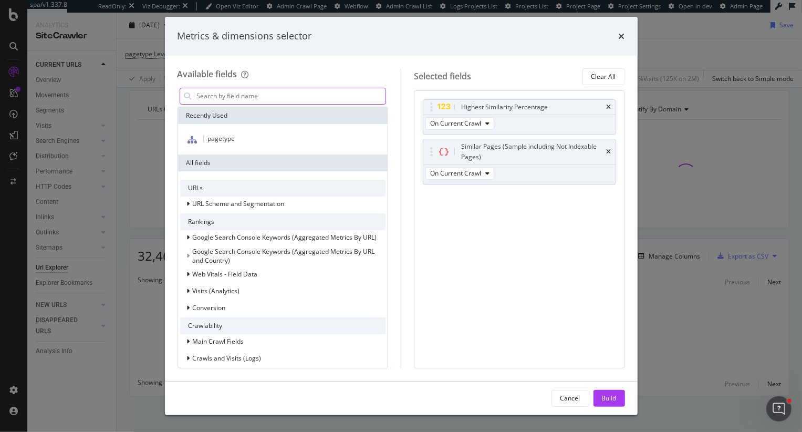
click at [246, 92] on input "modal" at bounding box center [291, 96] width 190 height 16
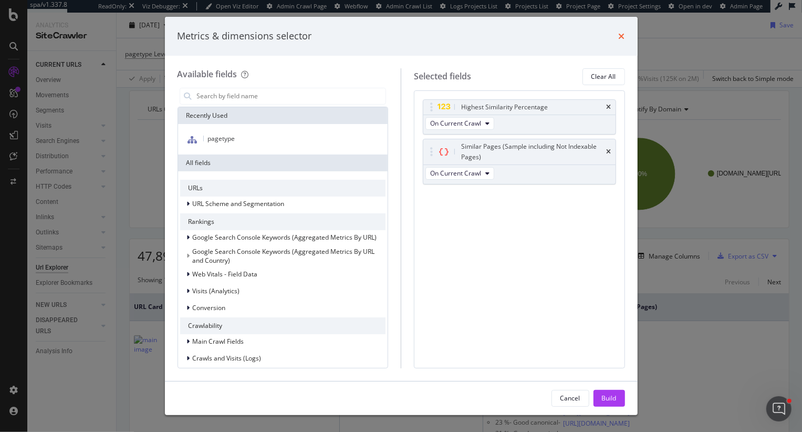
click at [620, 39] on icon "times" at bounding box center [622, 36] width 6 height 8
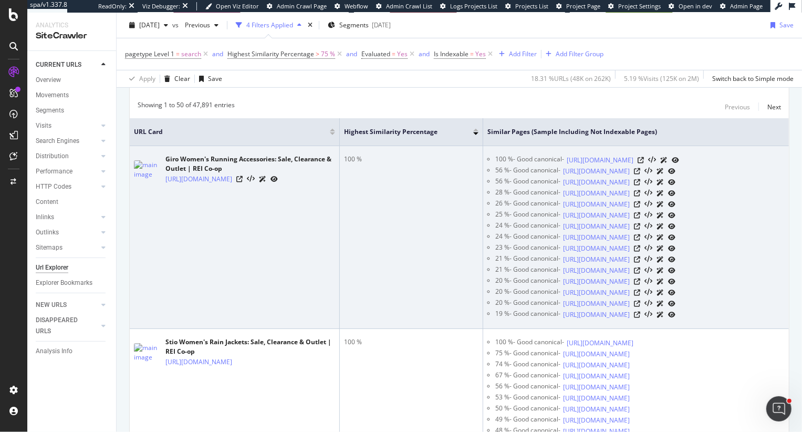
scroll to position [281, 0]
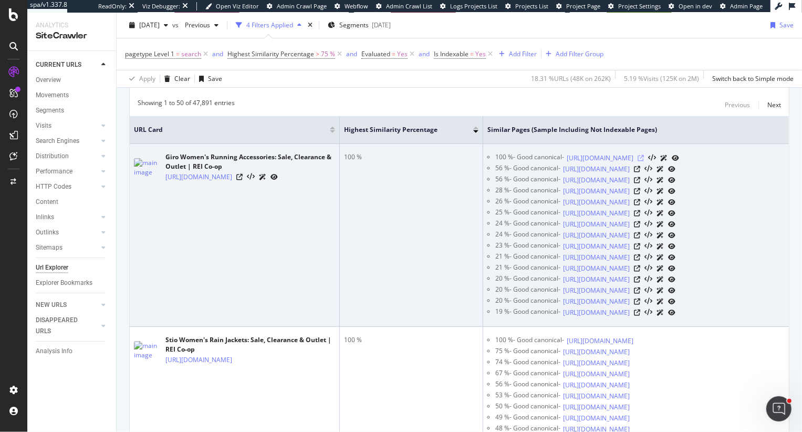
click at [644, 161] on icon at bounding box center [641, 158] width 6 height 6
click at [243, 180] on icon at bounding box center [239, 177] width 6 height 6
click at [255, 180] on icon at bounding box center [251, 176] width 8 height 7
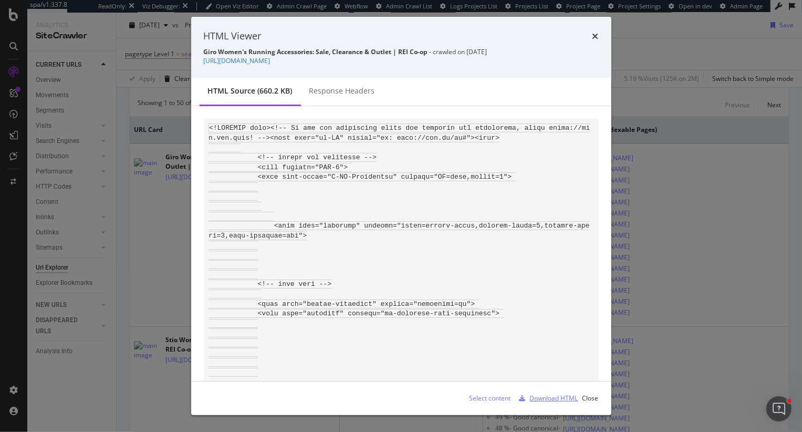
click at [551, 396] on div "Download HTML" at bounding box center [554, 397] width 48 height 9
click at [593, 35] on icon "times" at bounding box center [596, 36] width 6 height 8
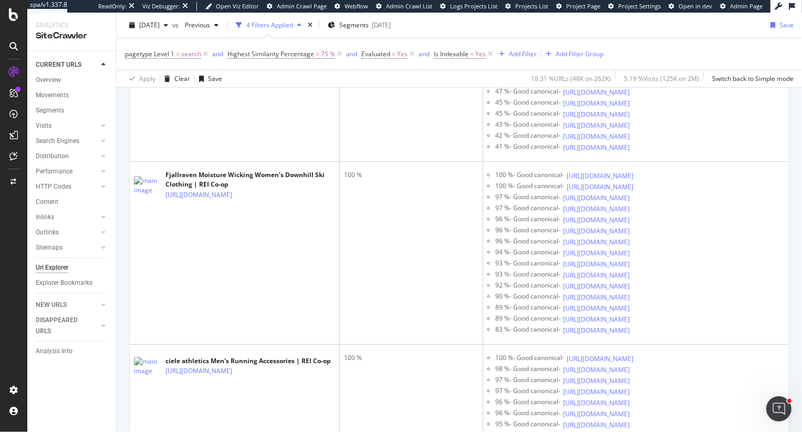
scroll to position [630, 0]
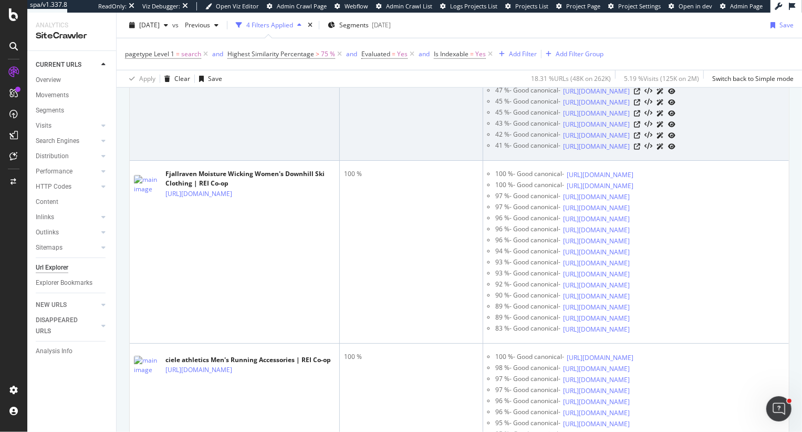
click at [243, 14] on icon at bounding box center [239, 11] width 6 height 6
click at [255, 15] on icon at bounding box center [251, 10] width 8 height 7
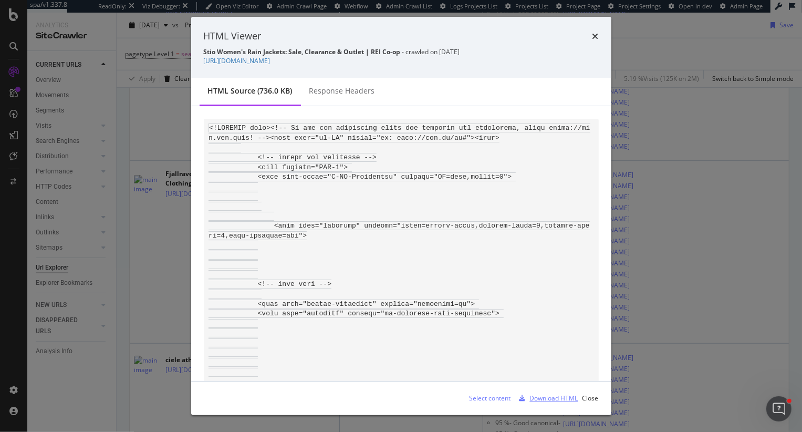
click at [536, 390] on div "Download HTML" at bounding box center [546, 398] width 63 height 16
click at [598, 34] on icon "times" at bounding box center [596, 36] width 6 height 8
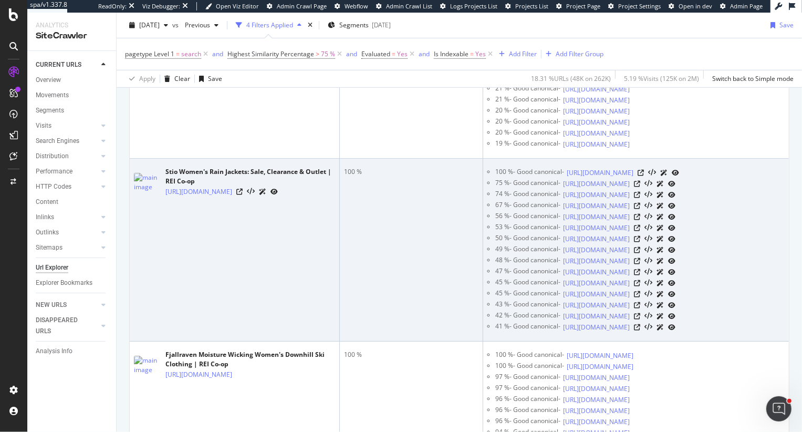
scroll to position [496, 0]
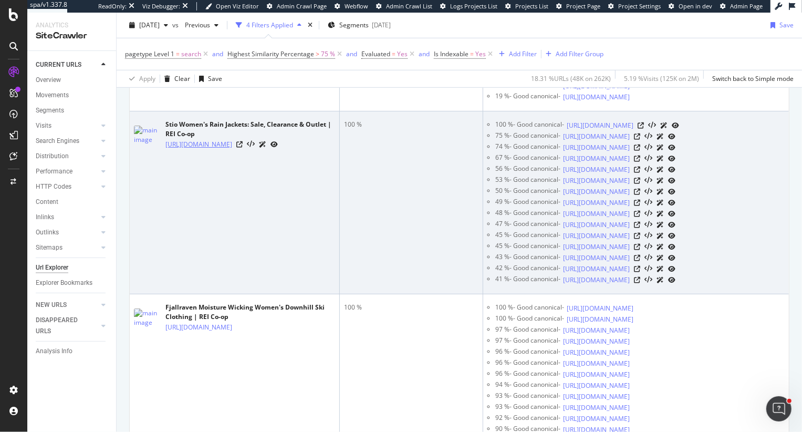
copy link "https://www.rei.com/b/stio/c/womens-rain-jackets/f/scd-deals"
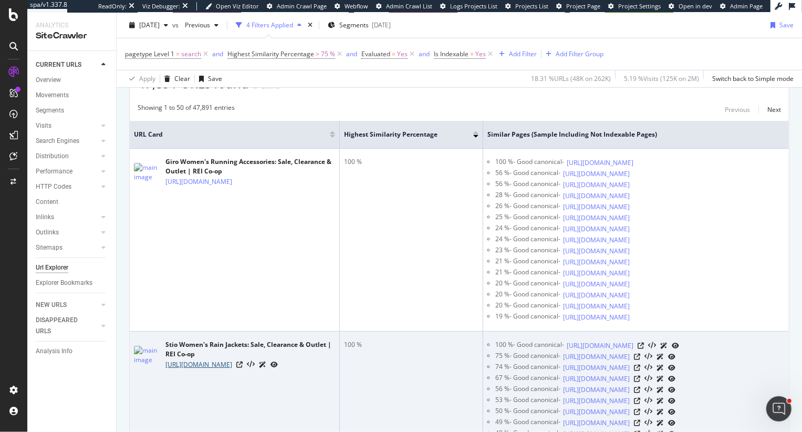
scroll to position [99, 0]
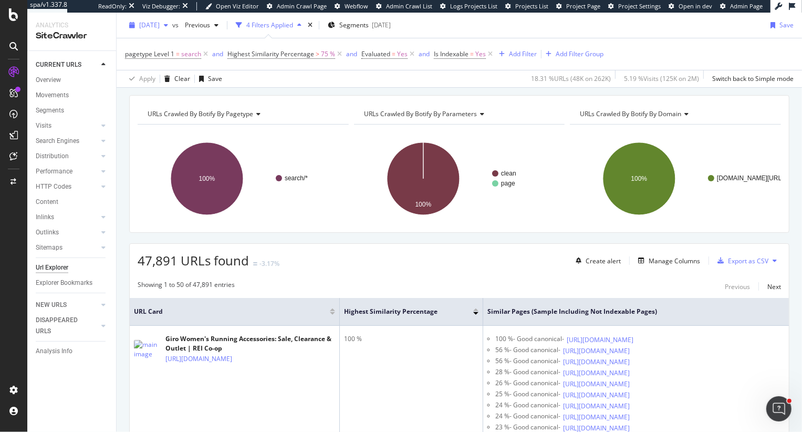
click at [159, 26] on span "2025 Sep. 2nd" at bounding box center [149, 24] width 20 height 9
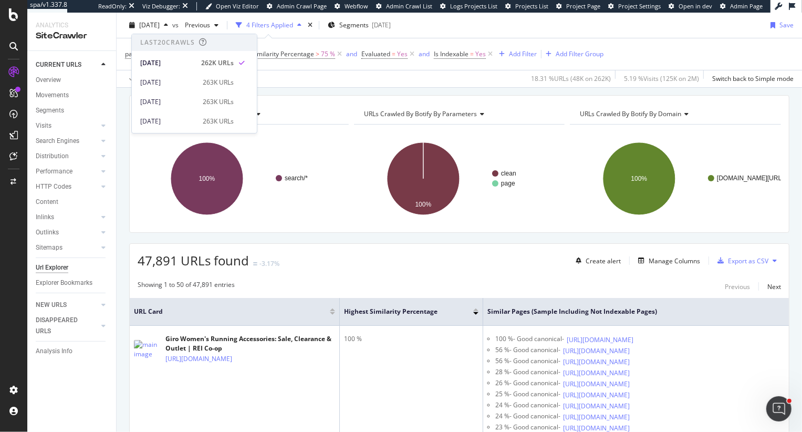
click at [331, 268] on div "47,891 URLs found -3.17% Create alert Manage Columns Export as CSV" at bounding box center [459, 257] width 659 height 26
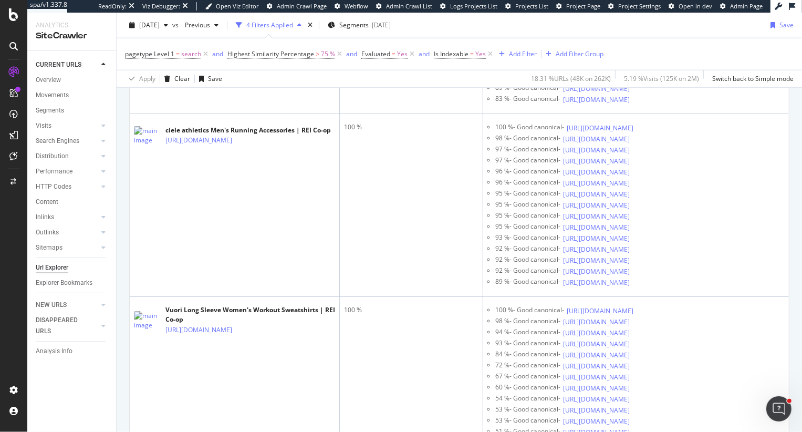
scroll to position [860, 0]
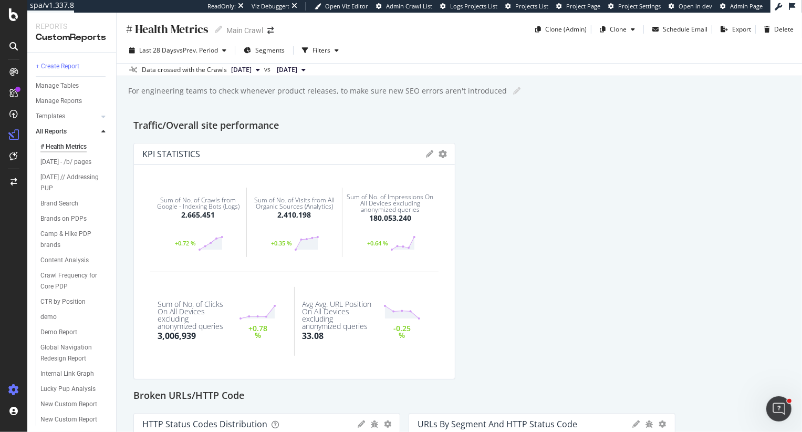
scroll to position [157, 0]
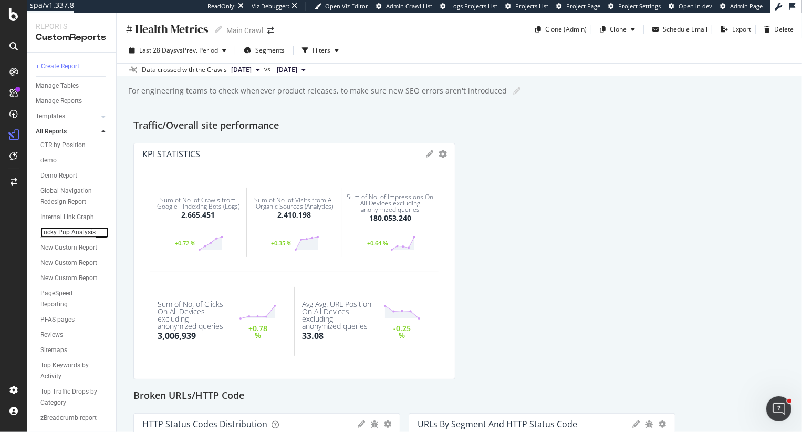
click at [59, 231] on div "Lucky Pup Analysis" at bounding box center [67, 232] width 55 height 11
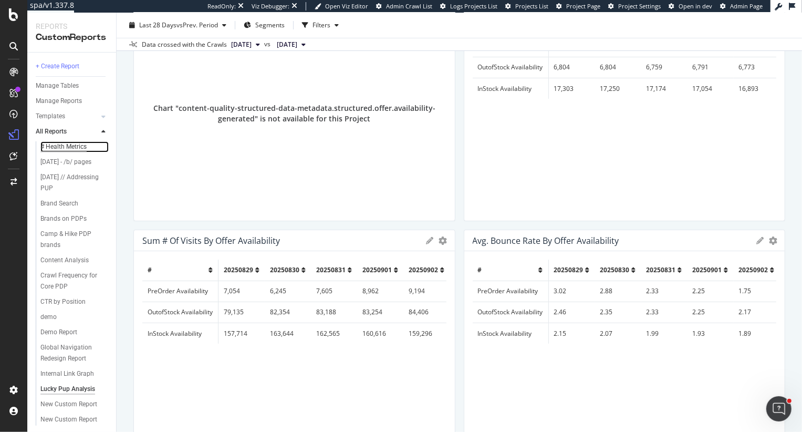
click at [64, 148] on div "# Health Metrics" at bounding box center [63, 146] width 46 height 11
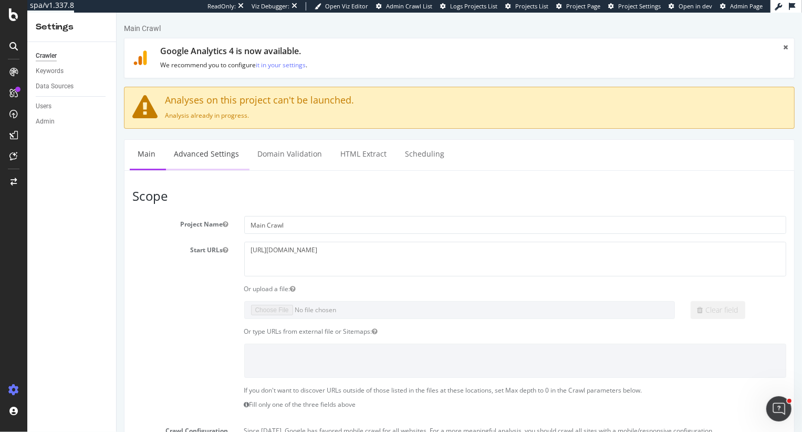
click at [202, 161] on link "Advanced Settings" at bounding box center [205, 154] width 81 height 29
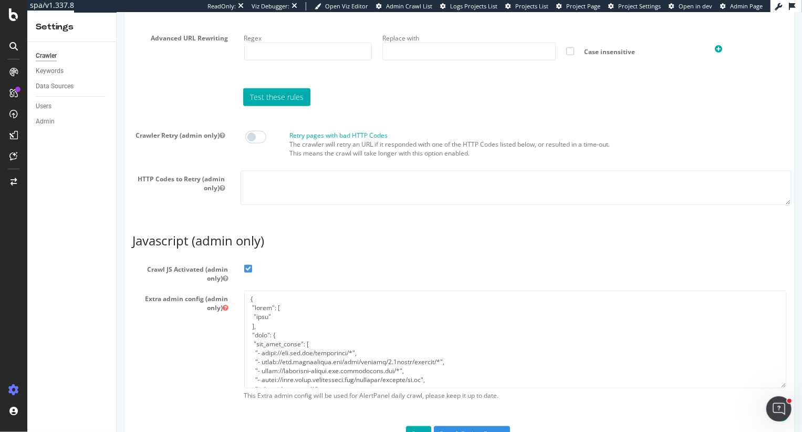
scroll to position [916, 0]
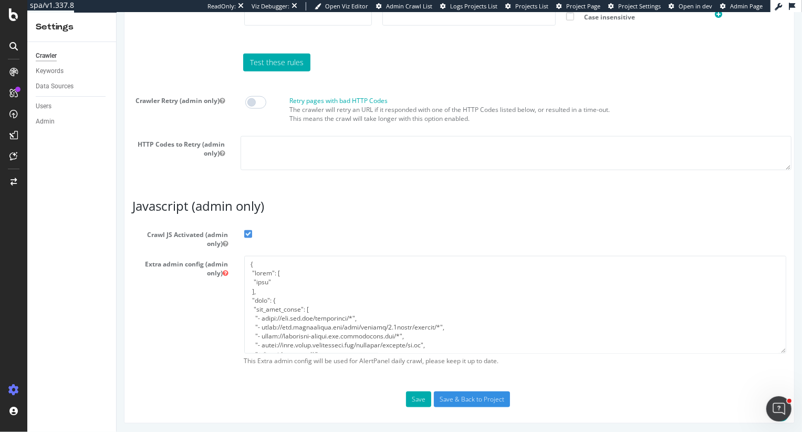
type input "heidi@botify.com"
click at [315, 310] on textarea at bounding box center [515, 304] width 543 height 97
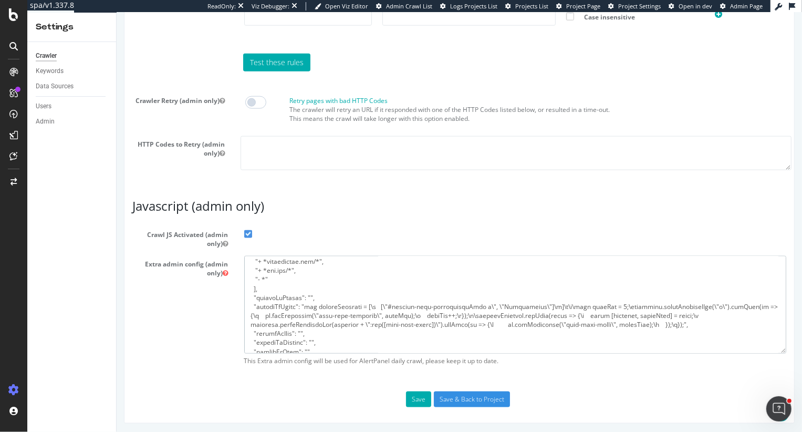
scroll to position [140, 0]
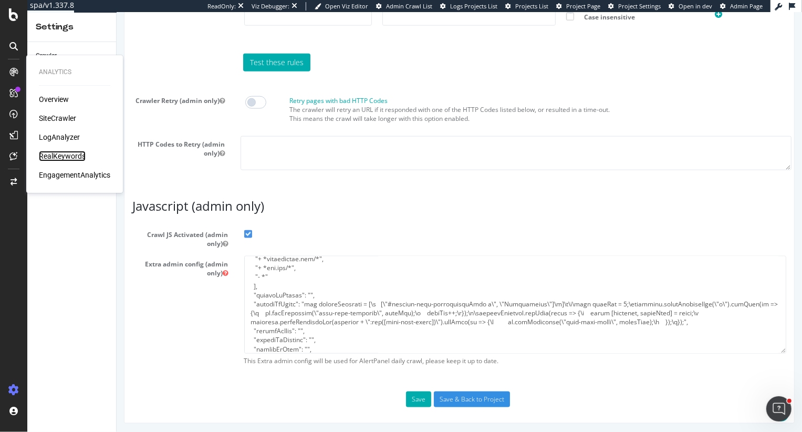
click at [66, 155] on div "RealKeywords" at bounding box center [62, 156] width 47 height 11
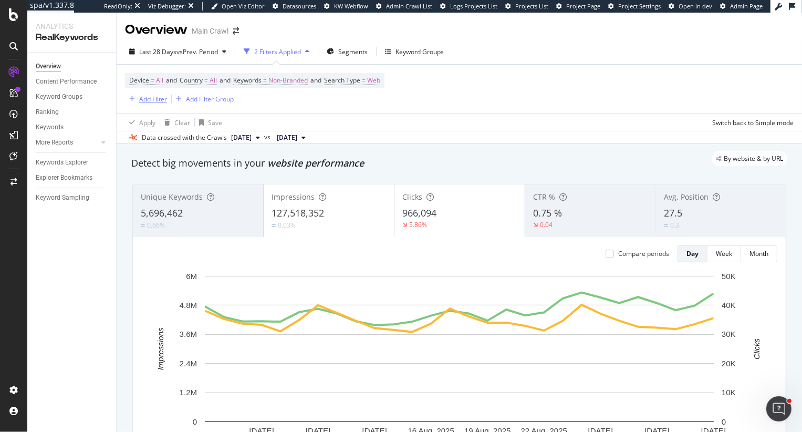
click at [154, 100] on div "Add Filter" at bounding box center [153, 99] width 28 height 9
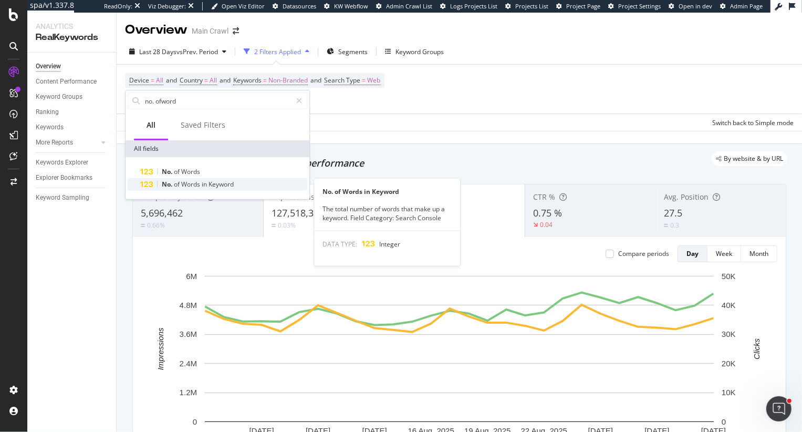
type input "no. ofword"
click at [204, 182] on span "in" at bounding box center [205, 184] width 7 height 9
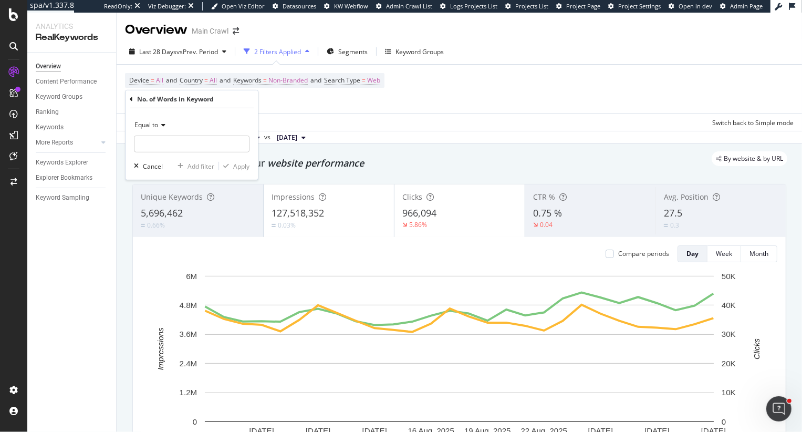
click at [148, 124] on span "Equal to" at bounding box center [146, 124] width 24 height 9
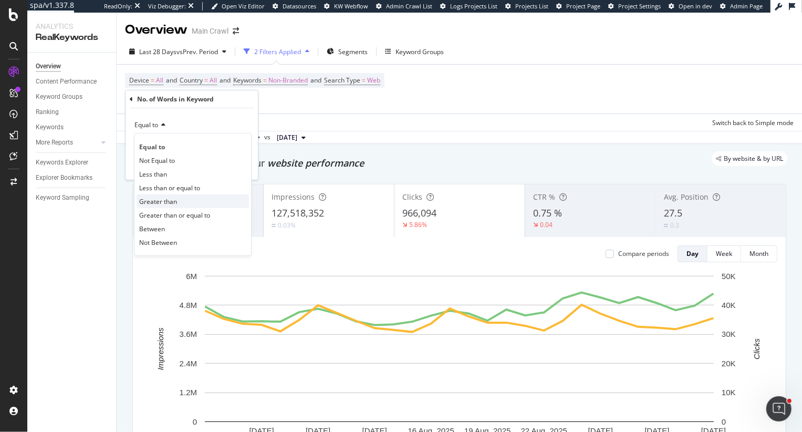
click at [161, 199] on span "Greater than" at bounding box center [158, 200] width 38 height 9
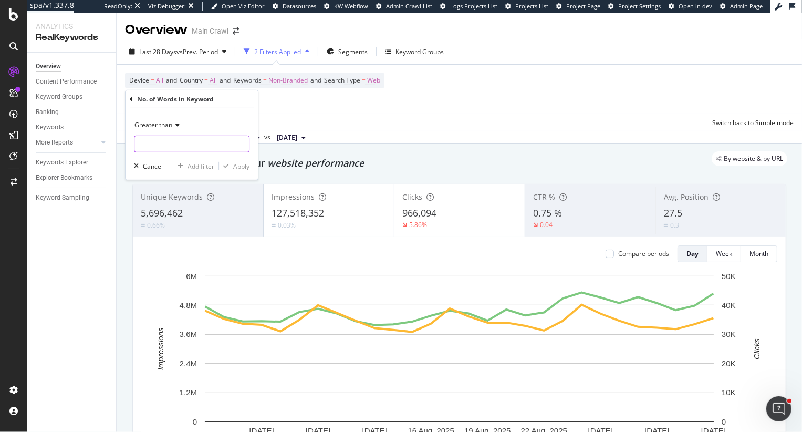
click at [160, 147] on input "number" at bounding box center [192, 144] width 116 height 17
type input "20"
click at [239, 165] on div "Apply" at bounding box center [241, 165] width 16 height 9
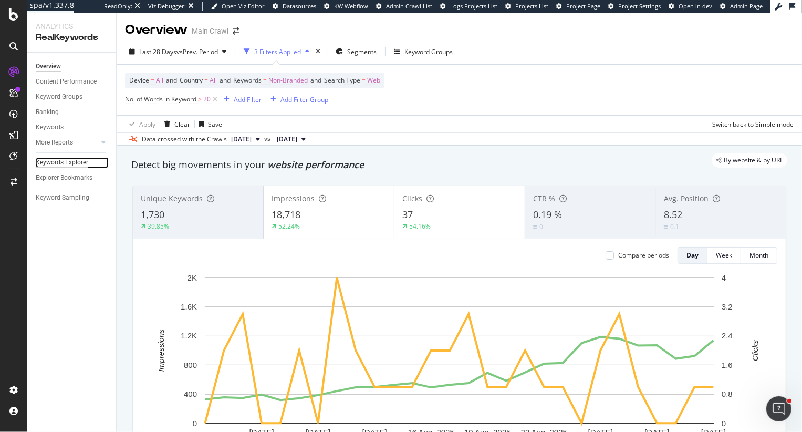
click at [65, 167] on div "Keywords Explorer" at bounding box center [62, 162] width 53 height 11
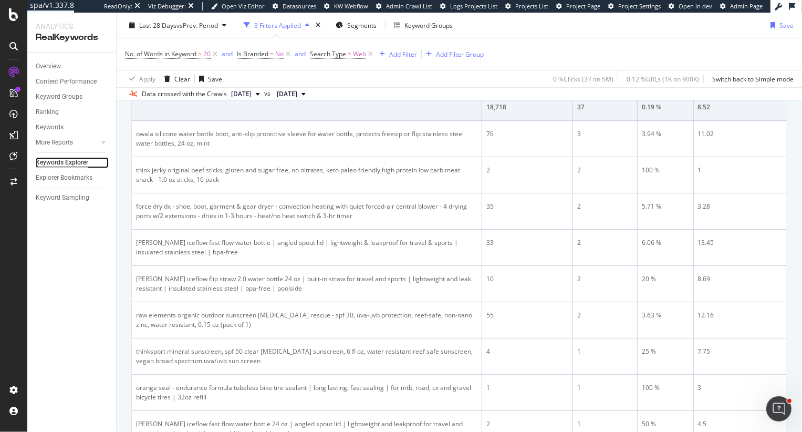
scroll to position [215, 0]
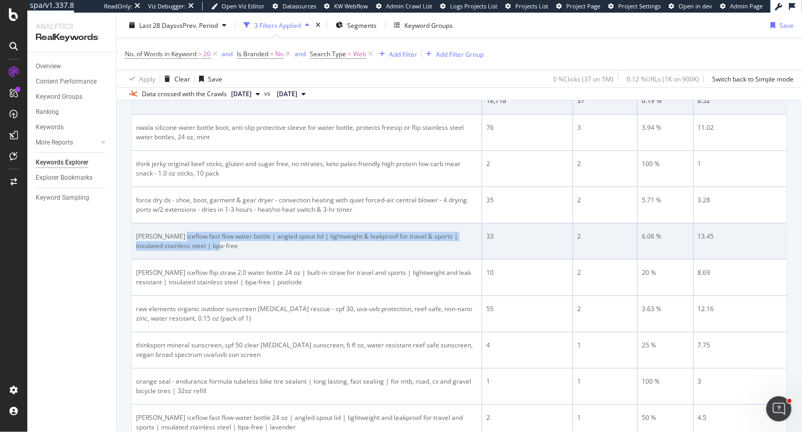
drag, startPoint x: 173, startPoint y: 235, endPoint x: 256, endPoint y: 243, distance: 83.4
click at [257, 244] on div "stanley iceflow fast flow water bottle | angled spout lid | lightweight & leakp…" at bounding box center [306, 241] width 341 height 19
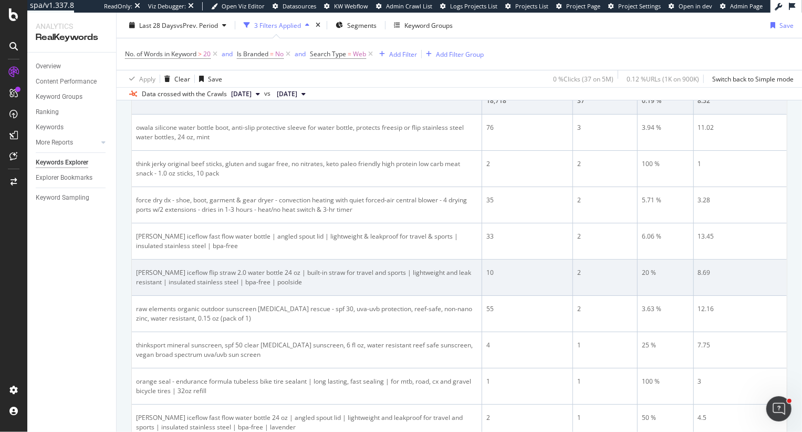
drag, startPoint x: 147, startPoint y: 271, endPoint x: 233, endPoint y: 274, distance: 86.8
click at [234, 275] on div "stanley iceflow flip straw 2.0 water bottle 24 oz | built-in straw for travel a…" at bounding box center [306, 277] width 341 height 19
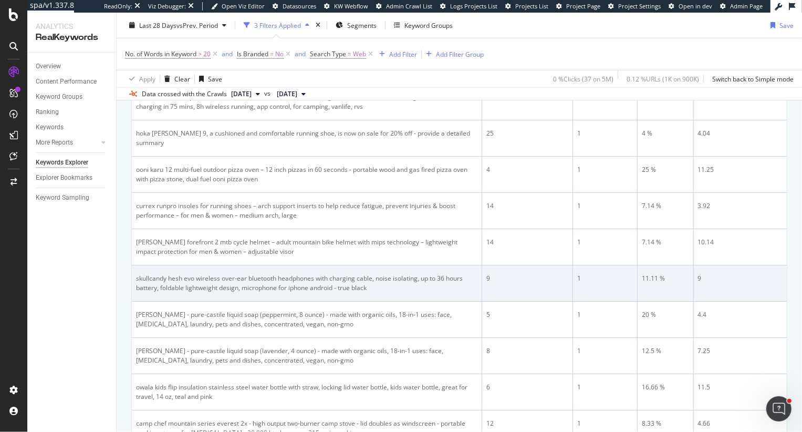
scroll to position [646, 0]
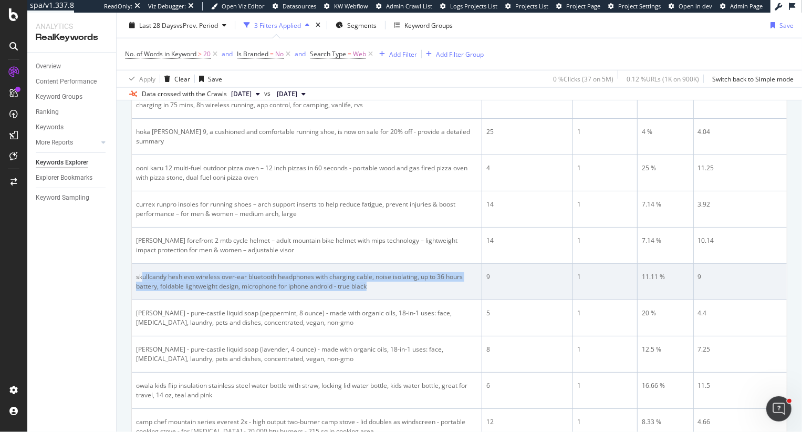
drag, startPoint x: 141, startPoint y: 264, endPoint x: 261, endPoint y: 282, distance: 120.5
click at [261, 282] on td "skullcandy hesh evo wireless over-ear bluetooth headphones with charging cable,…" at bounding box center [307, 282] width 350 height 36
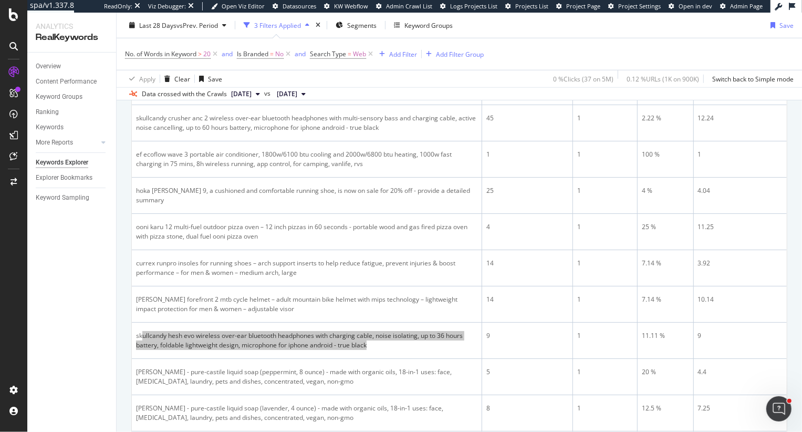
scroll to position [590, 0]
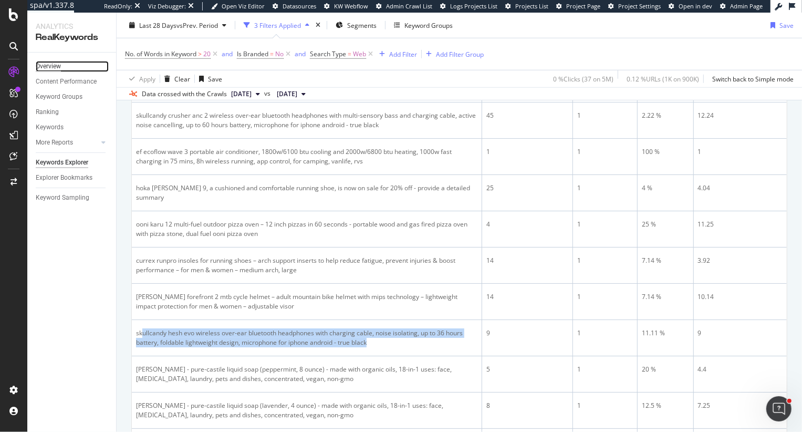
click at [50, 66] on div "Overview" at bounding box center [48, 66] width 25 height 11
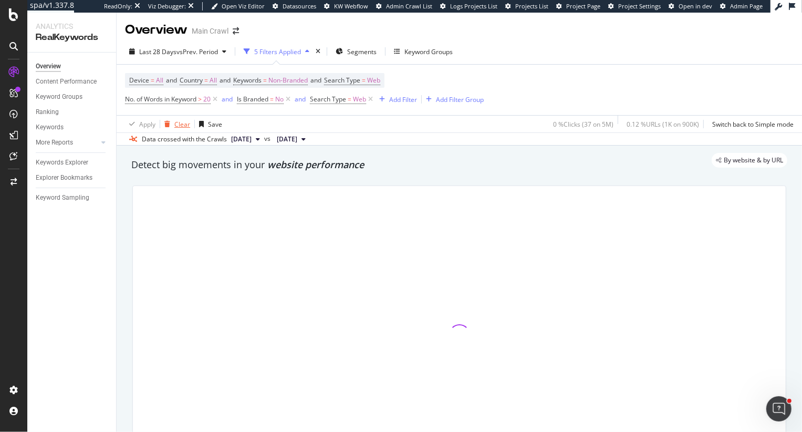
click at [171, 120] on div "Clear" at bounding box center [175, 124] width 30 height 16
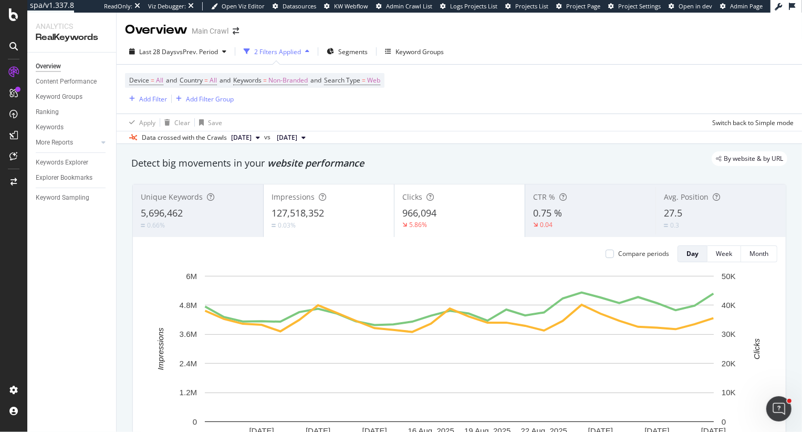
click at [177, 42] on div "Last 28 Days vs Prev. Period 2 Filters Applied Segments Keyword Groups Device =…" at bounding box center [460, 91] width 686 height 105
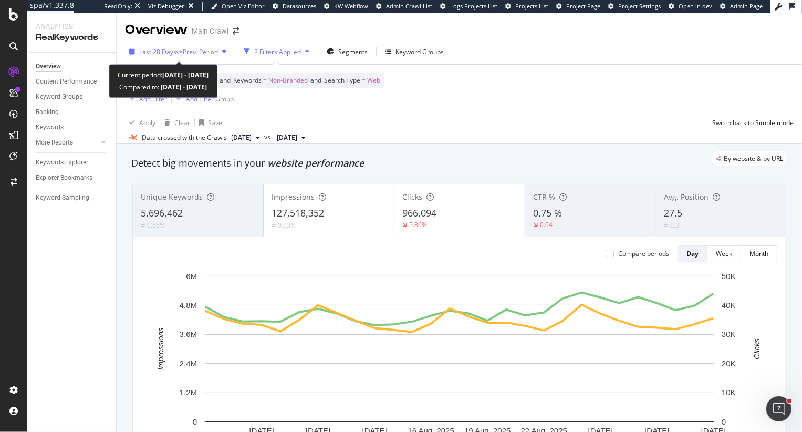
click at [177, 50] on span "vs Prev. Period" at bounding box center [198, 51] width 42 height 9
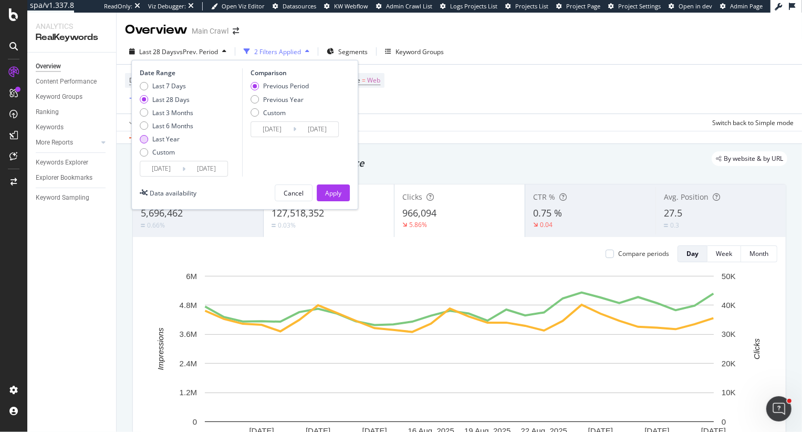
click at [173, 138] on div "Last Year" at bounding box center [165, 138] width 27 height 9
type input "2024/09/01"
type input "2023/09/02"
type input "2024/08/31"
click at [279, 100] on div "Previous Year" at bounding box center [283, 99] width 40 height 9
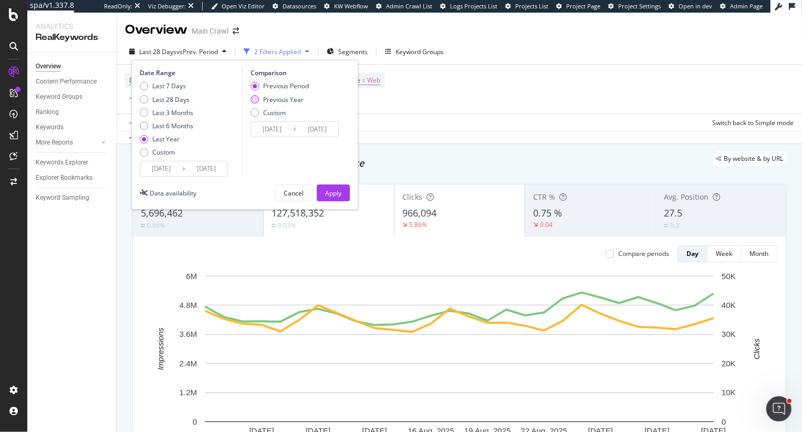
type input "2023/09/03"
type input "2024/09/01"
click at [336, 198] on div "Apply" at bounding box center [333, 193] width 16 height 16
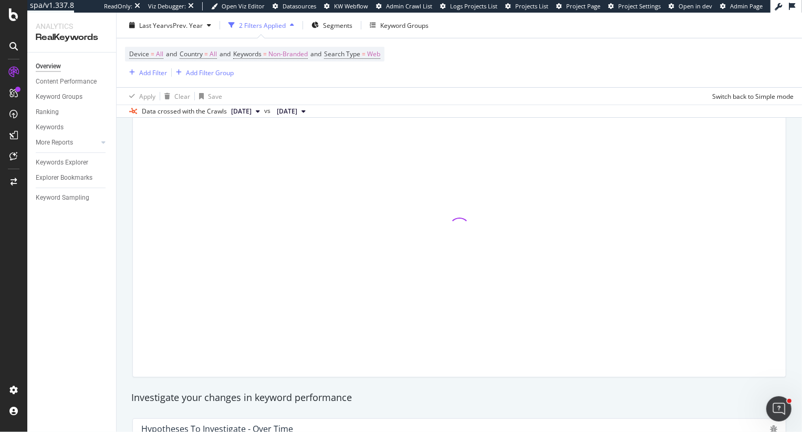
scroll to position [104, 0]
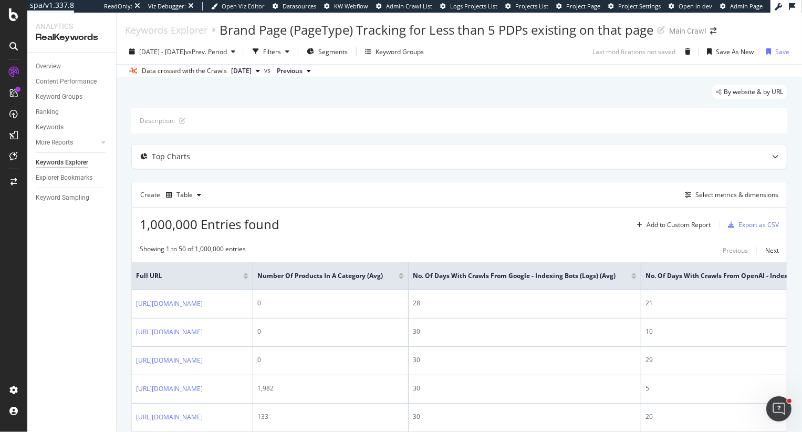
scroll to position [7, 0]
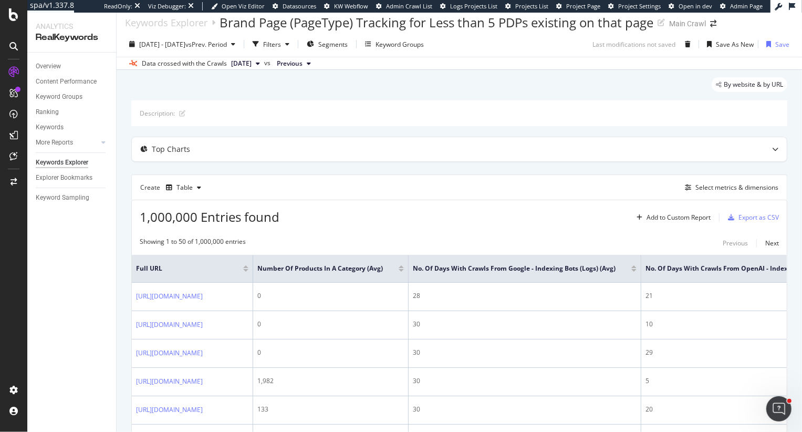
click at [225, 87] on div "By website & by URL" at bounding box center [459, 88] width 656 height 23
